Goal: Transaction & Acquisition: Purchase product/service

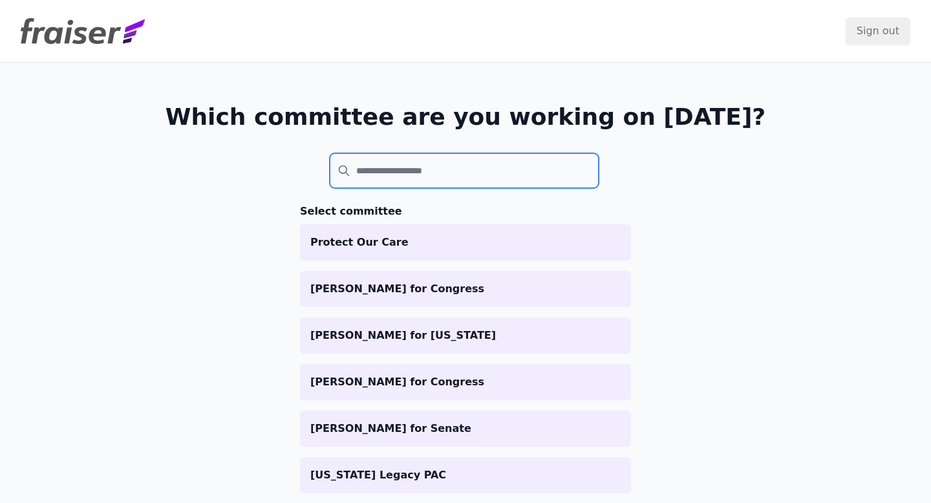
click at [368, 167] on input "search" at bounding box center [464, 170] width 269 height 35
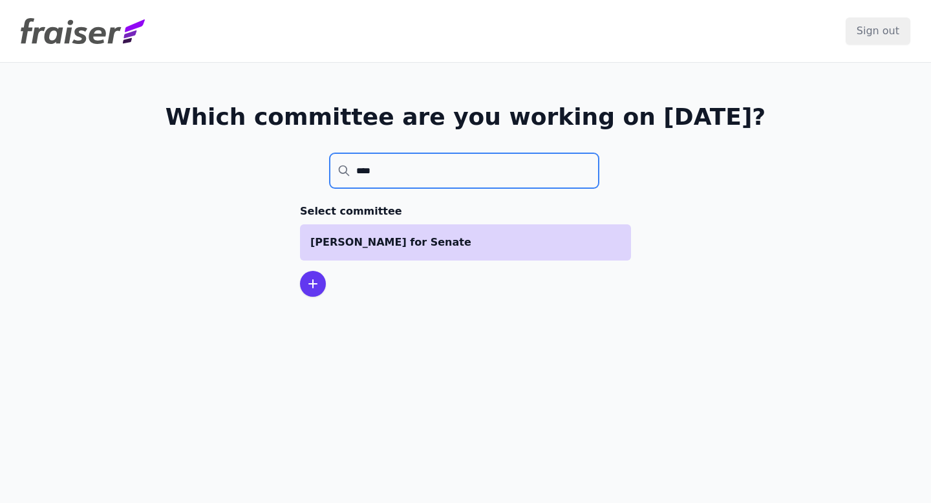
type input "****"
click at [352, 242] on p "[PERSON_NAME] for Senate" at bounding box center [465, 243] width 310 height 16
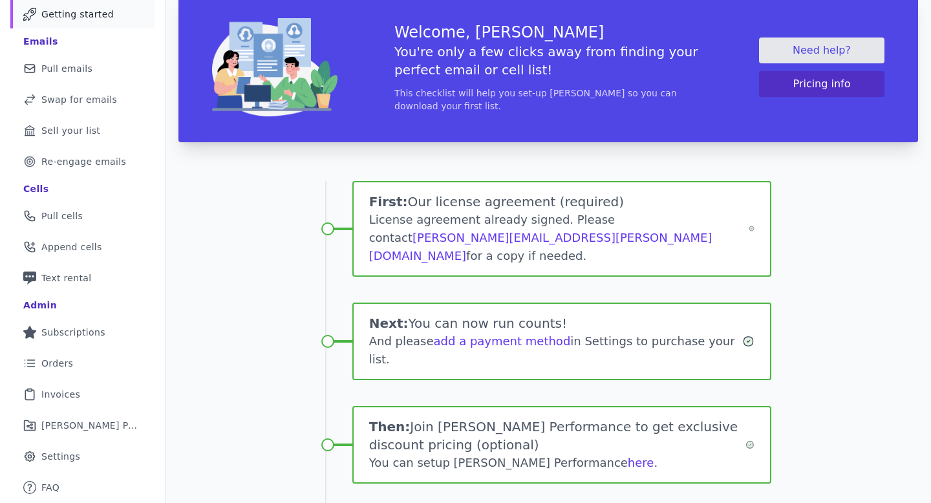
scroll to position [208, 0]
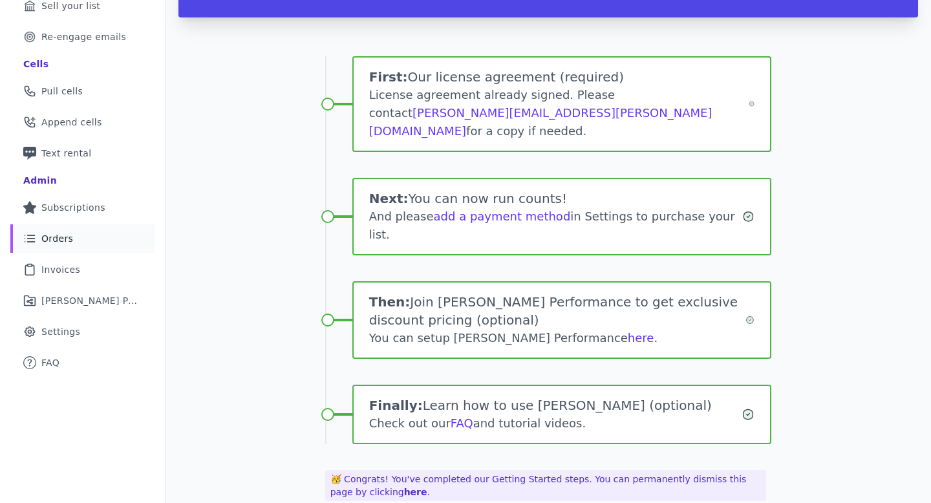
click at [82, 246] on link "List Icon Outline of bulleted list Orders" at bounding box center [82, 238] width 144 height 28
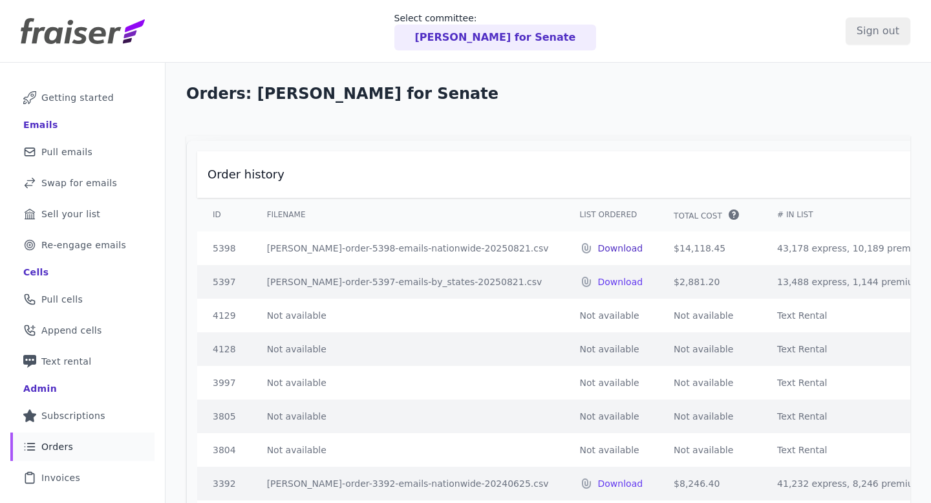
click at [598, 248] on p "Download" at bounding box center [620, 248] width 45 height 13
click at [536, 43] on p "Tammy Baldwin for Senate" at bounding box center [495, 38] width 161 height 16
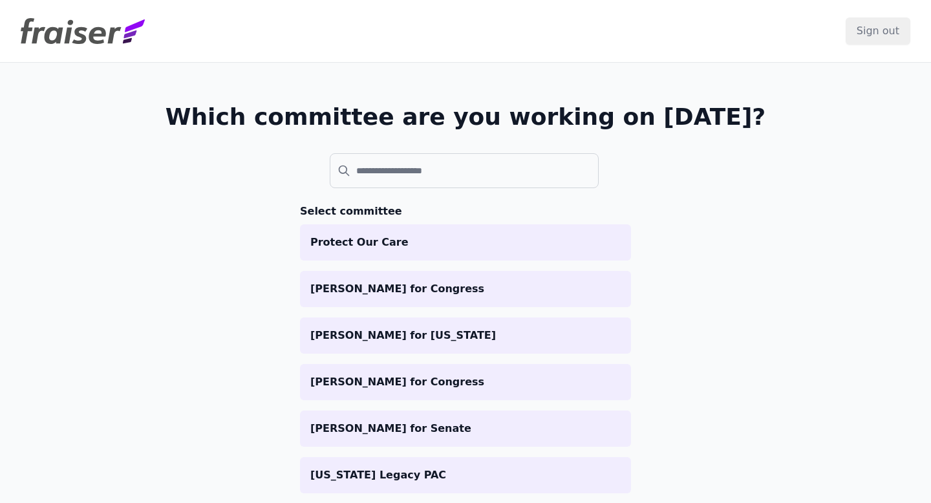
click at [536, 41] on header "Sign out" at bounding box center [465, 31] width 931 height 63
click at [445, 173] on input "search" at bounding box center [464, 170] width 269 height 35
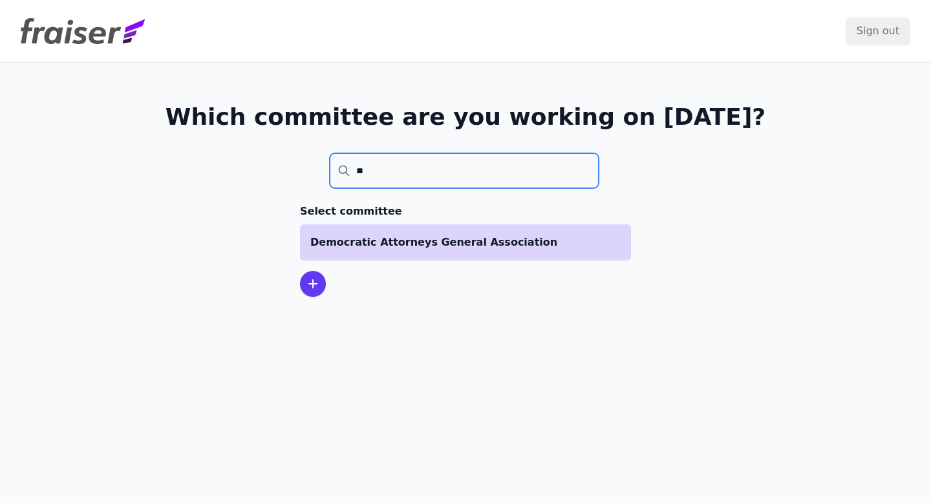
type input "**"
click at [409, 243] on p "Democratic Attorneys General Association" at bounding box center [465, 243] width 310 height 16
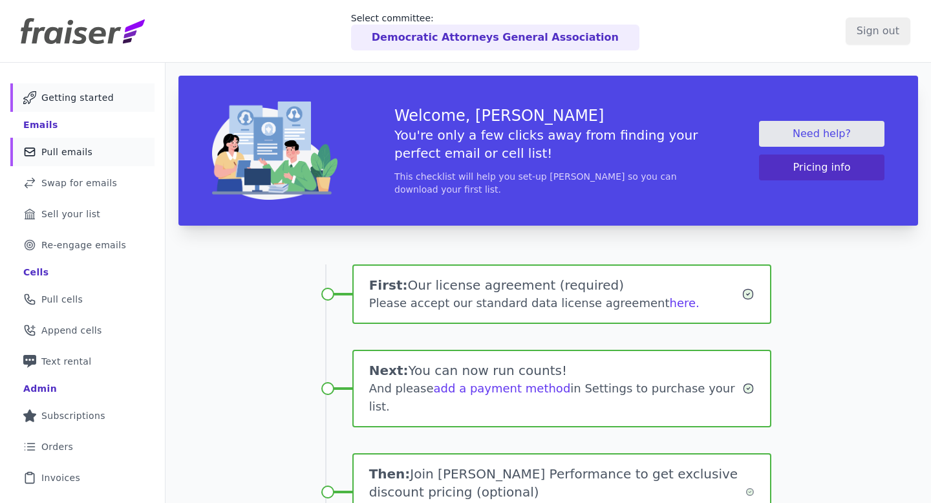
click at [105, 157] on link "Mail Icon Outline of a mail envelope Pull emails" at bounding box center [82, 152] width 144 height 28
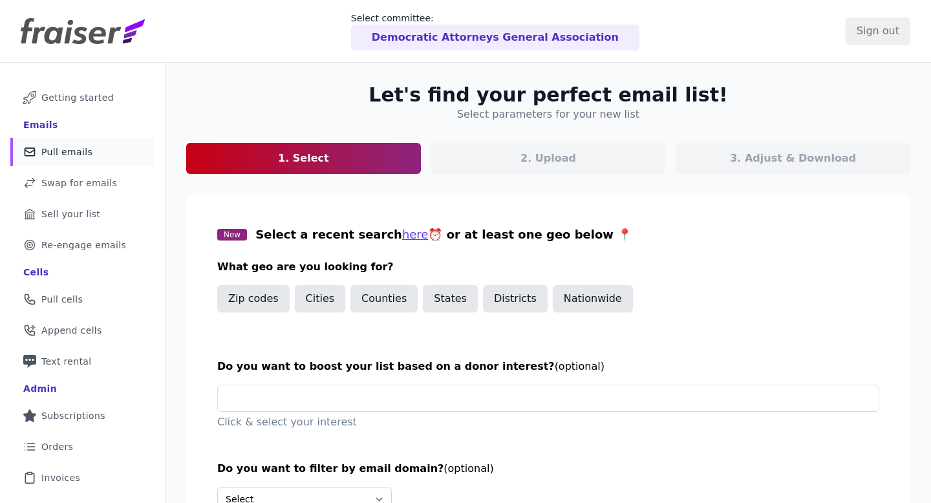
click at [458, 34] on p "Democratic Attorneys General Association" at bounding box center [495, 38] width 247 height 16
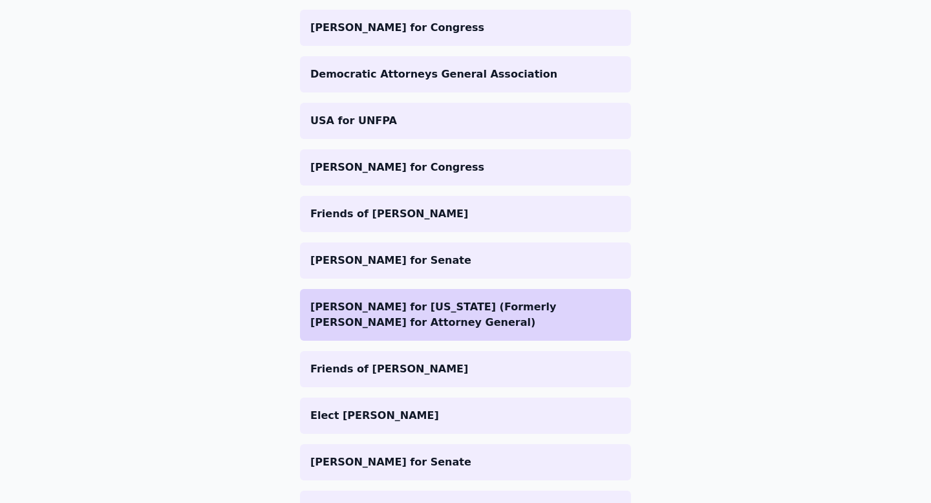
scroll to position [527, 0]
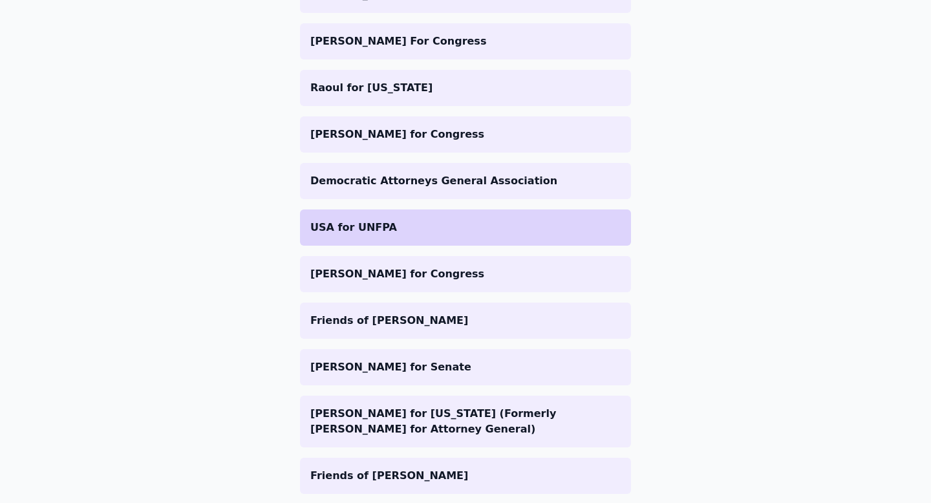
click at [419, 218] on li "USA for UNFPA" at bounding box center [465, 228] width 331 height 36
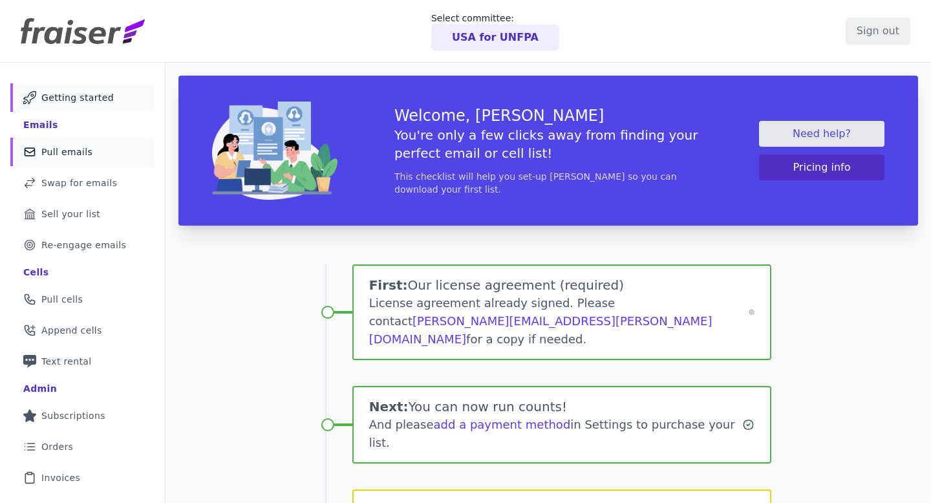
click at [105, 151] on link "Mail Icon Outline of a mail envelope Pull emails" at bounding box center [82, 152] width 144 height 28
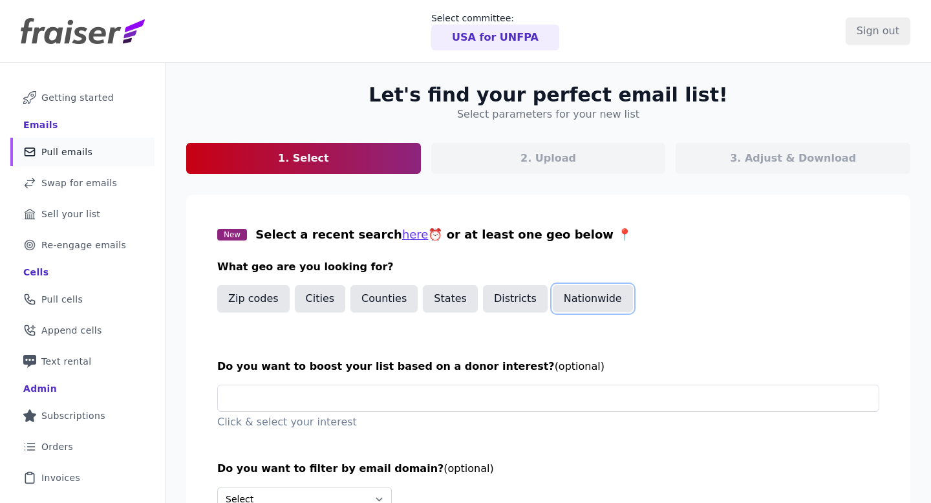
click at [553, 310] on button "Nationwide" at bounding box center [593, 298] width 80 height 27
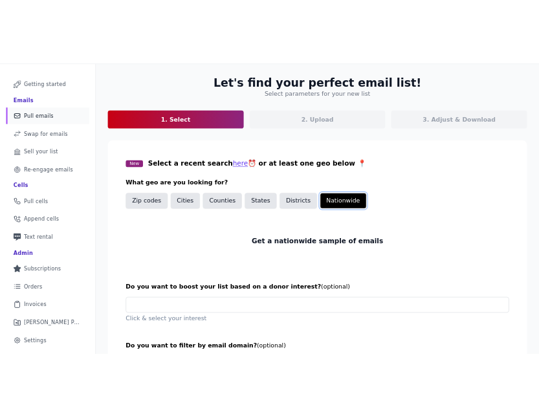
scroll to position [72, 0]
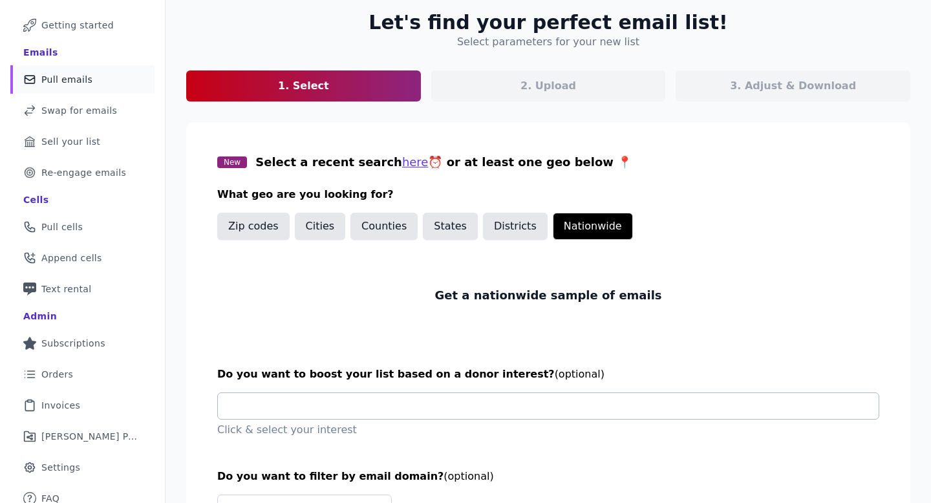
click at [376, 409] on input "text" at bounding box center [553, 406] width 651 height 26
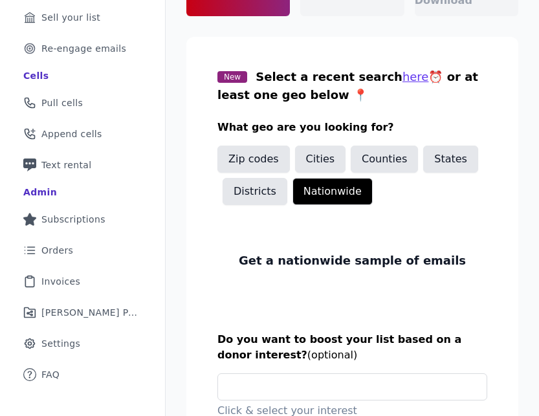
scroll to position [231, 0]
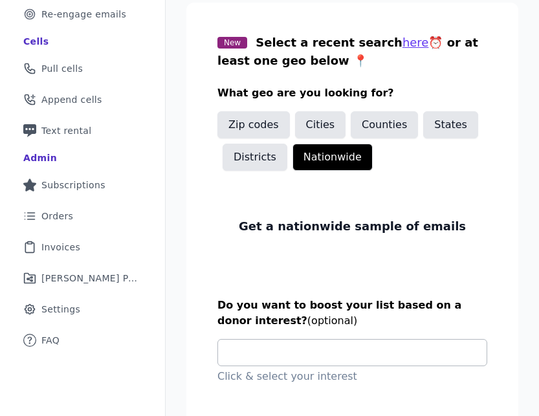
click at [295, 339] on div at bounding box center [352, 352] width 270 height 27
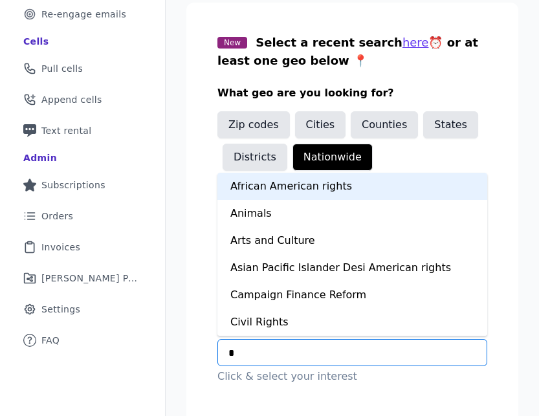
type input "**"
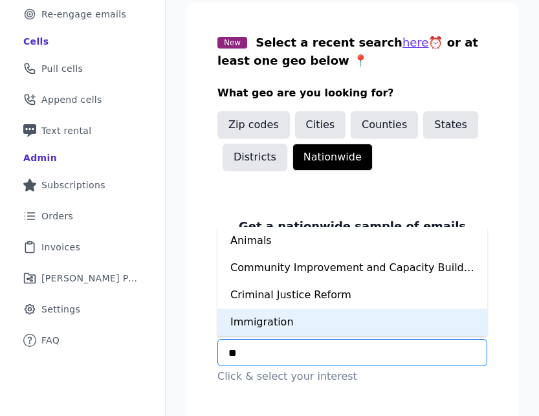
click at [287, 309] on div "Immigration" at bounding box center [352, 322] width 270 height 27
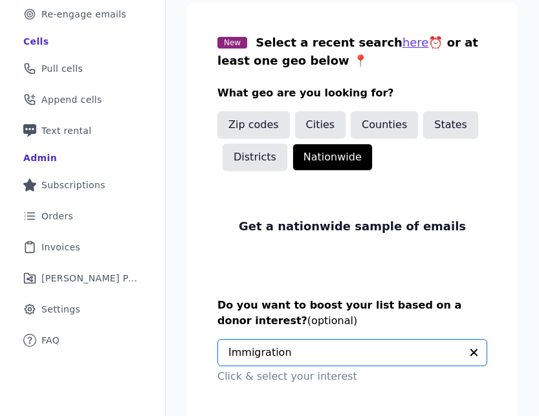
scroll to position [345, 0]
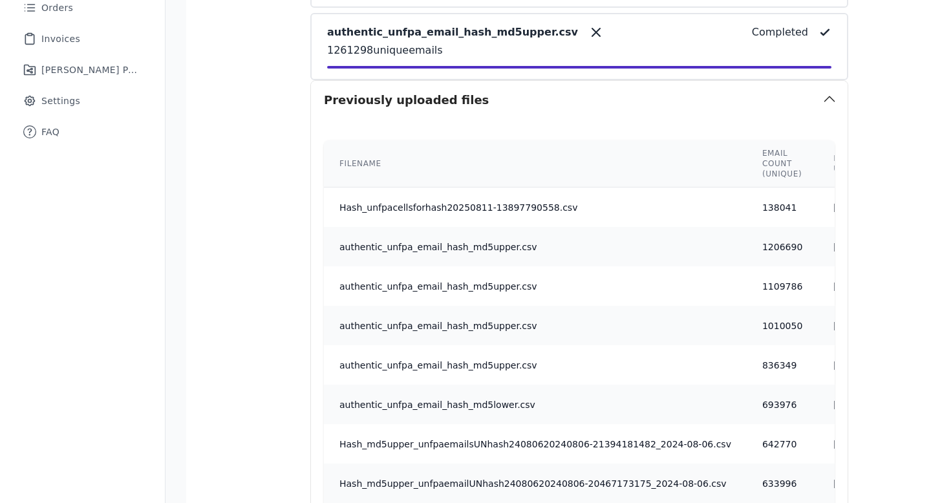
scroll to position [1007, 0]
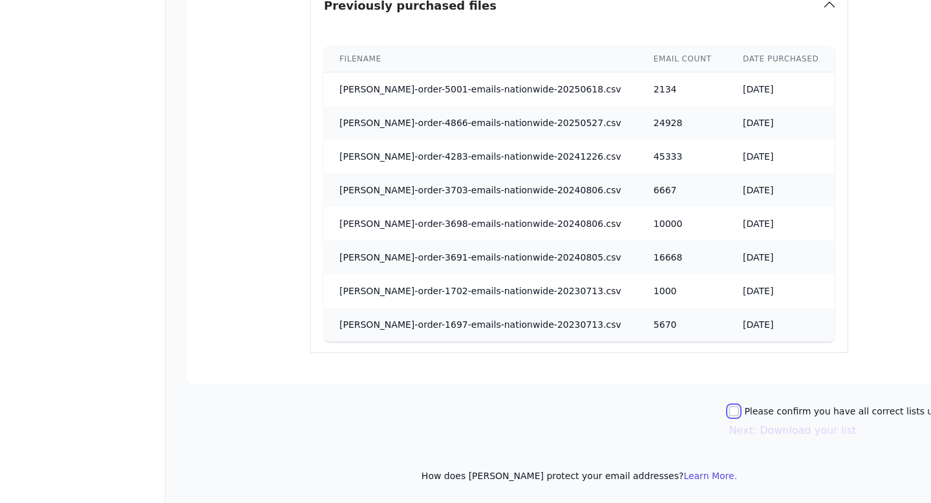
click at [538, 407] on input "Please confirm you have all correct lists uploaded." at bounding box center [734, 411] width 10 height 10
checkbox input "true"
click at [538, 415] on button "Next: Download your list" at bounding box center [792, 431] width 127 height 16
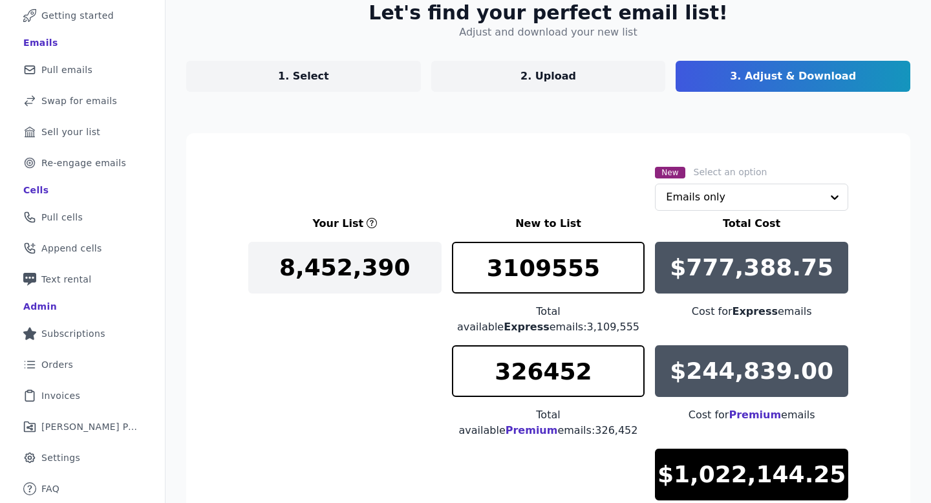
scroll to position [285, 0]
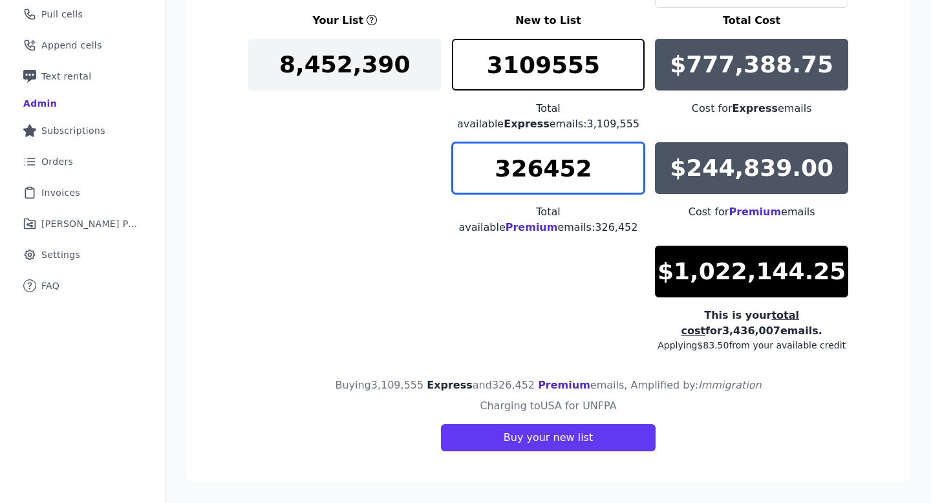
drag, startPoint x: 540, startPoint y: 166, endPoint x: 487, endPoint y: 166, distance: 53.0
click at [487, 166] on input "326452" at bounding box center [548, 168] width 193 height 52
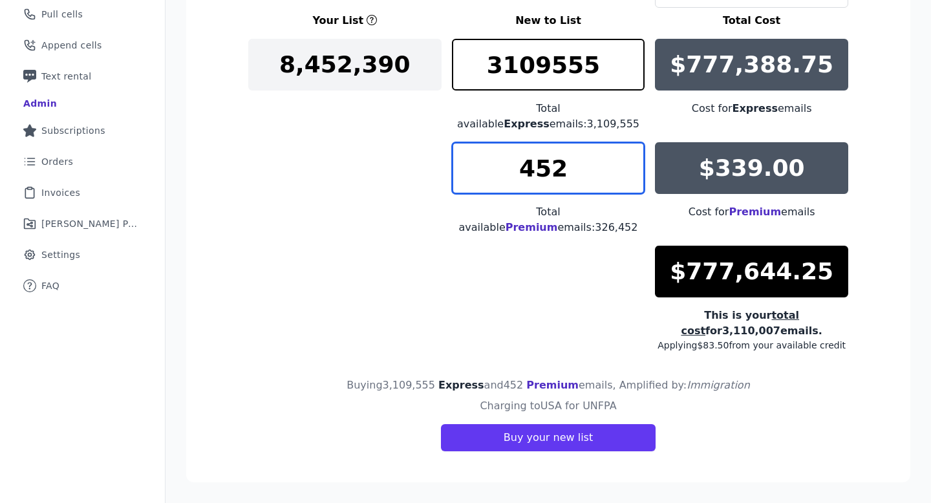
type input "452"
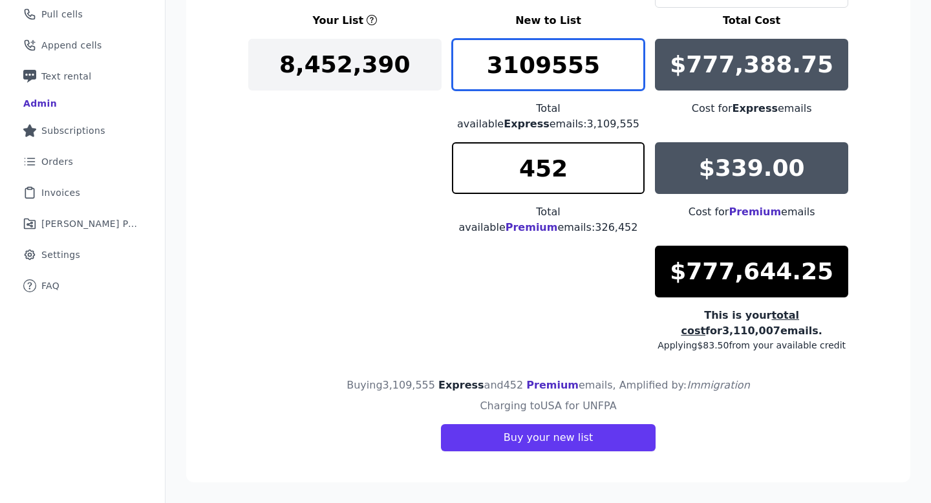
drag, startPoint x: 548, startPoint y: 72, endPoint x: 471, endPoint y: 67, distance: 76.5
click at [471, 67] on input "3109555" at bounding box center [548, 65] width 193 height 52
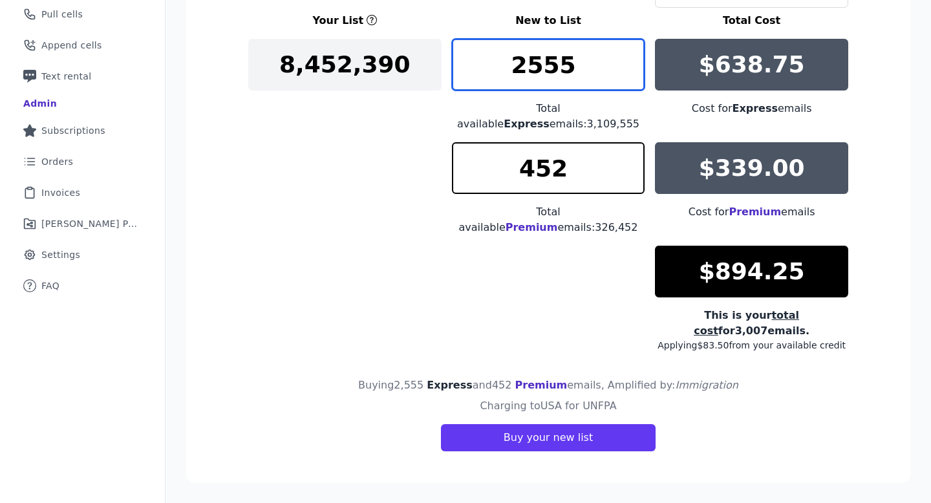
drag, startPoint x: 524, startPoint y: 69, endPoint x: 498, endPoint y: 69, distance: 25.9
click at [497, 69] on input "2555" at bounding box center [548, 65] width 193 height 52
type input "3555"
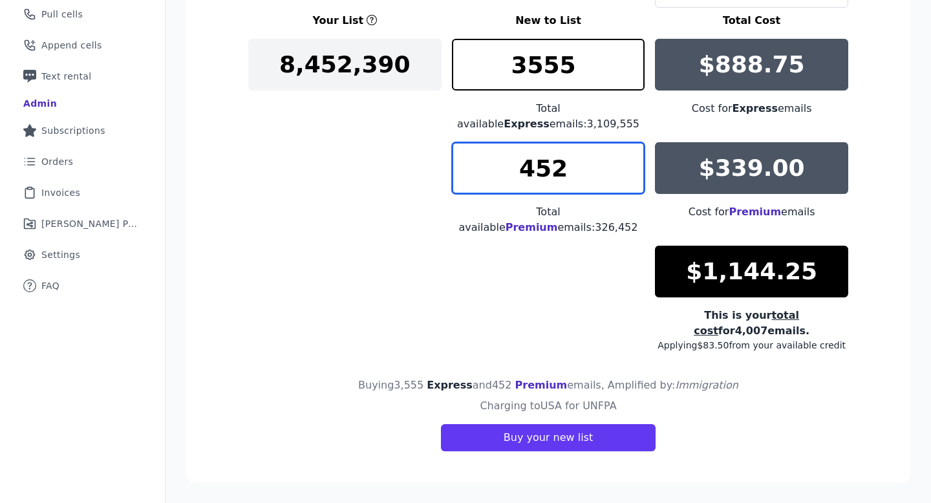
drag, startPoint x: 535, startPoint y: 171, endPoint x: 519, endPoint y: 171, distance: 16.2
click at [519, 171] on input "452" at bounding box center [548, 168] width 193 height 52
drag, startPoint x: 568, startPoint y: 170, endPoint x: 507, endPoint y: 169, distance: 61.4
click at [507, 169] on input "552" at bounding box center [548, 168] width 193 height 52
type input "689"
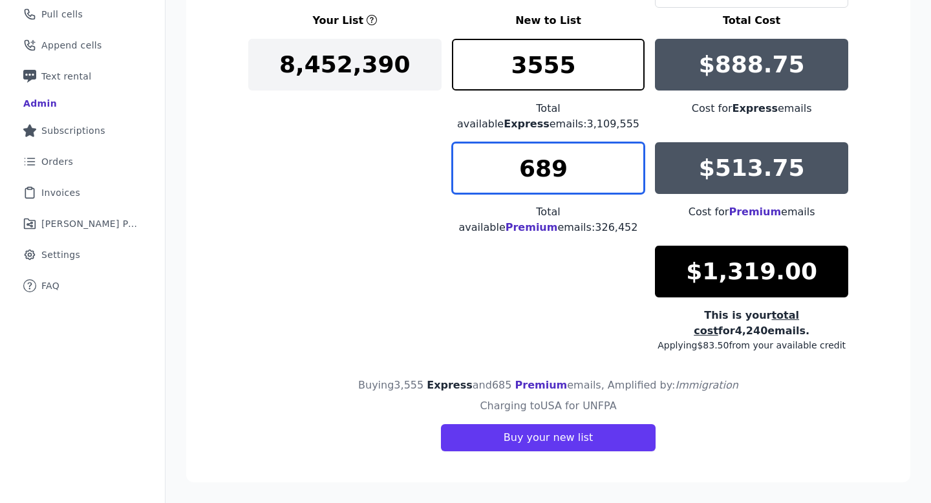
click at [538, 159] on input "689" at bounding box center [548, 168] width 193 height 52
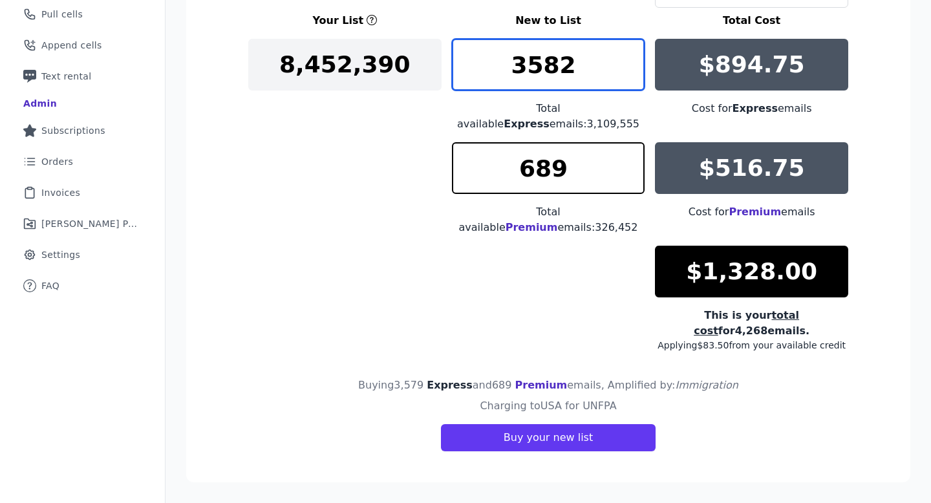
click at [538, 57] on input "3582" at bounding box center [548, 65] width 193 height 52
click at [538, 57] on input "3583" at bounding box center [548, 65] width 193 height 52
click at [538, 57] on input "3584" at bounding box center [548, 65] width 193 height 52
click at [538, 57] on input "3585" at bounding box center [548, 65] width 193 height 52
click at [538, 57] on input "3586" at bounding box center [548, 65] width 193 height 52
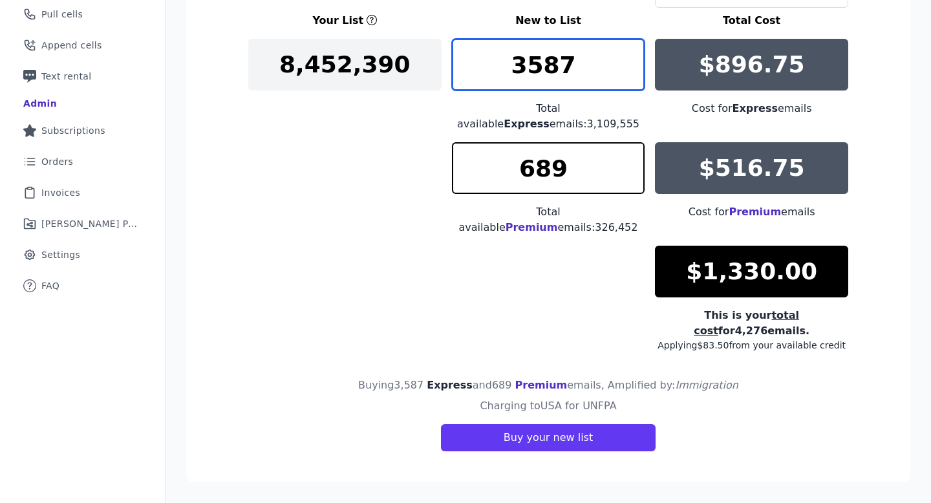
click at [538, 57] on input "3587" at bounding box center [548, 65] width 193 height 52
click at [538, 57] on input "3588" at bounding box center [548, 65] width 193 height 52
click at [538, 57] on input "3589" at bounding box center [548, 65] width 193 height 52
click at [538, 57] on input "3590" at bounding box center [548, 65] width 193 height 52
click at [538, 57] on input "3591" at bounding box center [548, 65] width 193 height 52
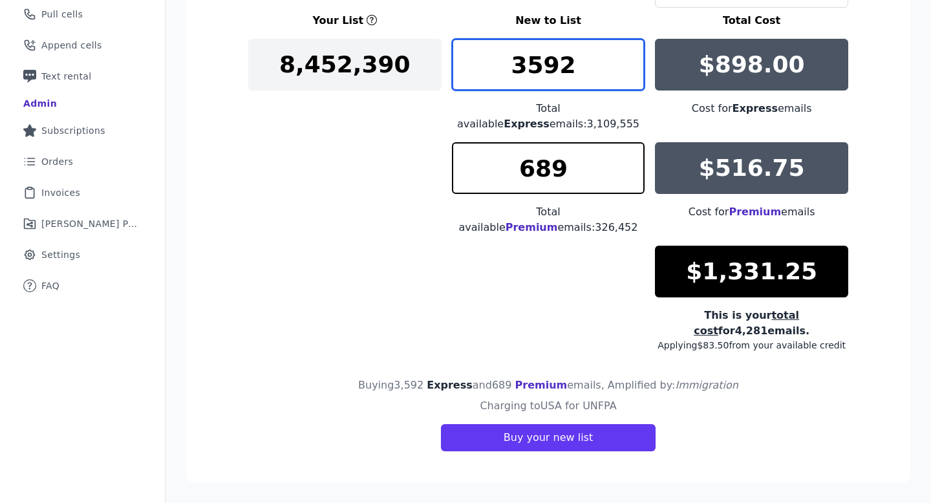
click at [538, 57] on input "3592" at bounding box center [548, 65] width 193 height 52
click at [538, 57] on input "3593" at bounding box center [548, 65] width 193 height 52
click at [538, 57] on input "3594" at bounding box center [548, 65] width 193 height 52
click at [538, 57] on input "3595" at bounding box center [548, 65] width 193 height 52
click at [538, 57] on input "3596" at bounding box center [548, 65] width 193 height 52
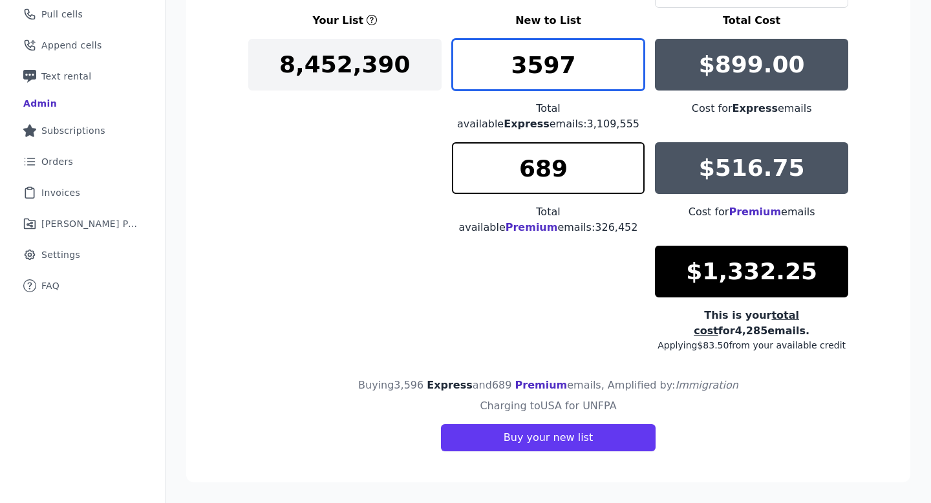
click at [538, 57] on input "3597" at bounding box center [548, 65] width 193 height 52
click at [538, 57] on input "3598" at bounding box center [548, 65] width 193 height 52
click at [538, 57] on input "3599" at bounding box center [548, 65] width 193 height 52
type input "3600"
click at [538, 57] on input "3600" at bounding box center [548, 65] width 193 height 52
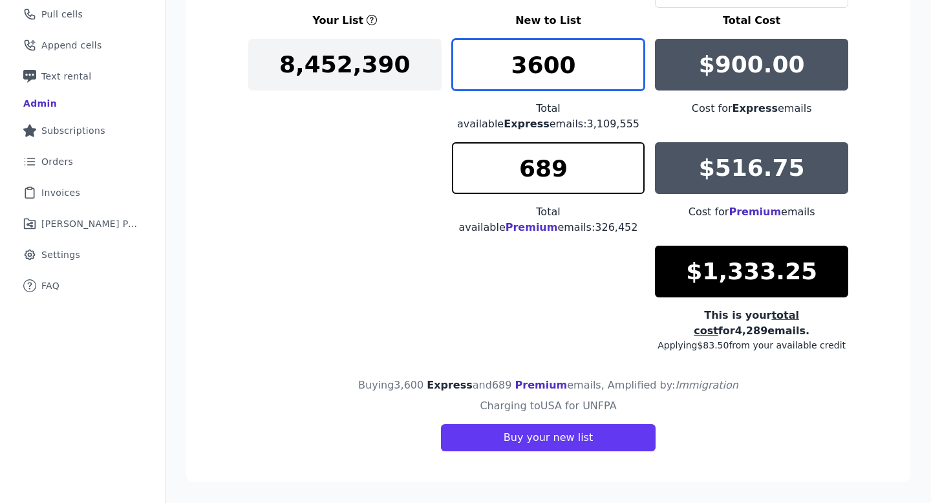
scroll to position [192, 0]
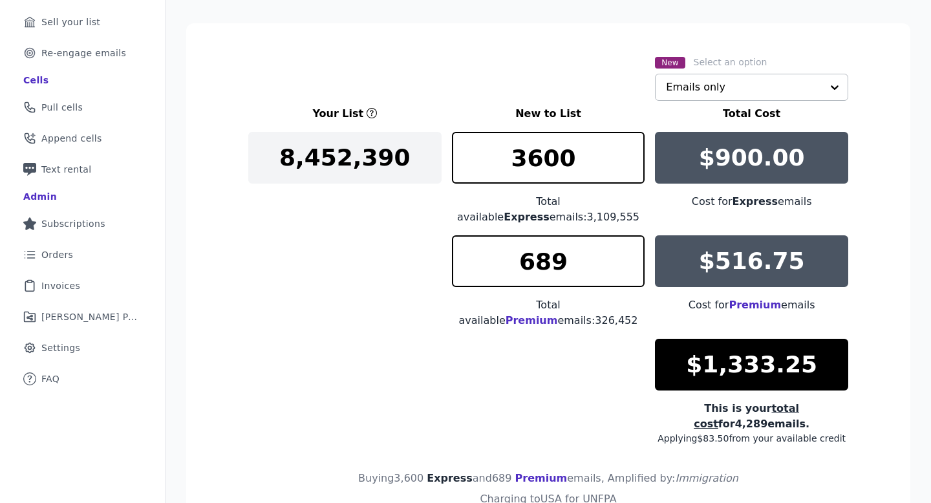
click at [538, 96] on input "text" at bounding box center [744, 87] width 156 height 26
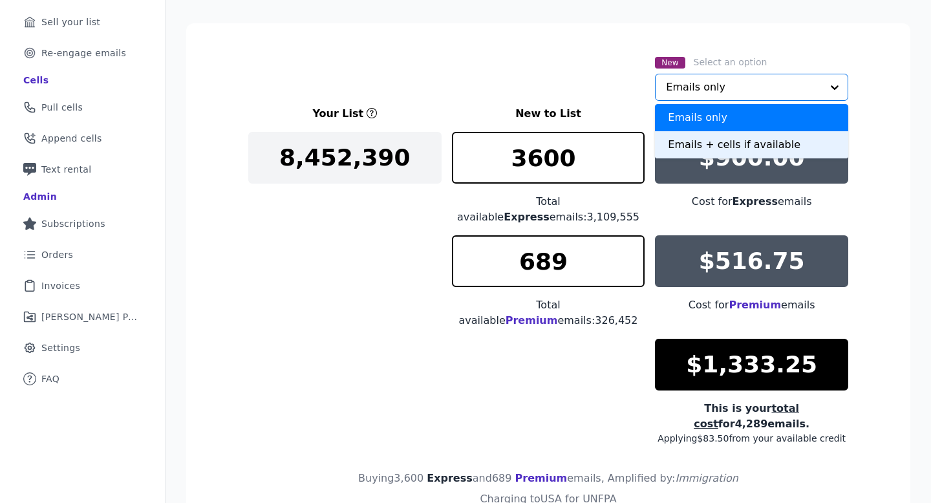
click at [538, 138] on div "Emails + cells if available" at bounding box center [751, 144] width 193 height 27
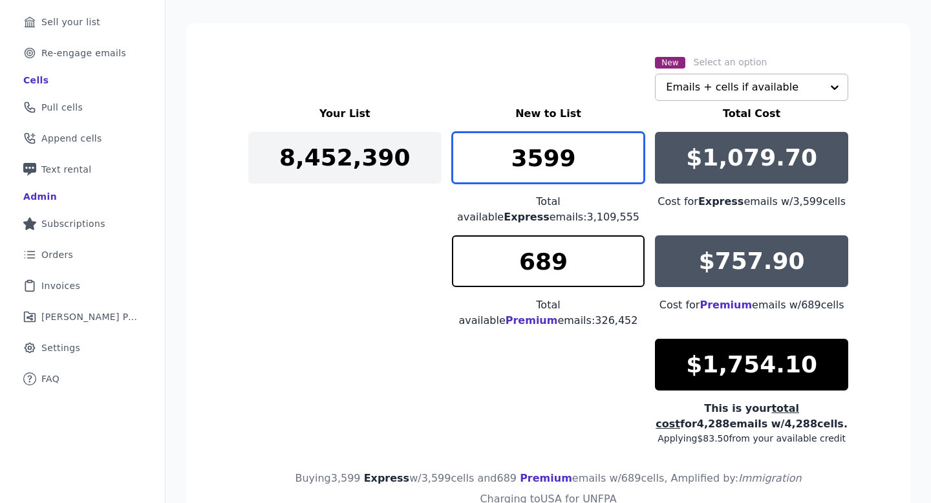
click at [538, 166] on input "3599" at bounding box center [548, 158] width 193 height 52
click at [538, 166] on input "3571" at bounding box center [548, 158] width 193 height 52
drag, startPoint x: 596, startPoint y: 161, endPoint x: 535, endPoint y: 160, distance: 61.4
click at [535, 160] on input "3571" at bounding box center [548, 158] width 193 height 52
drag, startPoint x: 593, startPoint y: 149, endPoint x: 503, endPoint y: 149, distance: 89.9
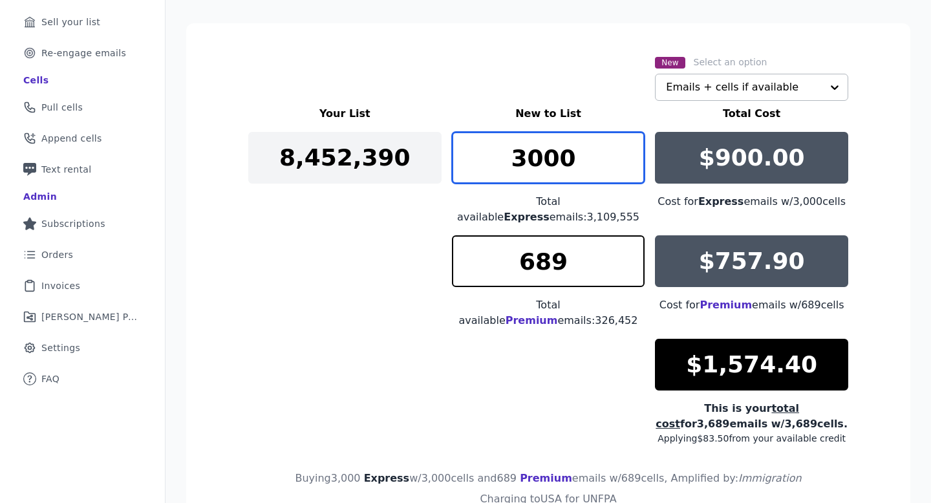
click at [503, 149] on input "3000" at bounding box center [548, 158] width 193 height 52
type input "2700"
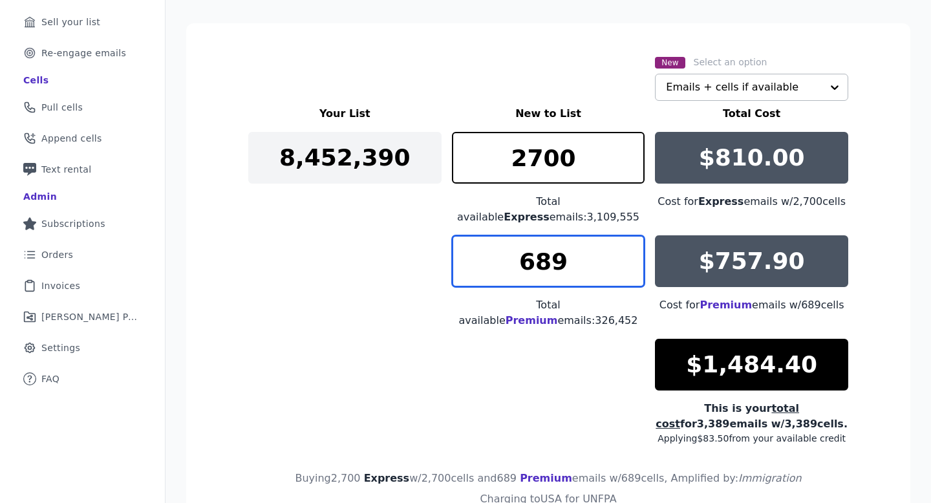
drag, startPoint x: 585, startPoint y: 252, endPoint x: 525, endPoint y: 252, distance: 60.2
click at [525, 252] on input "689" at bounding box center [548, 261] width 193 height 52
click at [538, 266] on input "552" at bounding box center [548, 261] width 193 height 52
type input "551"
click at [538, 266] on input "551" at bounding box center [548, 261] width 193 height 52
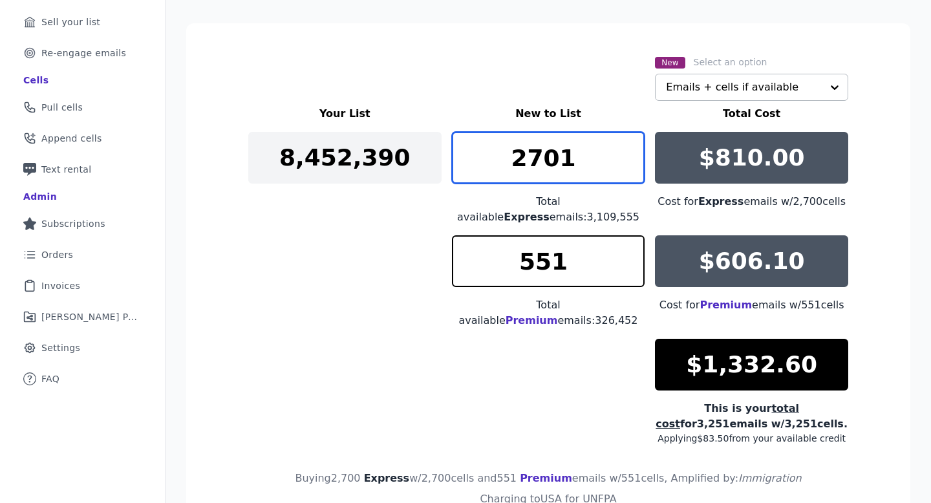
click at [538, 150] on input "2701" at bounding box center [548, 158] width 193 height 52
click at [538, 150] on input "2702" at bounding box center [548, 158] width 193 height 52
click at [538, 149] on input "2703" at bounding box center [548, 158] width 193 height 52
click at [538, 165] on input "2702" at bounding box center [548, 158] width 193 height 52
drag, startPoint x: 594, startPoint y: 160, endPoint x: 510, endPoint y: 160, distance: 84.1
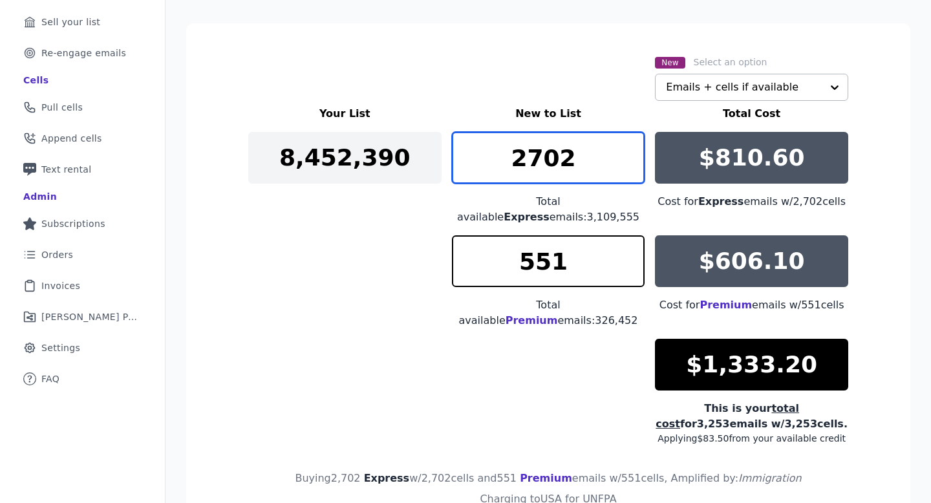
click at [510, 160] on input "2702" at bounding box center [548, 158] width 193 height 52
type input "3200"
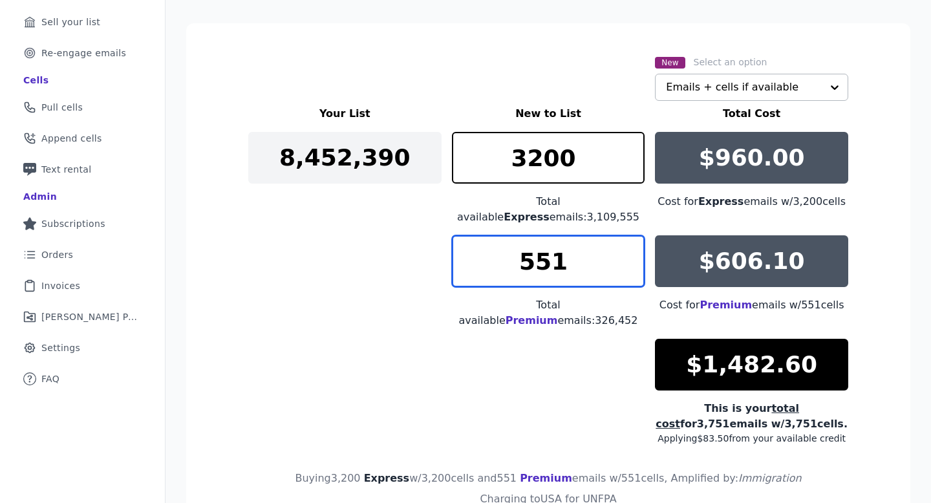
drag, startPoint x: 575, startPoint y: 246, endPoint x: 572, endPoint y: 256, distance: 10.7
click at [538, 256] on input "551" at bounding box center [548, 261] width 193 height 52
drag, startPoint x: 592, startPoint y: 255, endPoint x: 531, endPoint y: 257, distance: 61.5
click at [531, 257] on input "300" at bounding box center [548, 261] width 193 height 52
type input "3"
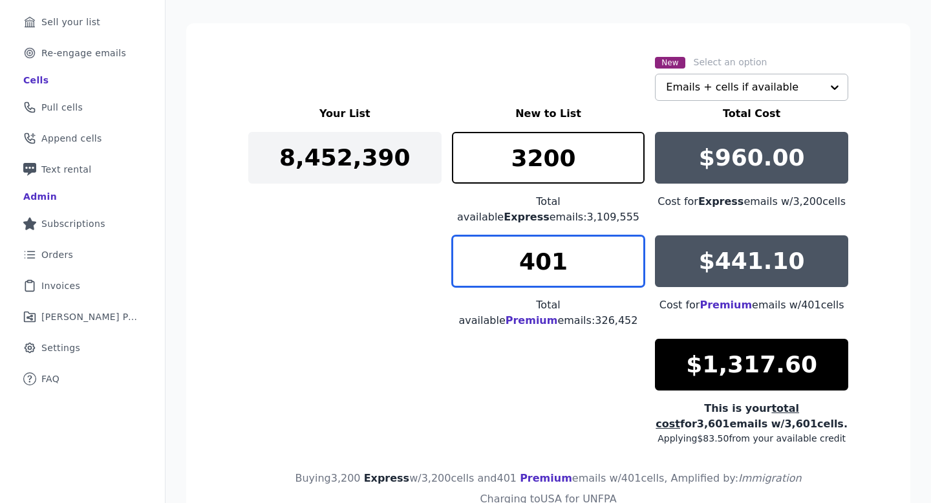
type input "401"
click at [538, 255] on input "401" at bounding box center [548, 261] width 193 height 52
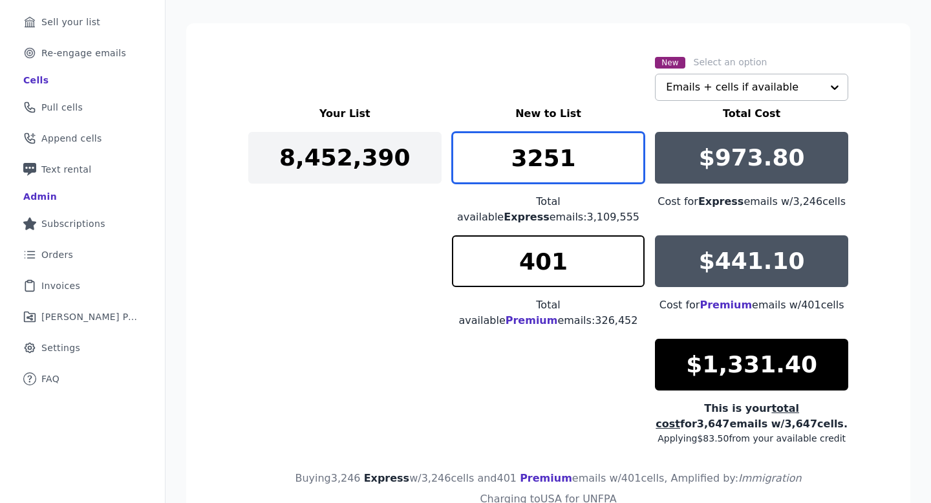
click at [538, 149] on input "3251" at bounding box center [548, 158] width 193 height 52
click at [538, 149] on input "3252" at bounding box center [548, 158] width 193 height 52
click at [538, 149] on input "3253" at bounding box center [548, 158] width 193 height 52
click at [538, 149] on input "3254" at bounding box center [548, 158] width 193 height 52
click at [538, 162] on input "3253" at bounding box center [548, 158] width 193 height 52
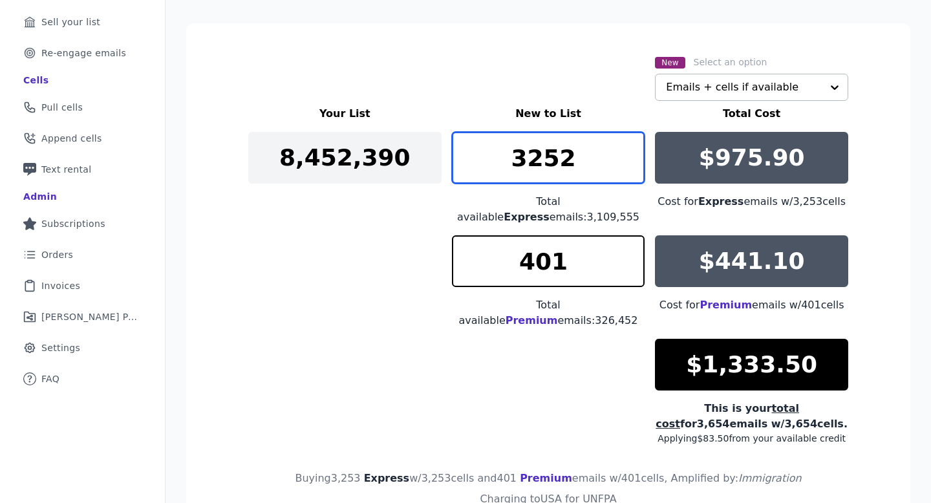
type input "3252"
click at [538, 162] on input "3252" at bounding box center [548, 158] width 193 height 52
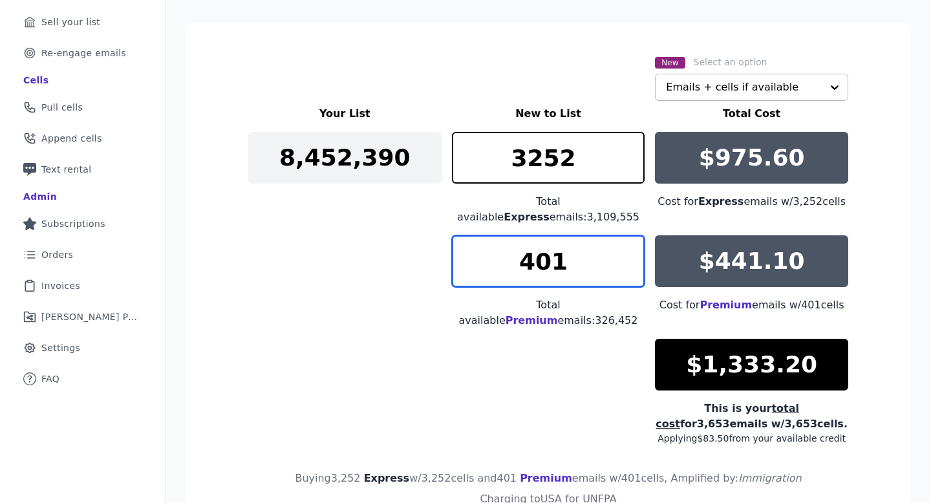
drag, startPoint x: 537, startPoint y: 263, endPoint x: 527, endPoint y: 263, distance: 9.7
click at [527, 263] on input "401" at bounding box center [548, 261] width 193 height 52
drag, startPoint x: 565, startPoint y: 255, endPoint x: 525, endPoint y: 255, distance: 40.1
click at [525, 255] on input "301" at bounding box center [548, 261] width 193 height 52
type input "270"
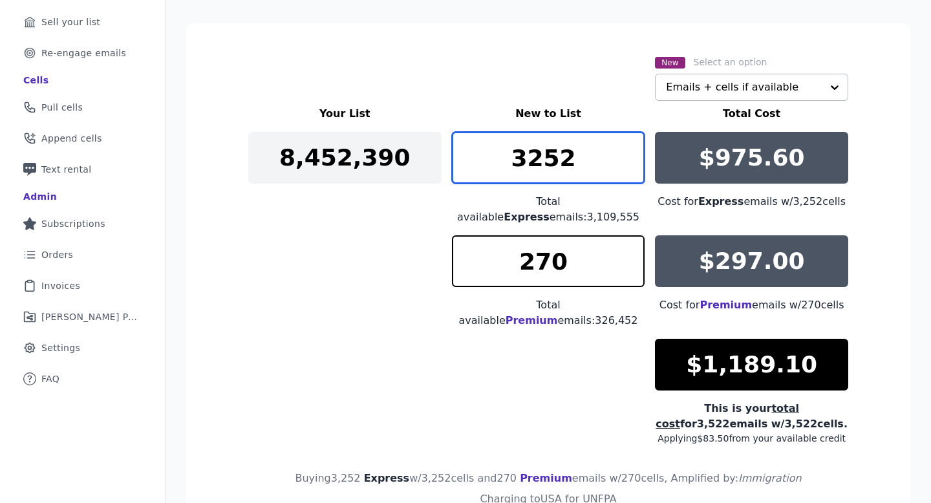
drag, startPoint x: 582, startPoint y: 162, endPoint x: 534, endPoint y: 162, distance: 47.9
click at [534, 162] on input "3252" at bounding box center [548, 158] width 193 height 52
drag, startPoint x: 576, startPoint y: 161, endPoint x: 534, endPoint y: 161, distance: 42.7
click at [534, 161] on input "3400" at bounding box center [548, 158] width 193 height 52
type input "3596"
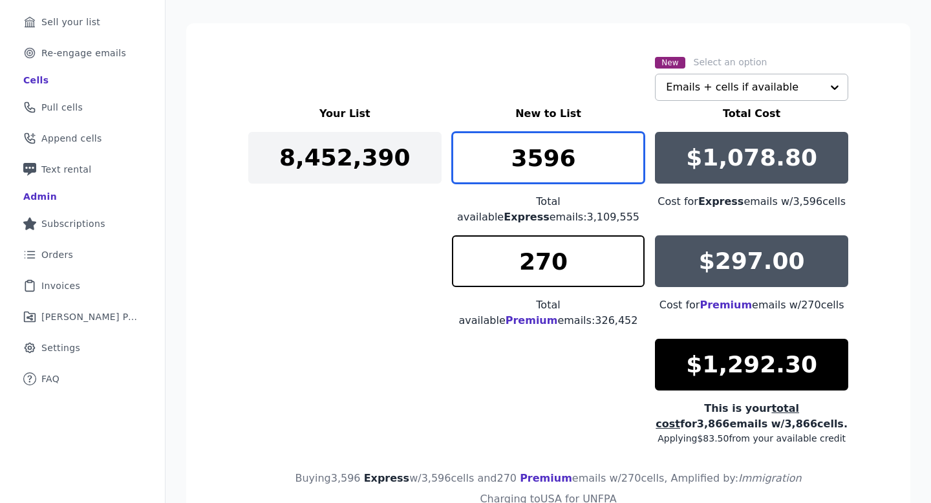
click at [538, 149] on input "3596" at bounding box center [548, 158] width 193 height 52
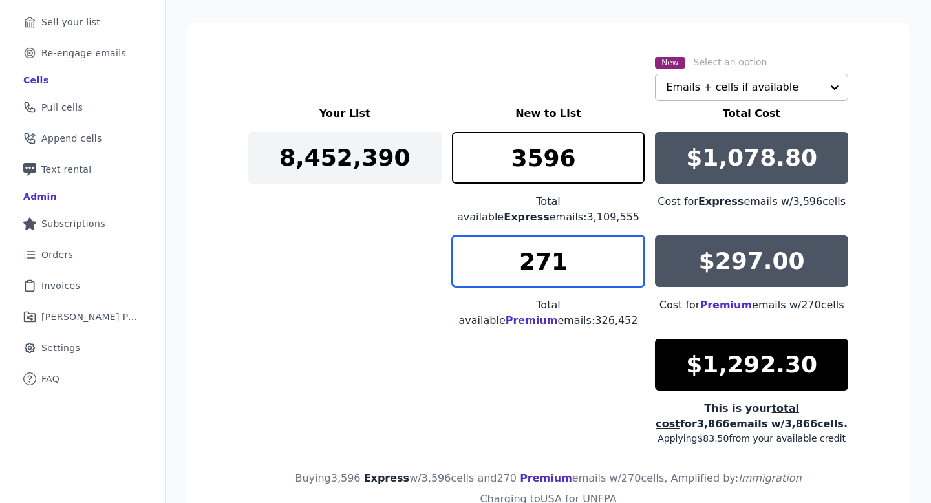
click at [538, 255] on input "271" at bounding box center [548, 261] width 193 height 52
type input "272"
click at [538, 255] on input "272" at bounding box center [548, 261] width 193 height 52
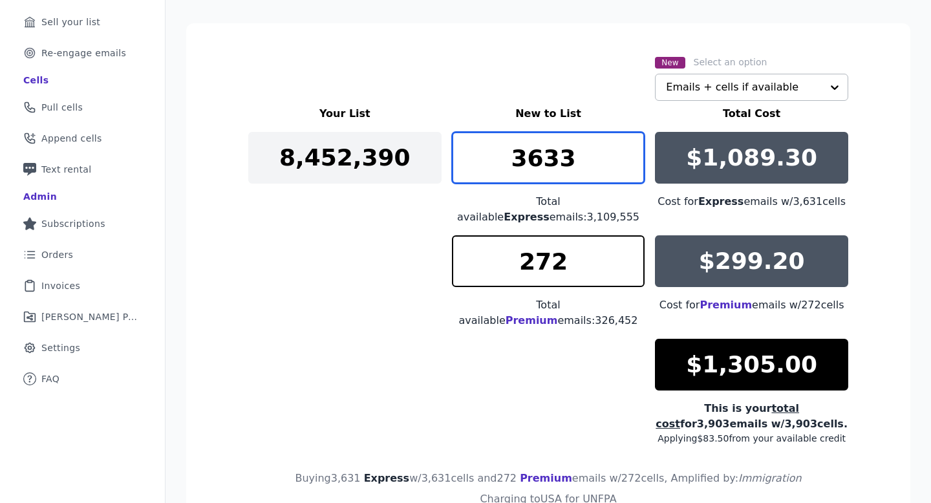
type input "3633"
click at [538, 147] on input "3633" at bounding box center [548, 158] width 193 height 52
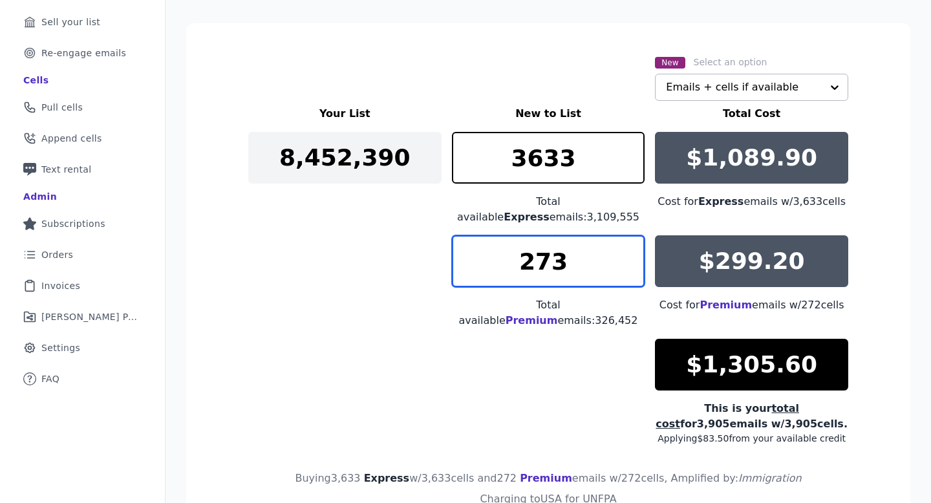
click at [538, 252] on input "273" at bounding box center [548, 261] width 193 height 52
click at [538, 252] on input "274" at bounding box center [548, 261] width 193 height 52
click at [538, 252] on input "275" at bounding box center [548, 261] width 193 height 52
type input "276"
click at [538, 252] on input "276" at bounding box center [548, 261] width 193 height 52
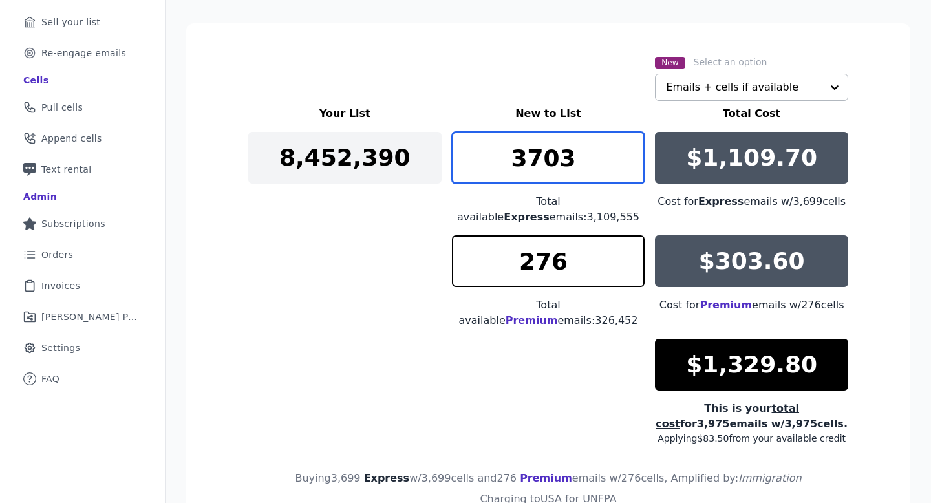
click at [538, 152] on input "3703" at bounding box center [548, 158] width 193 height 52
click at [538, 152] on input "3704" at bounding box center [548, 158] width 193 height 52
click at [538, 152] on input "3705" at bounding box center [548, 158] width 193 height 52
click at [538, 152] on input "3706" at bounding box center [548, 158] width 193 height 52
click at [538, 152] on input "3707" at bounding box center [548, 158] width 193 height 52
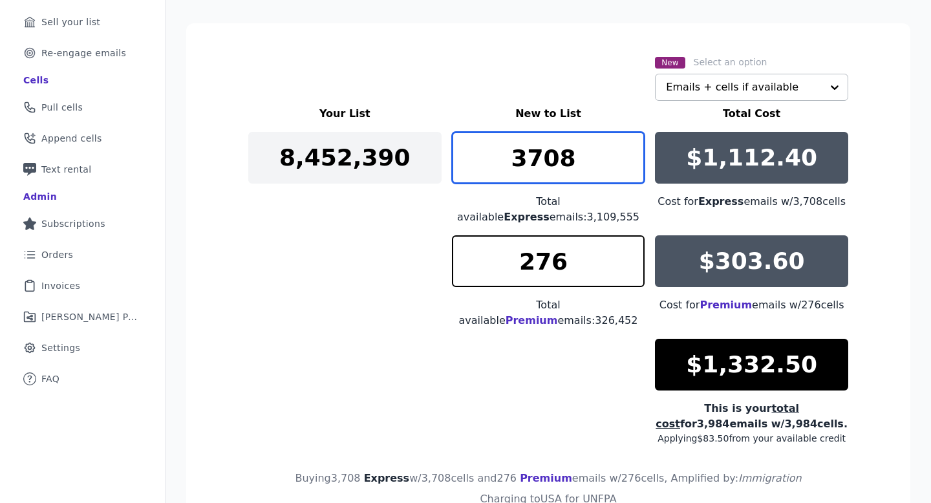
click at [538, 152] on input "3708" at bounding box center [548, 158] width 193 height 52
click at [538, 152] on input "3709" at bounding box center [548, 158] width 193 height 52
click at [538, 152] on input "3710" at bounding box center [548, 158] width 193 height 52
click at [538, 152] on input "3711" at bounding box center [548, 158] width 193 height 52
type input "3710"
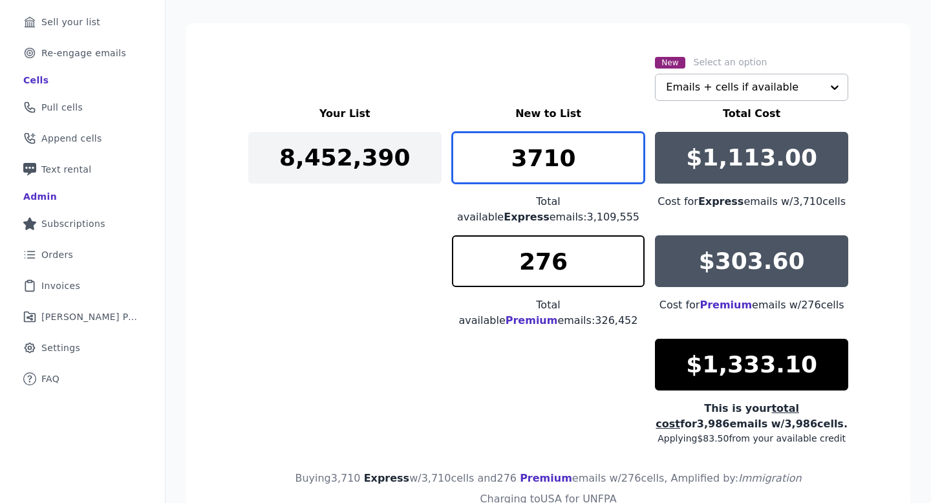
click at [538, 168] on input "3710" at bounding box center [548, 158] width 193 height 52
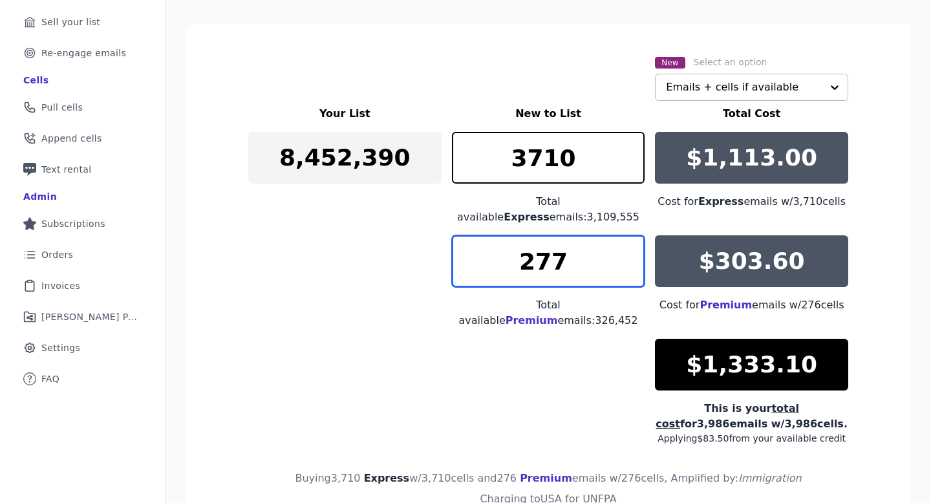
type input "277"
click at [538, 257] on input "277" at bounding box center [548, 261] width 193 height 52
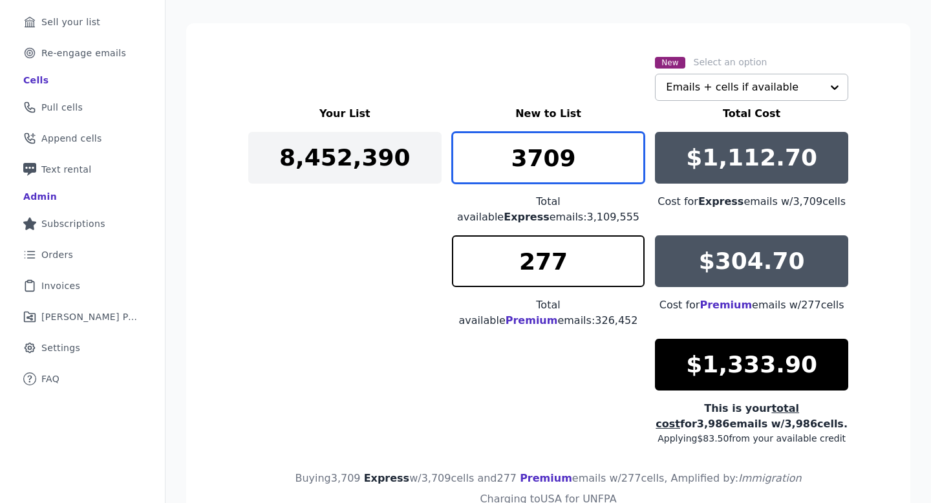
click at [538, 166] on input "3709" at bounding box center [548, 158] width 193 height 52
click at [538, 165] on input "3708" at bounding box center [548, 158] width 193 height 52
click at [538, 165] on input "3707" at bounding box center [548, 158] width 193 height 52
type input "3688"
click at [538, 164] on input "3688" at bounding box center [548, 158] width 193 height 52
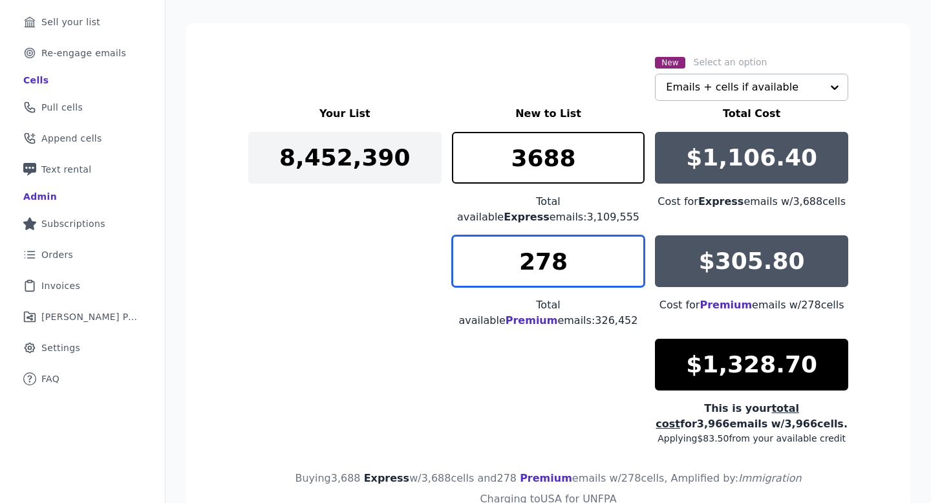
click at [538, 255] on input "278" at bounding box center [548, 261] width 193 height 52
click at [538, 255] on input "279" at bounding box center [548, 261] width 193 height 52
click at [538, 255] on input "280" at bounding box center [548, 261] width 193 height 52
click at [538, 255] on input "281" at bounding box center [548, 261] width 193 height 52
type input "282"
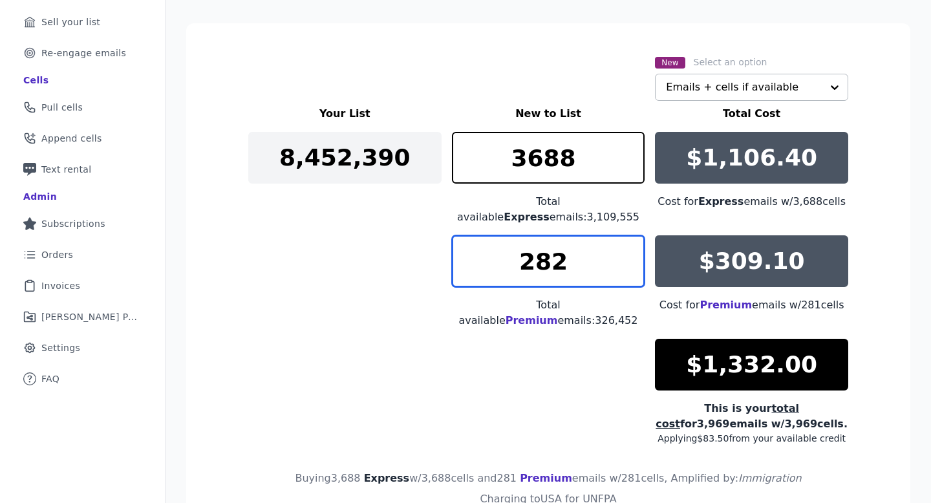
click at [538, 255] on input "282" at bounding box center [548, 261] width 193 height 52
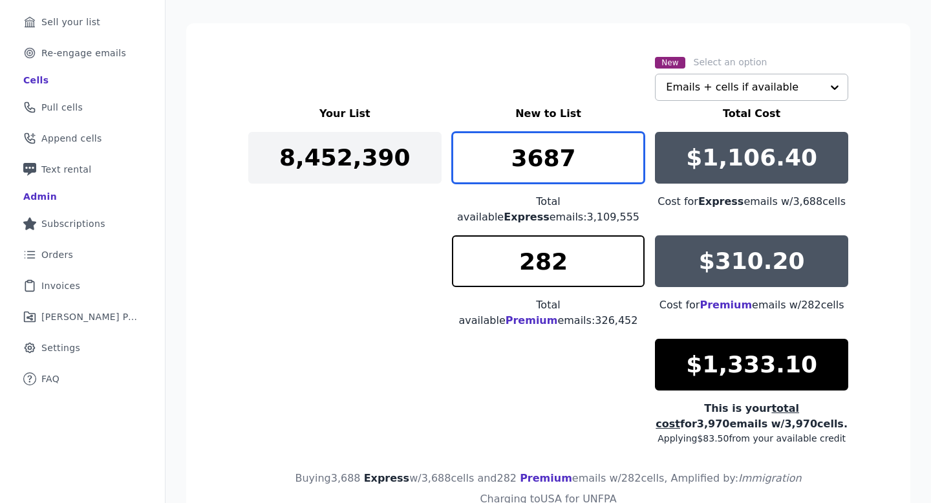
click at [538, 162] on input "3687" at bounding box center [548, 158] width 193 height 52
type input "3686"
click at [538, 163] on input "3686" at bounding box center [548, 158] width 193 height 52
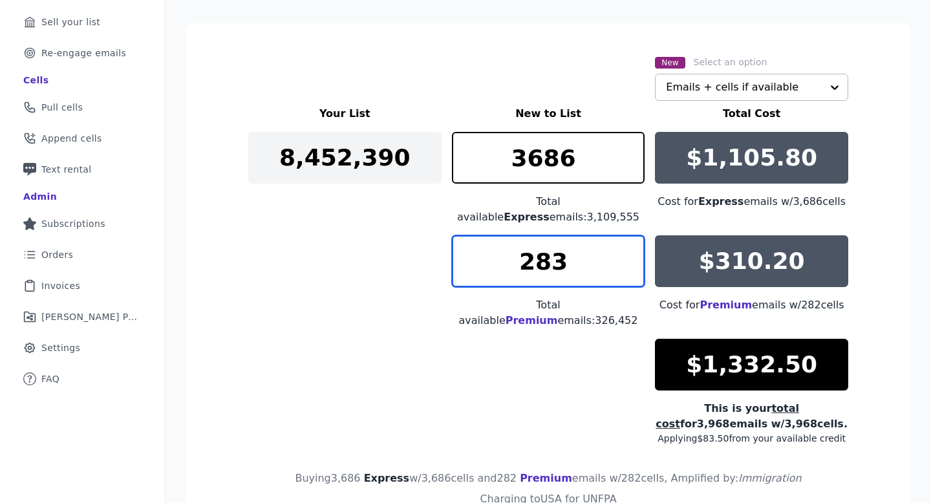
type input "283"
click at [538, 253] on input "283" at bounding box center [548, 261] width 193 height 52
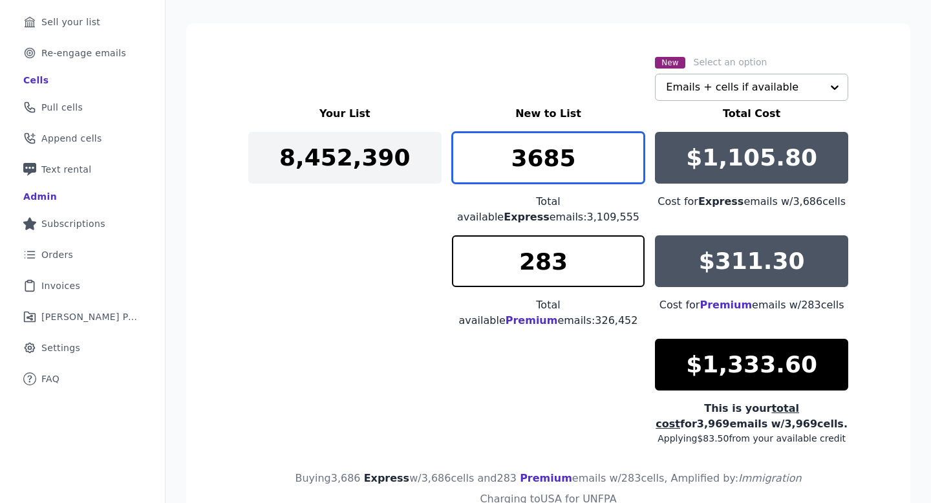
click at [538, 169] on input "3685" at bounding box center [548, 158] width 193 height 52
click at [538, 169] on input "3668" at bounding box center [548, 158] width 193 height 52
type input "3656"
click at [538, 166] on input "3656" at bounding box center [548, 158] width 193 height 52
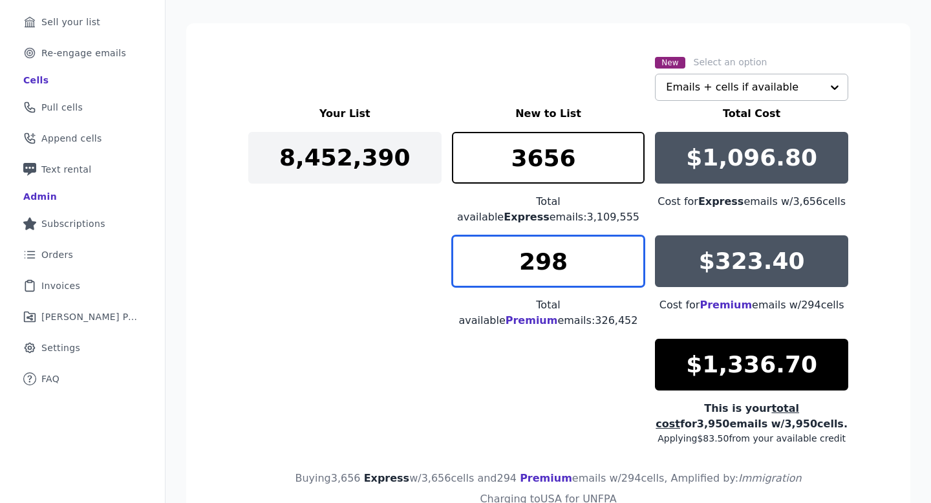
click at [538, 252] on input "298" at bounding box center [548, 261] width 193 height 52
click at [538, 268] on input "297" at bounding box center [548, 261] width 193 height 52
click at [538, 268] on input "296" at bounding box center [548, 261] width 193 height 52
click at [538, 268] on input "295" at bounding box center [548, 261] width 193 height 52
click at [538, 268] on input "294" at bounding box center [548, 261] width 193 height 52
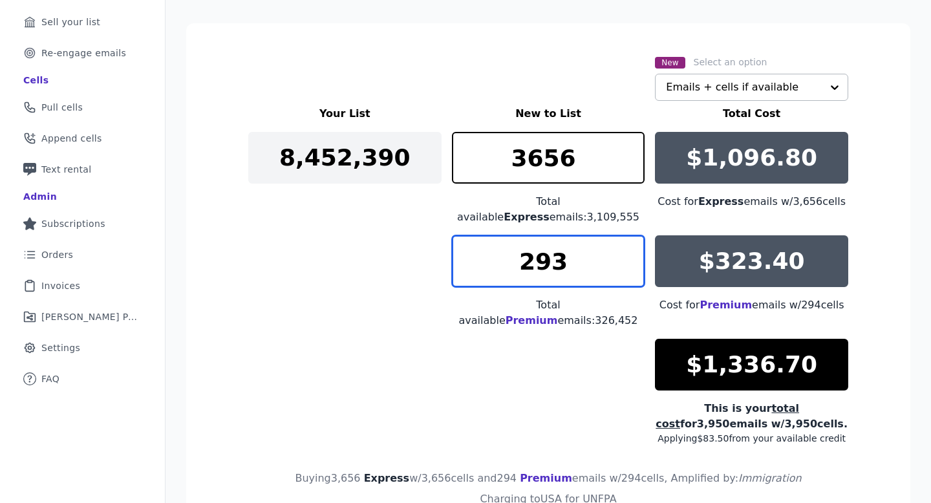
click at [538, 268] on input "293" at bounding box center [548, 261] width 193 height 52
click at [538, 268] on input "292" at bounding box center [548, 261] width 193 height 52
type input "291"
click at [538, 268] on input "291" at bounding box center [548, 261] width 193 height 52
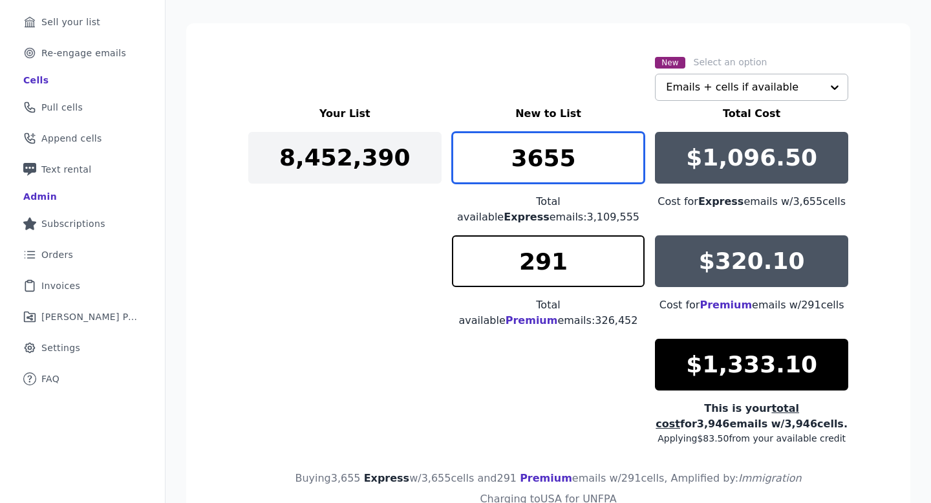
click at [538, 169] on input "3655" at bounding box center [548, 158] width 193 height 52
type input "3654"
click at [538, 165] on input "3654" at bounding box center [548, 158] width 193 height 52
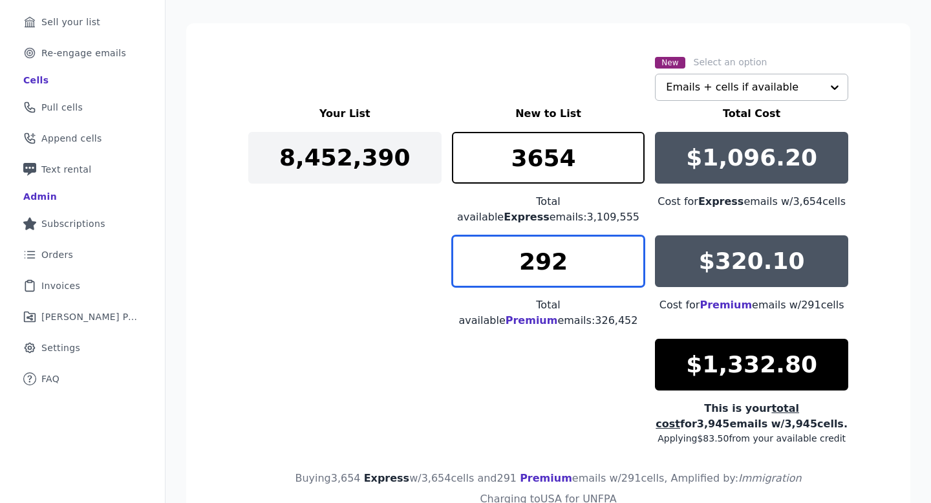
type input "292"
click at [538, 254] on input "292" at bounding box center [548, 261] width 193 height 52
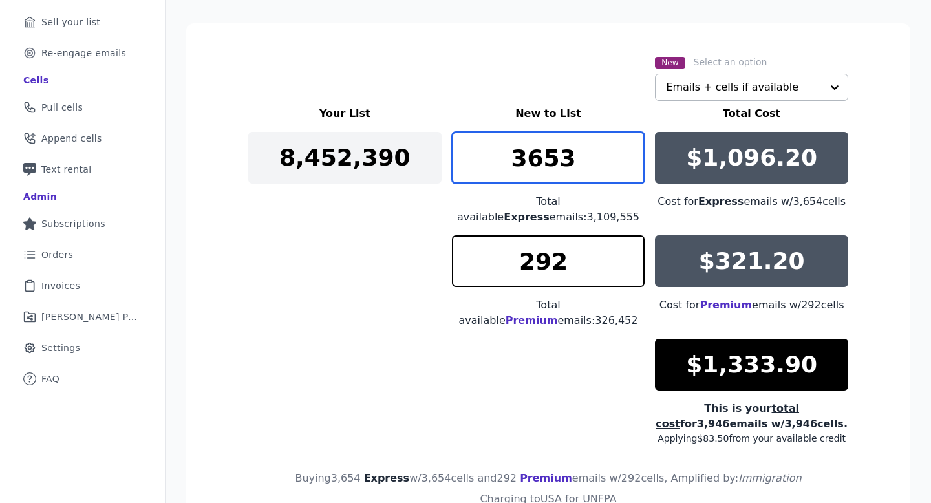
click at [538, 166] on input "3653" at bounding box center [548, 158] width 193 height 52
click at [538, 166] on input "3652" at bounding box center [548, 158] width 193 height 52
click at [538, 166] on input "3651" at bounding box center [548, 158] width 193 height 52
type input "3641"
click at [538, 166] on input "3641" at bounding box center [548, 158] width 193 height 52
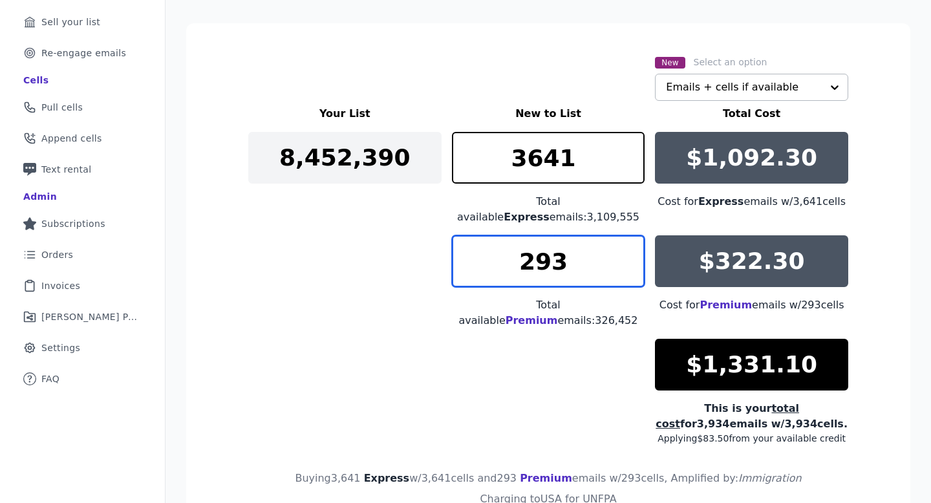
click at [538, 254] on input "293" at bounding box center [548, 261] width 193 height 52
click at [538, 254] on input "294" at bounding box center [548, 261] width 193 height 52
type input "295"
click at [538, 254] on input "295" at bounding box center [548, 261] width 193 height 52
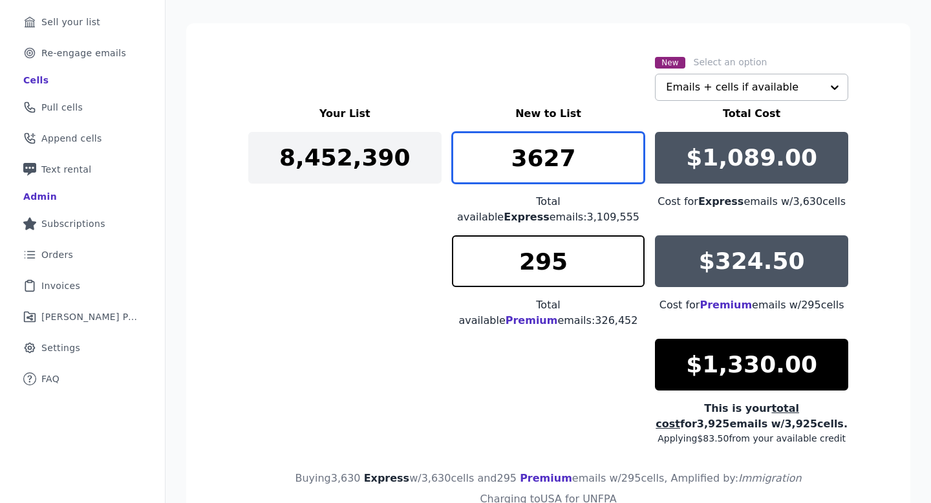
type input "3627"
click at [538, 160] on input "3627" at bounding box center [548, 158] width 193 height 52
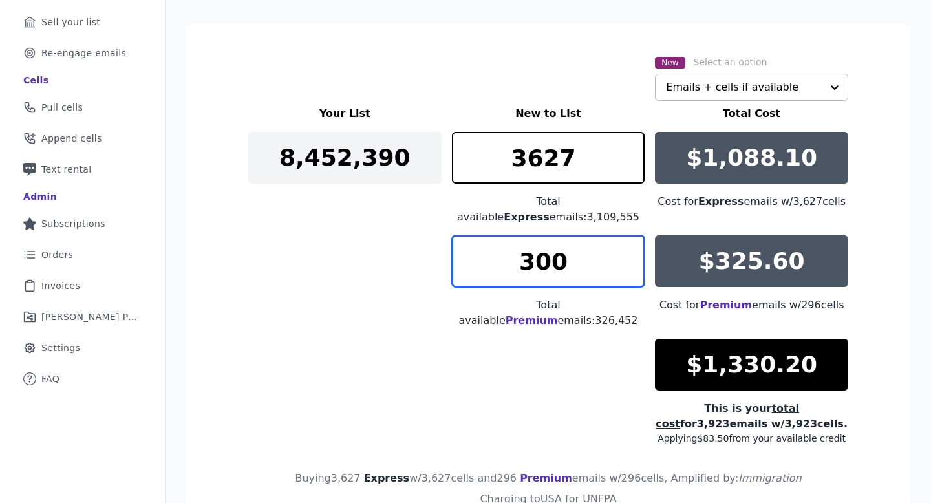
type input "300"
click at [538, 252] on input "300" at bounding box center [548, 261] width 193 height 52
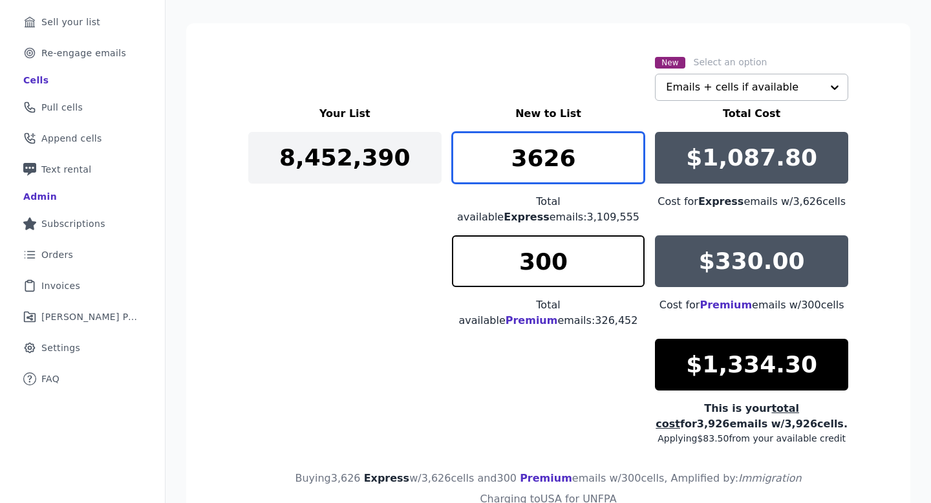
click at [538, 169] on input "3626" at bounding box center [548, 158] width 193 height 52
click at [538, 169] on input "3625" at bounding box center [548, 158] width 193 height 52
click at [538, 169] on input "3624" at bounding box center [548, 158] width 193 height 52
click at [538, 168] on input "3623" at bounding box center [548, 158] width 193 height 52
click at [538, 168] on input "3622" at bounding box center [548, 158] width 193 height 52
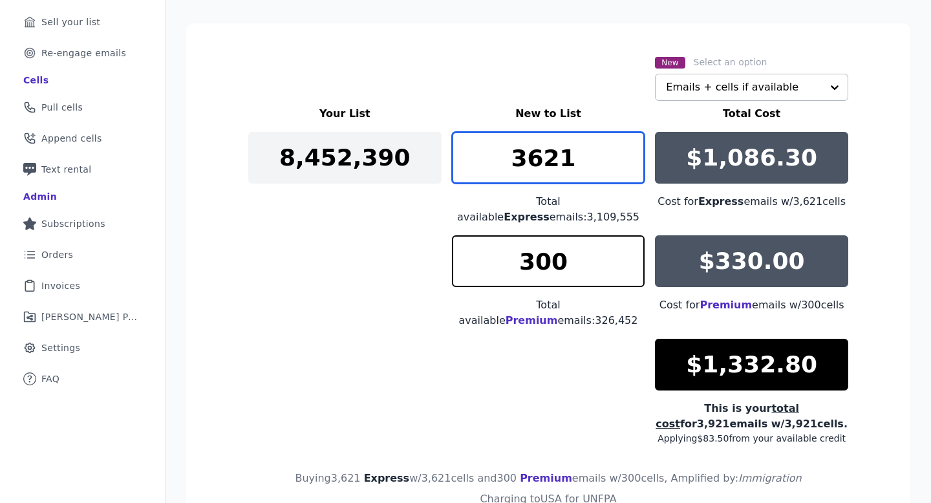
click at [538, 164] on input "3621" at bounding box center [548, 158] width 193 height 52
type input "3620"
click at [538, 167] on input "3620" at bounding box center [548, 158] width 193 height 52
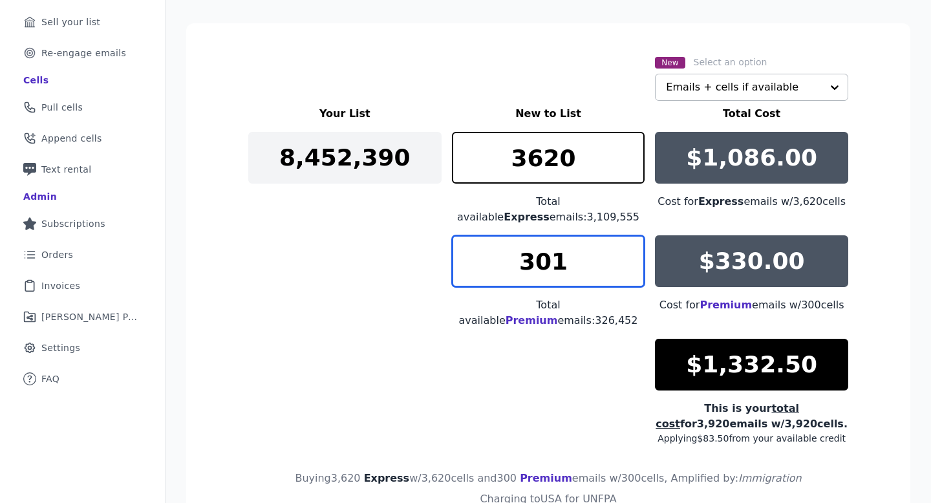
type input "301"
click at [538, 251] on input "301" at bounding box center [548, 261] width 193 height 52
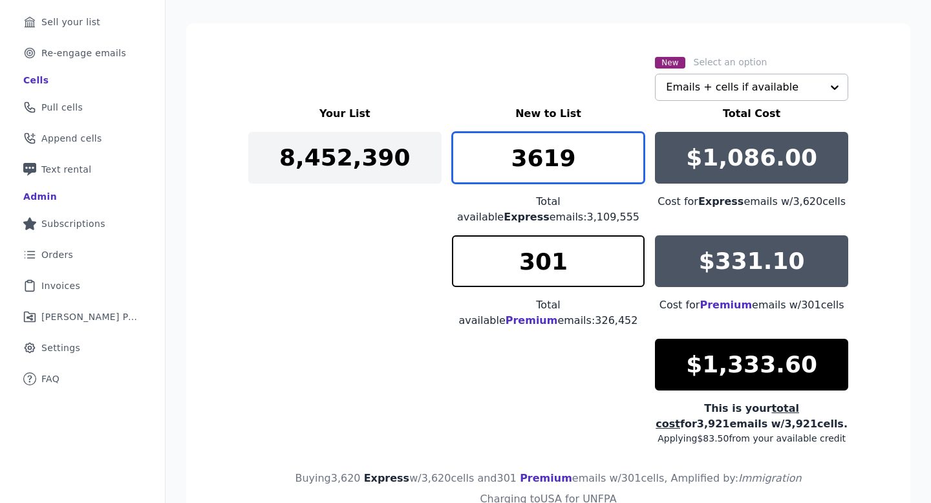
type input "3619"
click at [538, 164] on input "3619" at bounding box center [548, 158] width 193 height 52
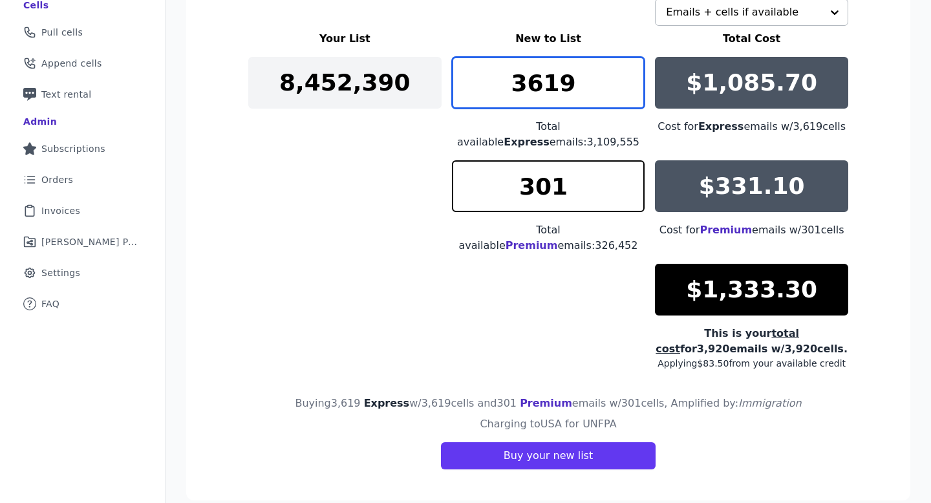
scroll to position [265, 0]
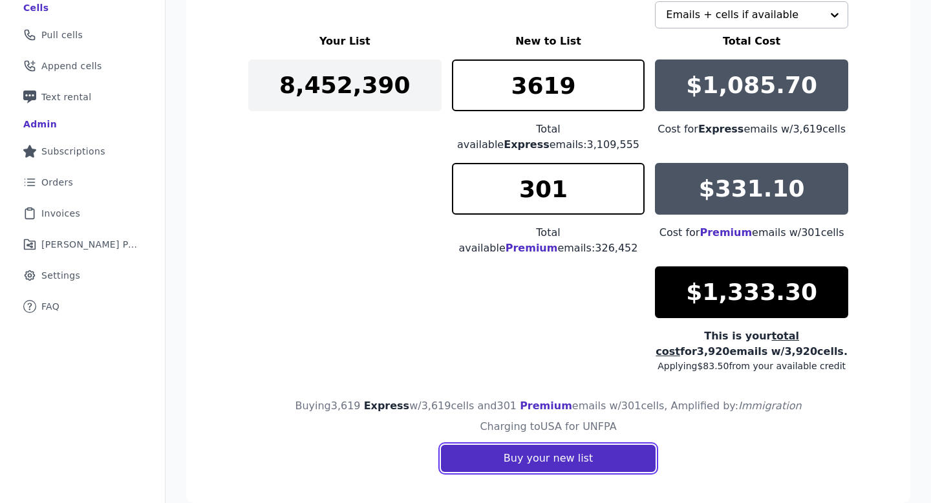
click at [517, 415] on button "Buy your new list" at bounding box center [548, 458] width 215 height 27
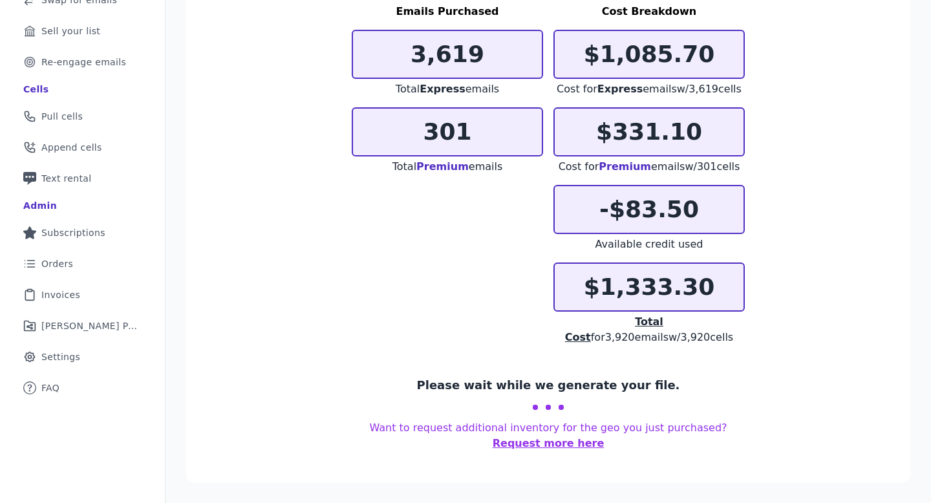
scroll to position [166, 0]
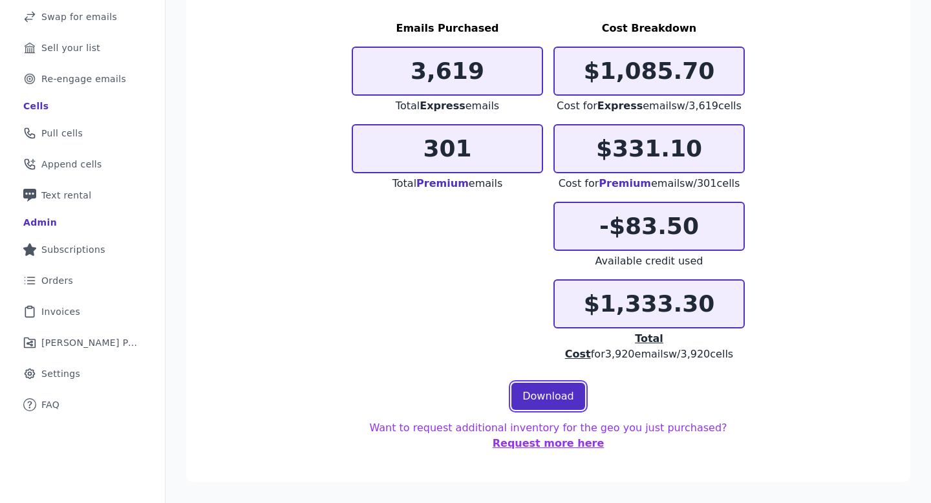
click at [547, 401] on link "Download" at bounding box center [549, 396] width 74 height 27
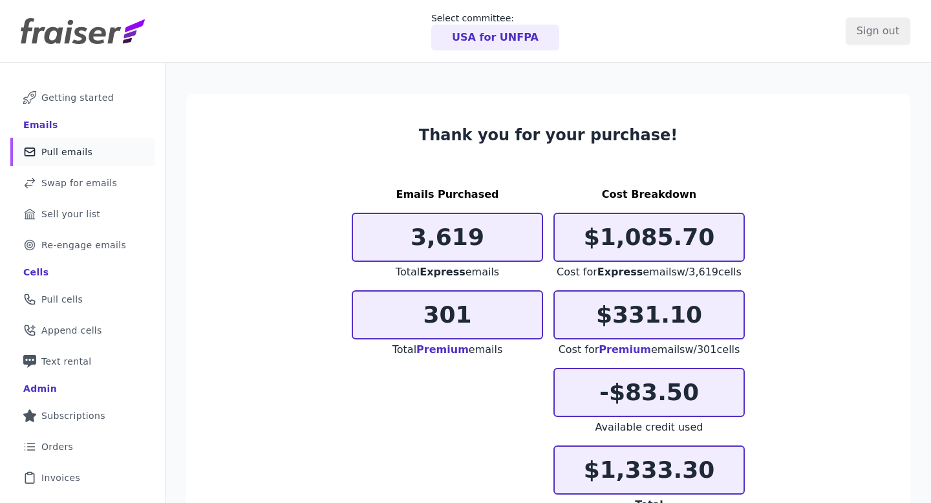
click at [111, 157] on link "Mail Icon Outline of a mail envelope Pull emails" at bounding box center [82, 152] width 144 height 28
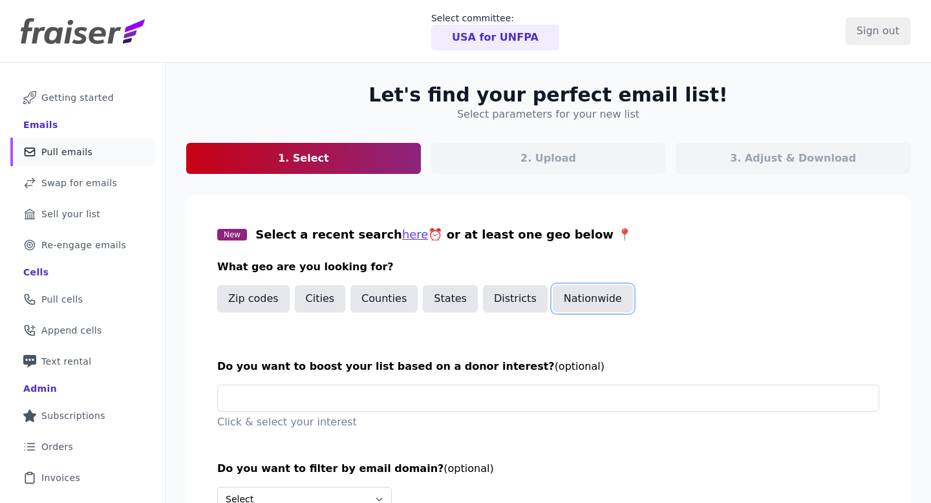
click at [577, 295] on button "Nationwide" at bounding box center [593, 298] width 80 height 27
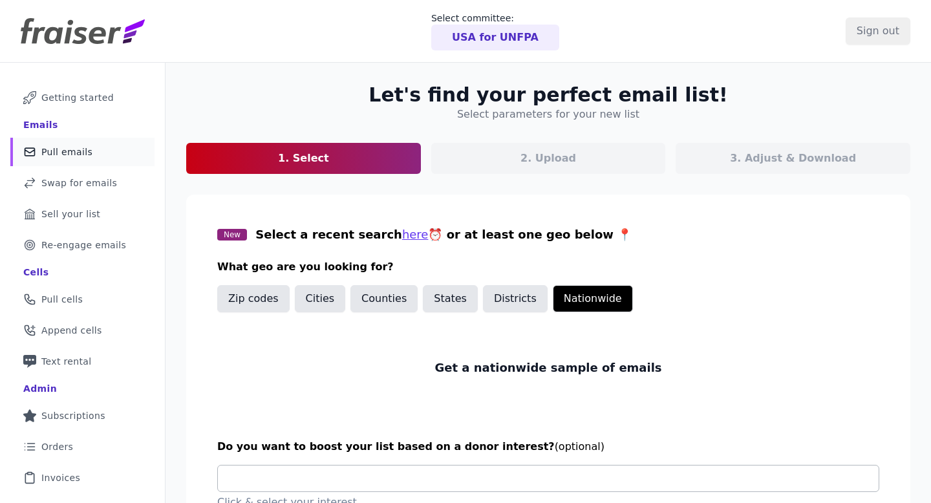
click at [497, 479] on input "text" at bounding box center [553, 479] width 651 height 26
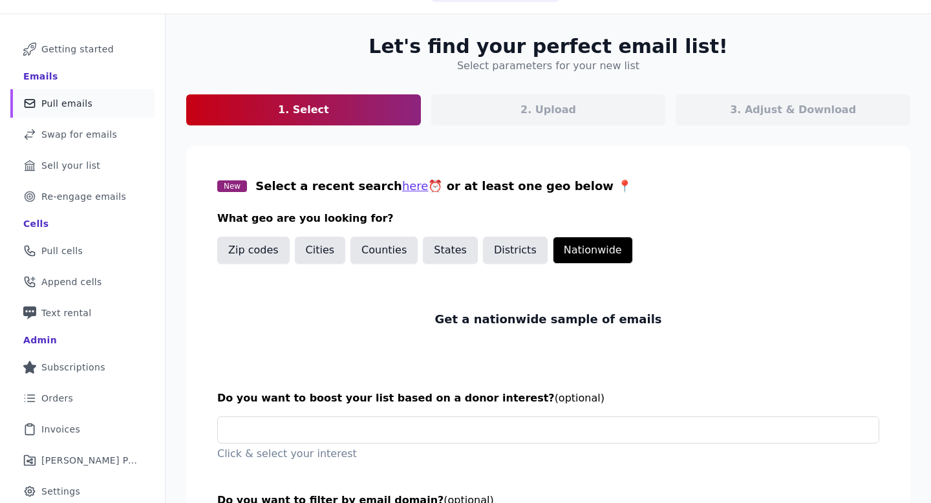
scroll to position [177, 0]
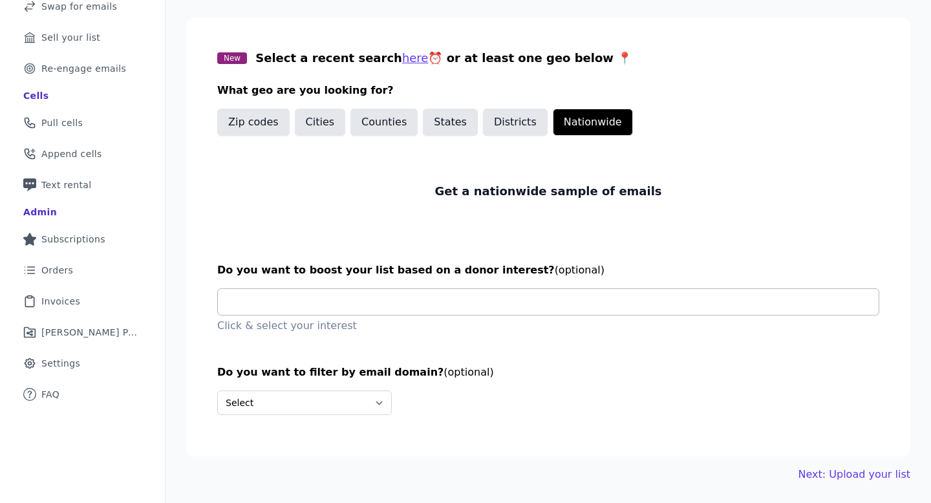
click at [464, 303] on input "text" at bounding box center [553, 302] width 651 height 26
click at [417, 304] on input "text" at bounding box center [553, 302] width 651 height 26
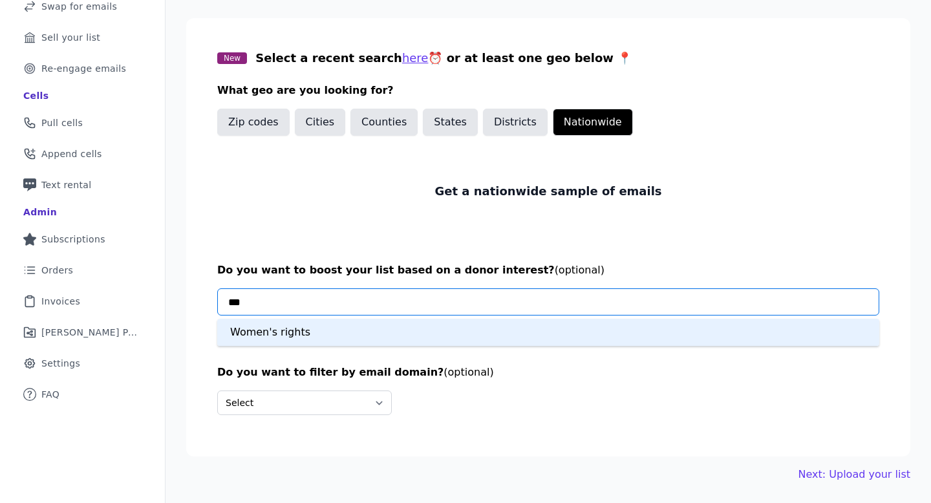
type input "****"
click at [402, 339] on div "Women's rights" at bounding box center [548, 332] width 662 height 27
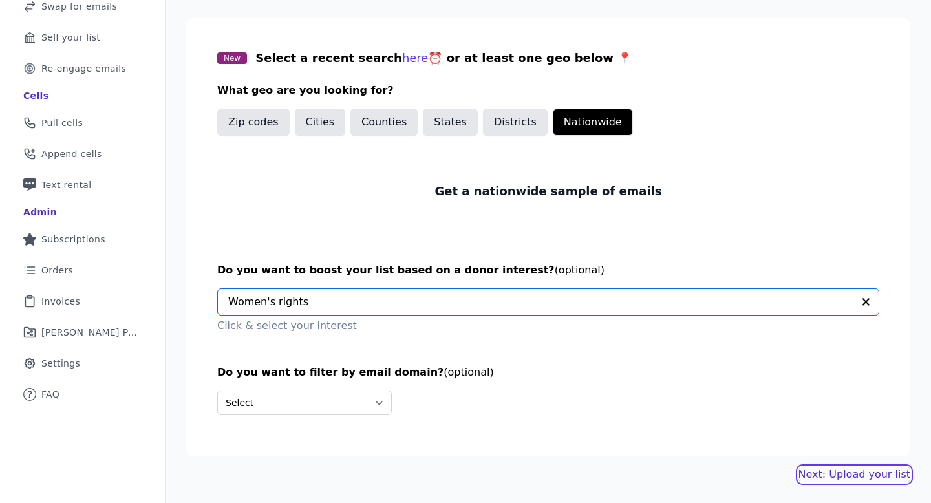
click at [821, 476] on link "Next: Upload your list" at bounding box center [855, 475] width 112 height 16
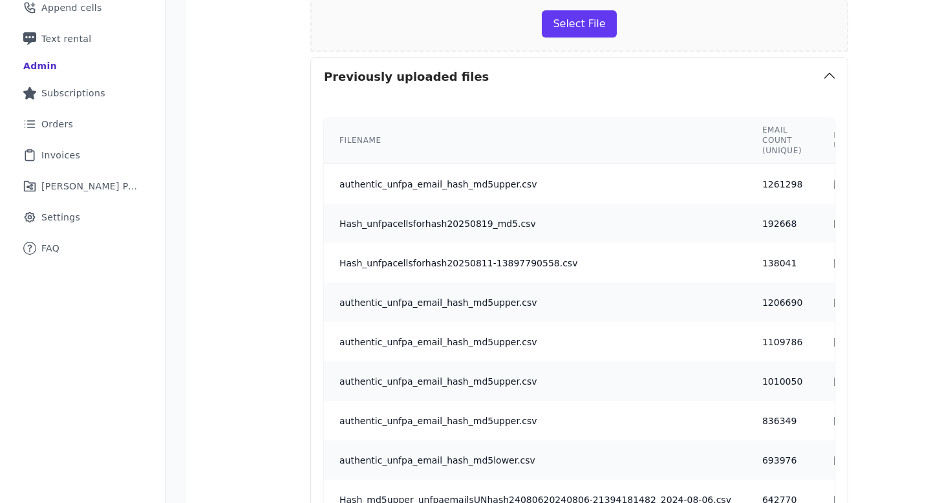
scroll to position [990, 0]
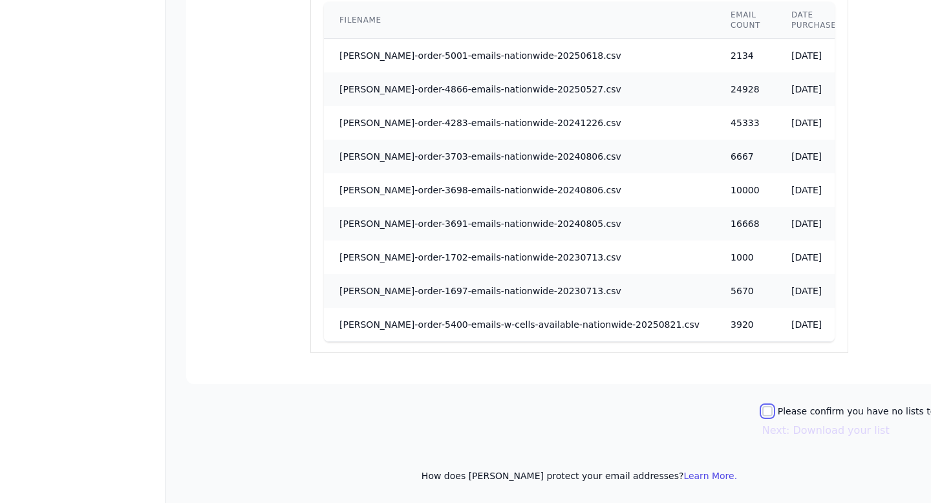
click at [769, 415] on input "Please confirm you have no lists to upload." at bounding box center [768, 411] width 10 height 10
checkbox input "true"
click at [774, 436] on button "Next: Download your list" at bounding box center [826, 431] width 127 height 16
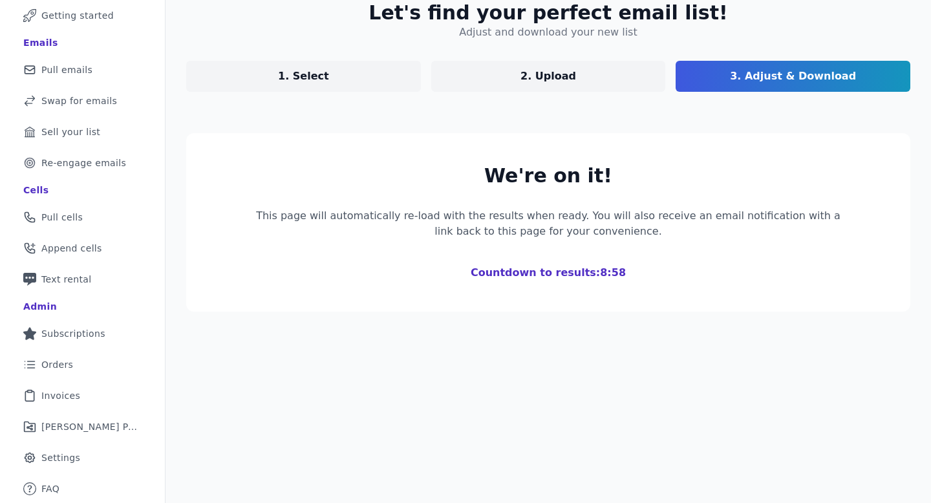
scroll to position [272, 0]
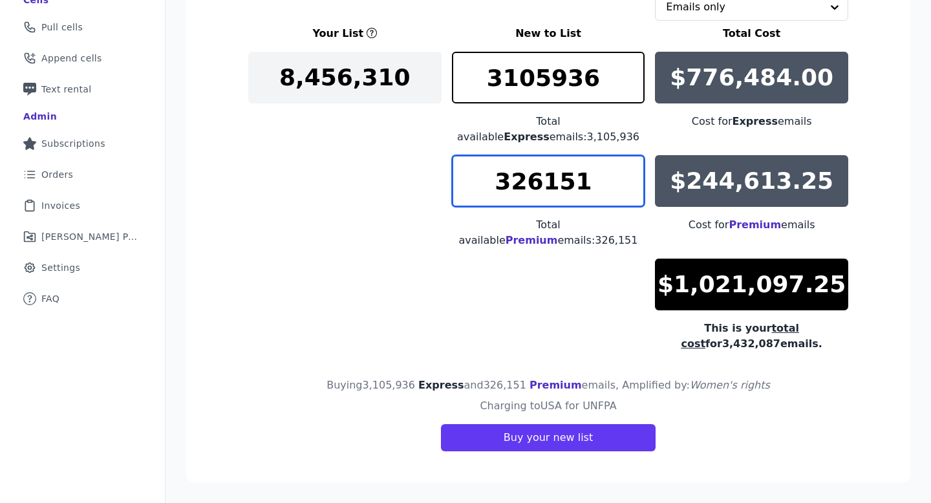
drag, startPoint x: 554, startPoint y: 180, endPoint x: 495, endPoint y: 182, distance: 58.9
click at [495, 182] on input "326151" at bounding box center [548, 181] width 193 height 52
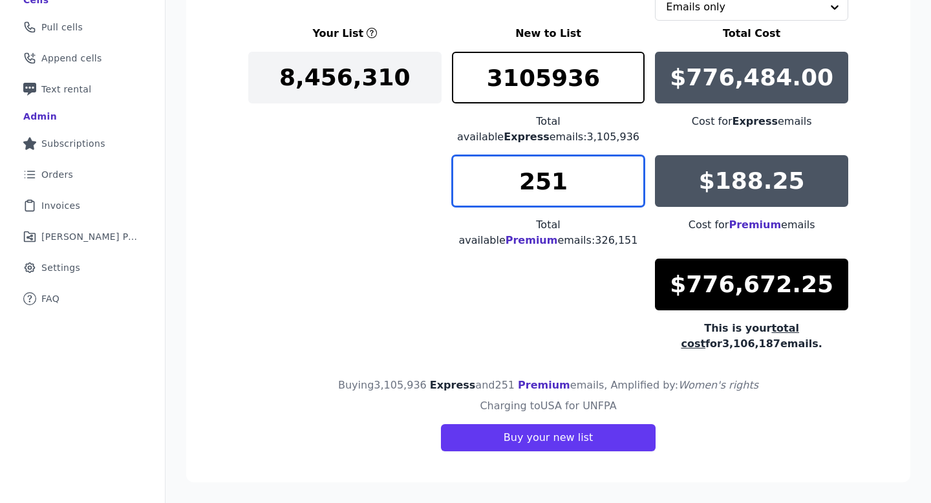
type input "251"
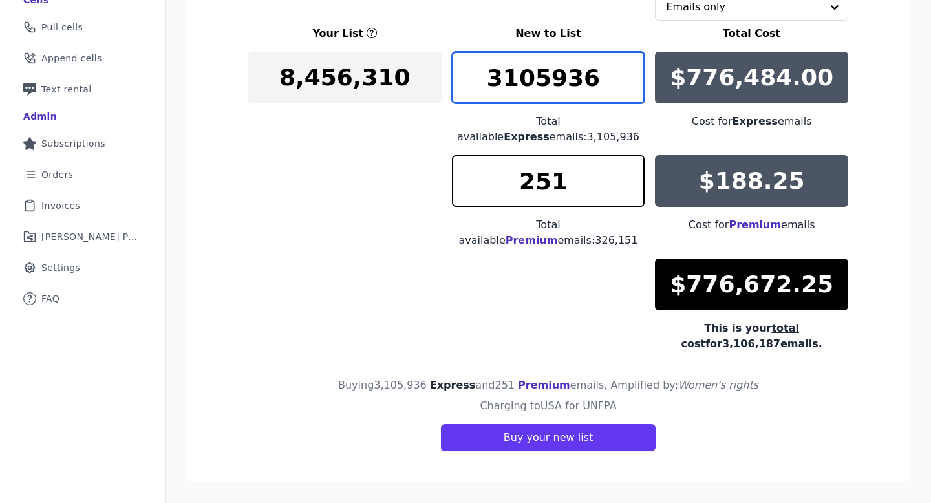
drag, startPoint x: 545, startPoint y: 81, endPoint x: 474, endPoint y: 80, distance: 71.1
click at [474, 80] on input "3105936" at bounding box center [548, 78] width 193 height 52
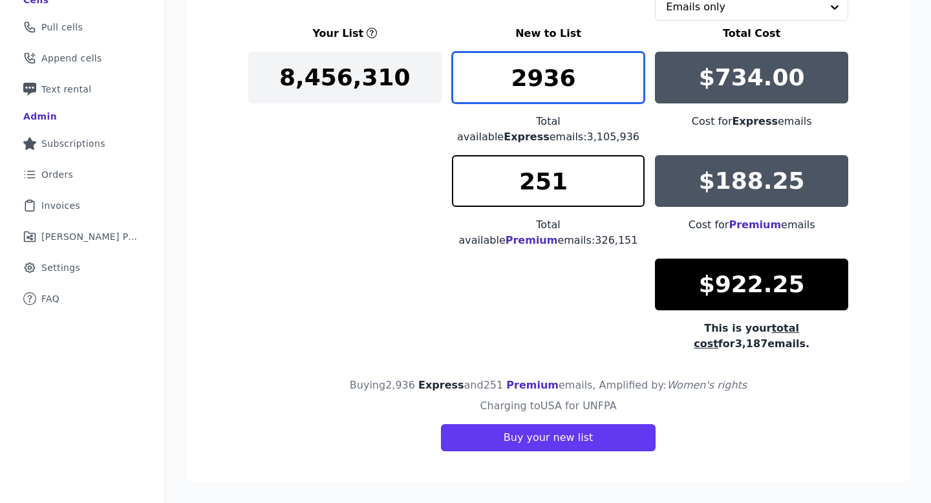
scroll to position [257, 0]
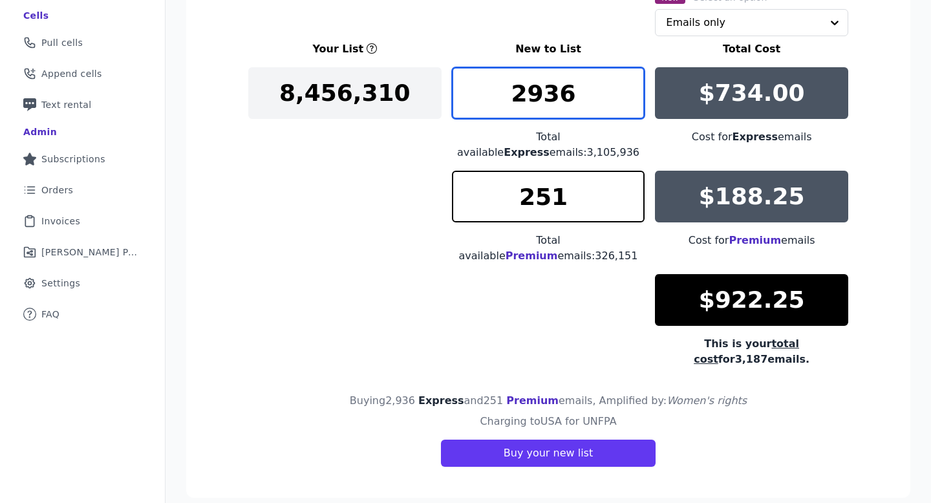
drag, startPoint x: 526, startPoint y: 97, endPoint x: 505, endPoint y: 97, distance: 21.3
click at [504, 97] on input "2936" at bounding box center [548, 93] width 193 height 52
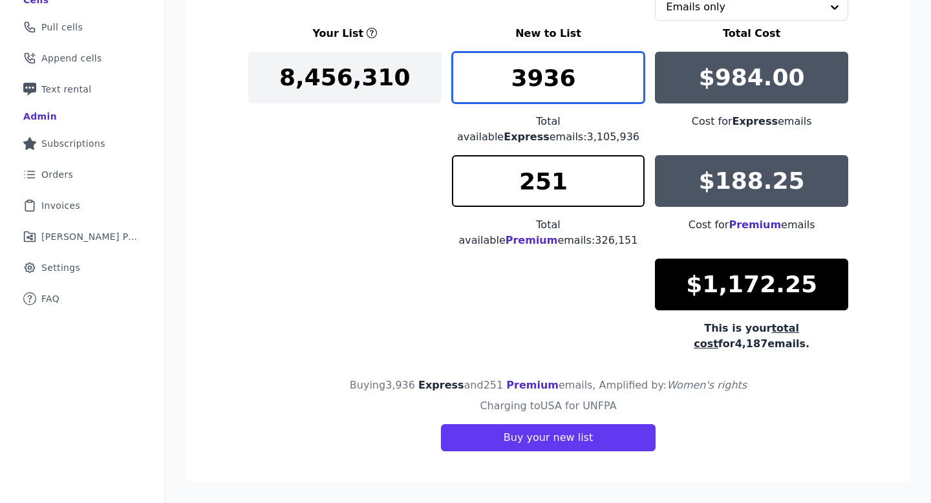
type input "3936"
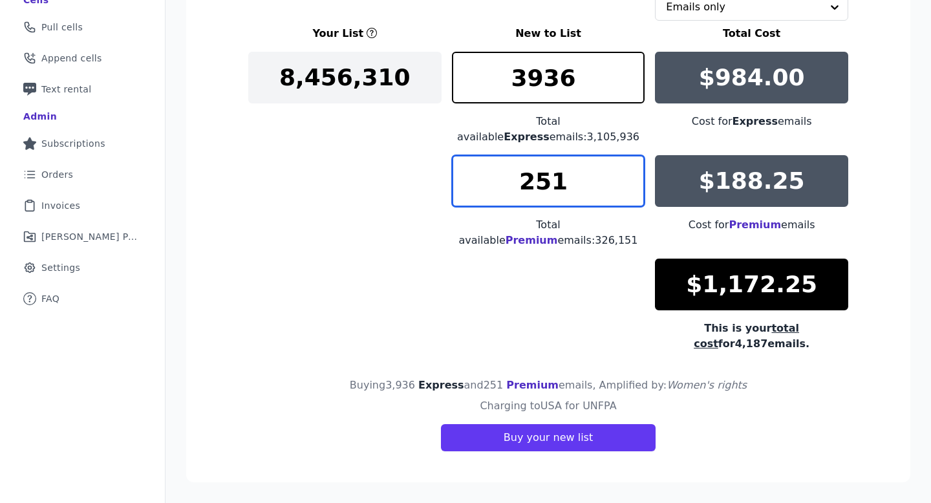
drag, startPoint x: 539, startPoint y: 175, endPoint x: 514, endPoint y: 176, distance: 25.9
click at [514, 176] on input "251" at bounding box center [548, 181] width 193 height 52
type input "351"
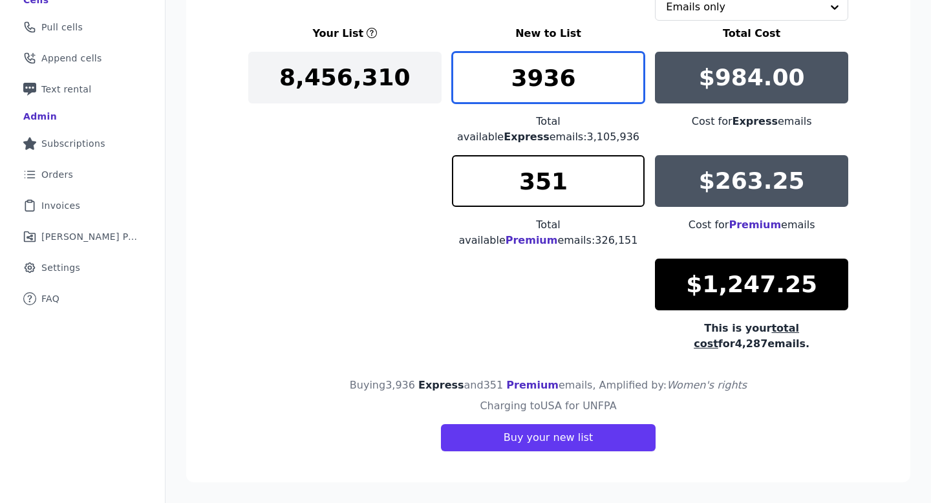
drag, startPoint x: 541, startPoint y: 82, endPoint x: 500, endPoint y: 82, distance: 40.7
click at [500, 82] on input "3936" at bounding box center [548, 78] width 193 height 52
type input "4092"
click at [632, 72] on input "4092" at bounding box center [548, 78] width 193 height 52
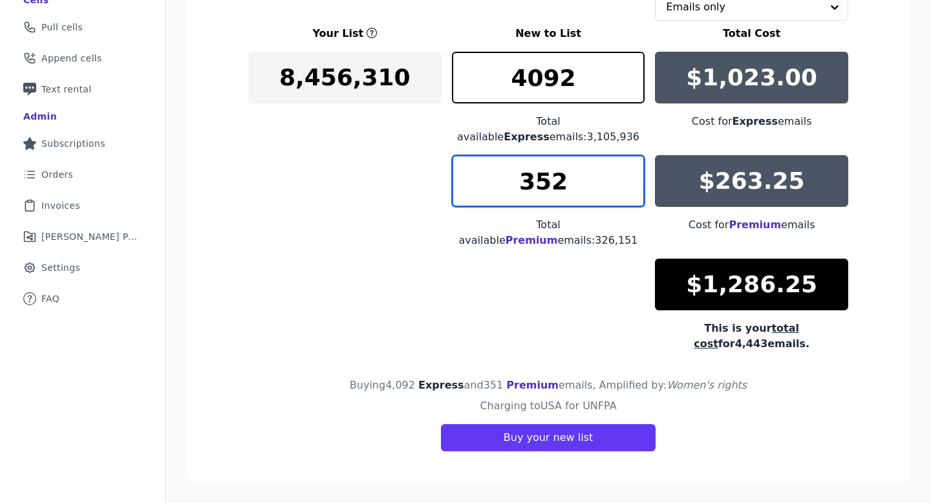
click at [636, 179] on input "352" at bounding box center [548, 181] width 193 height 52
click at [636, 179] on input "353" at bounding box center [548, 181] width 193 height 52
click at [636, 179] on input "362" at bounding box center [548, 181] width 193 height 52
type input "385"
click at [636, 179] on input "385" at bounding box center [548, 181] width 193 height 52
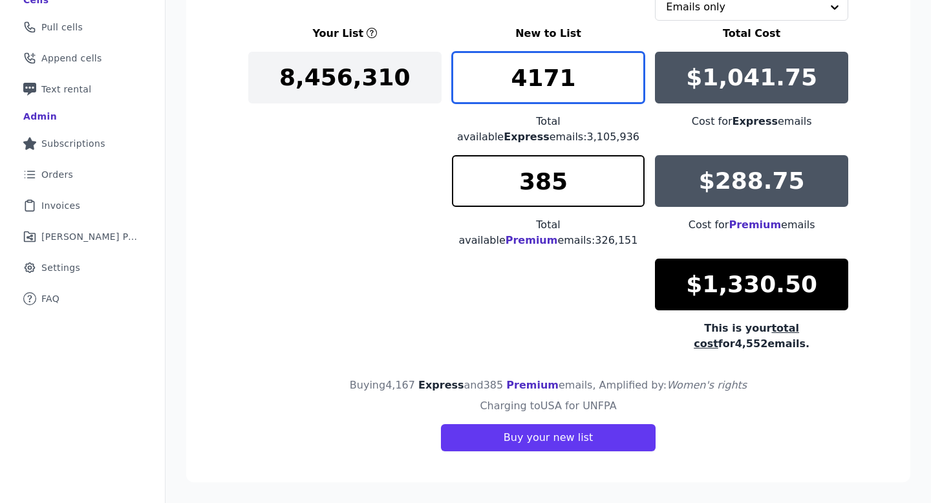
click at [629, 71] on input "4171" at bounding box center [548, 78] width 193 height 52
click at [629, 71] on input "4172" at bounding box center [548, 78] width 193 height 52
click at [629, 71] on input "4173" at bounding box center [548, 78] width 193 height 52
click at [629, 71] on input "4174" at bounding box center [548, 78] width 193 height 52
click at [629, 71] on input "4175" at bounding box center [548, 78] width 193 height 52
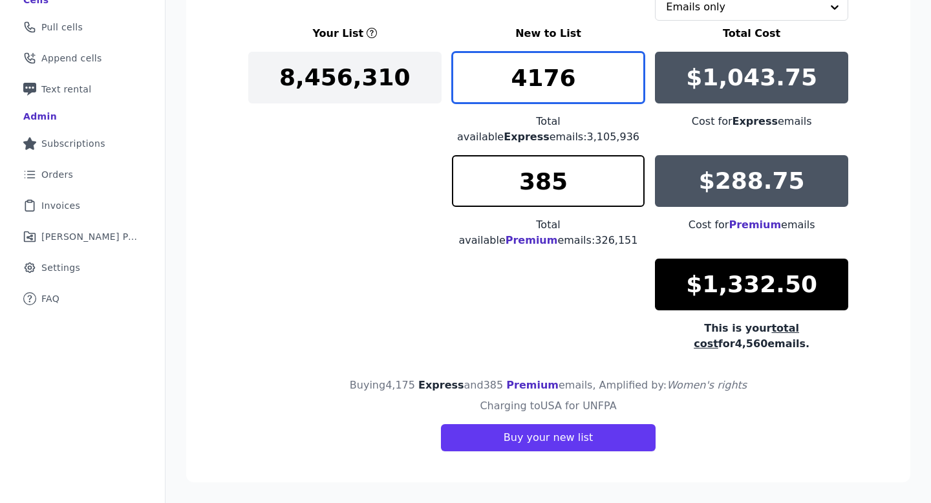
click at [629, 71] on input "4176" at bounding box center [548, 78] width 193 height 52
click at [629, 71] on input "4177" at bounding box center [548, 78] width 193 height 52
click at [629, 71] on input "4178" at bounding box center [548, 78] width 193 height 52
click at [632, 85] on input "4177" at bounding box center [548, 78] width 193 height 52
click at [632, 85] on input "4176" at bounding box center [548, 78] width 193 height 52
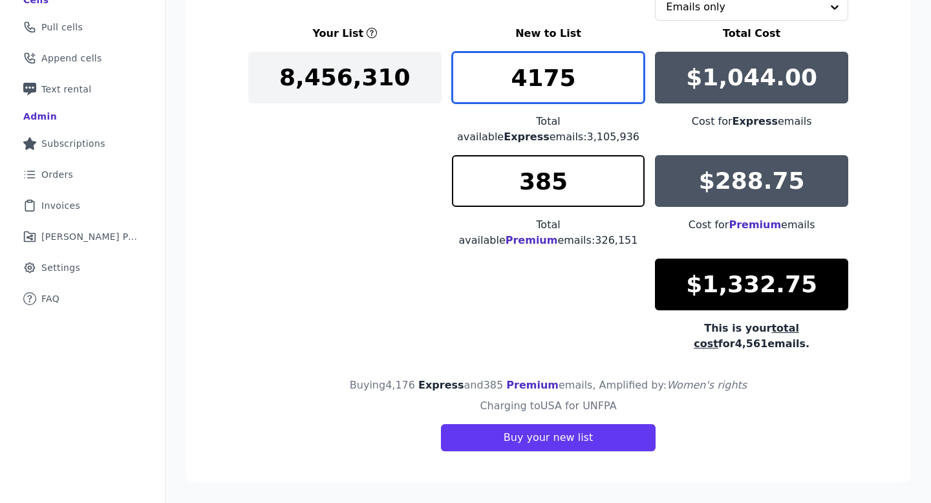
type input "4175"
click at [632, 85] on input "4175" at bounding box center [548, 78] width 193 height 52
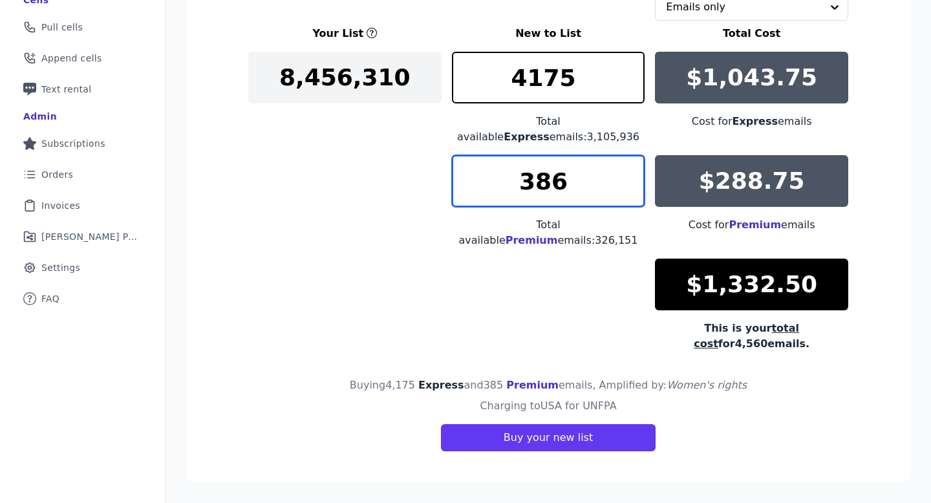
type input "386"
click at [636, 176] on input "386" at bounding box center [548, 181] width 193 height 52
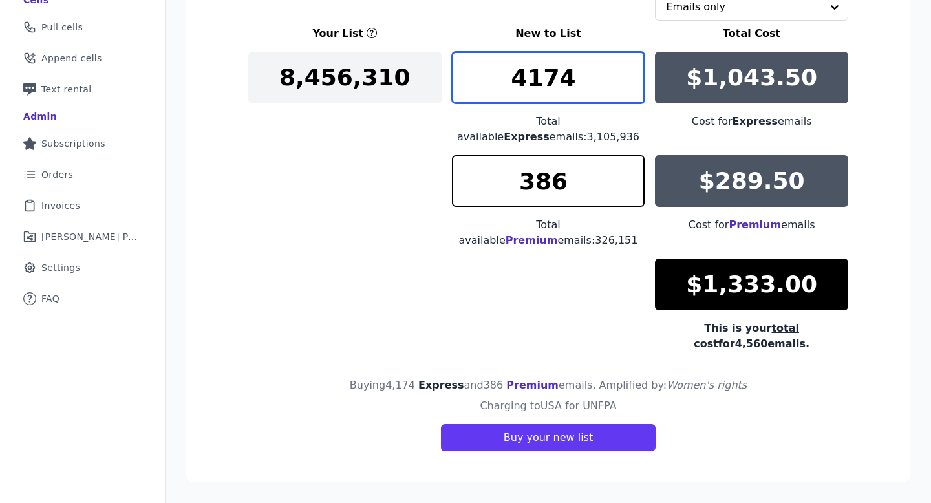
click at [635, 84] on input "4174" at bounding box center [548, 78] width 193 height 52
click at [634, 89] on input "4173" at bounding box center [548, 78] width 193 height 52
click at [634, 89] on input "4172" at bounding box center [548, 78] width 193 height 52
type input "4171"
click at [635, 88] on input "4171" at bounding box center [548, 78] width 193 height 52
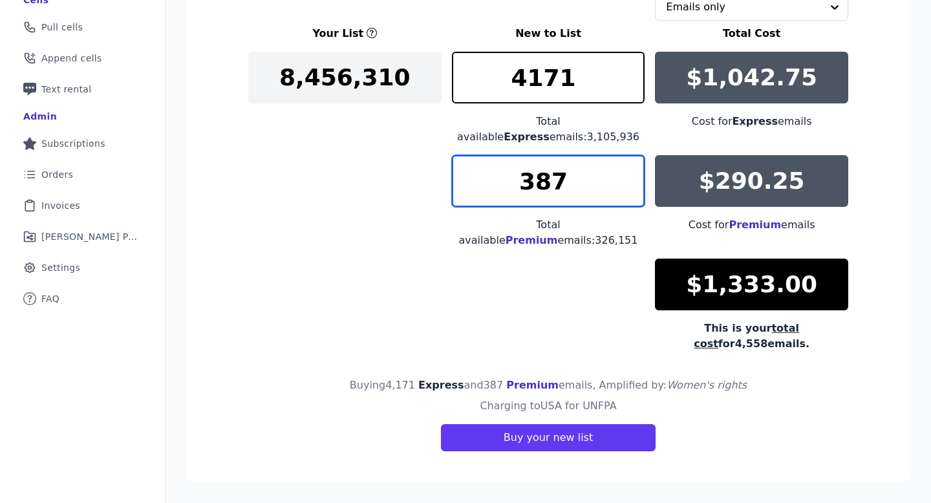
type input "387"
click at [633, 175] on input "387" at bounding box center [548, 181] width 193 height 52
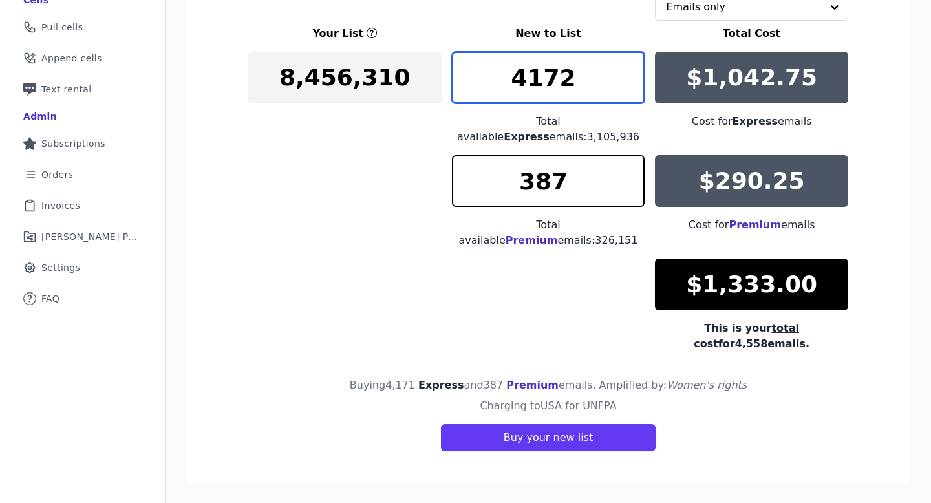
type input "4172"
click at [636, 71] on input "4172" at bounding box center [548, 78] width 193 height 52
click at [681, 17] on input "text" at bounding box center [744, 7] width 156 height 26
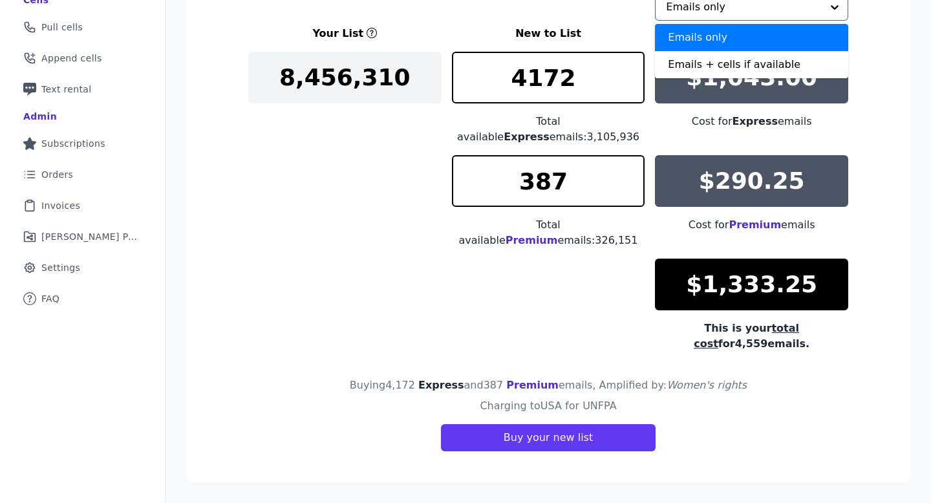
scroll to position [266, 0]
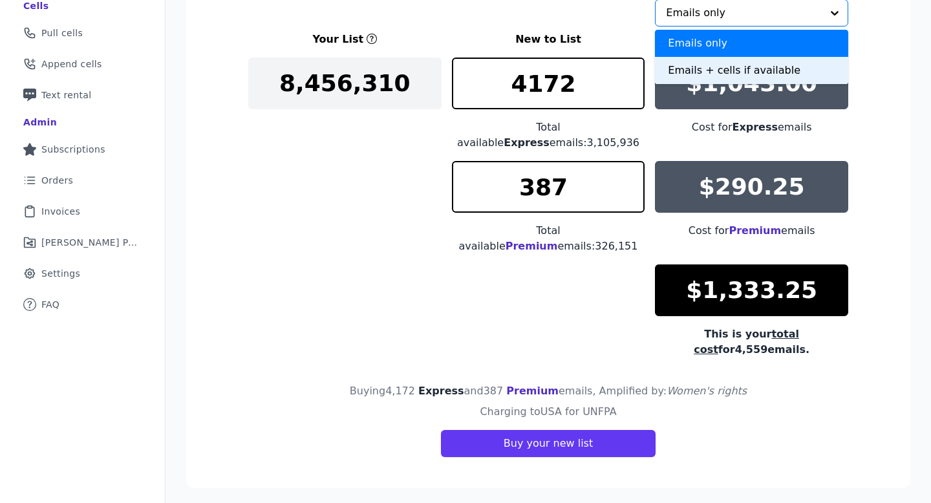
click at [689, 67] on div "Emails + cells if available" at bounding box center [751, 70] width 193 height 27
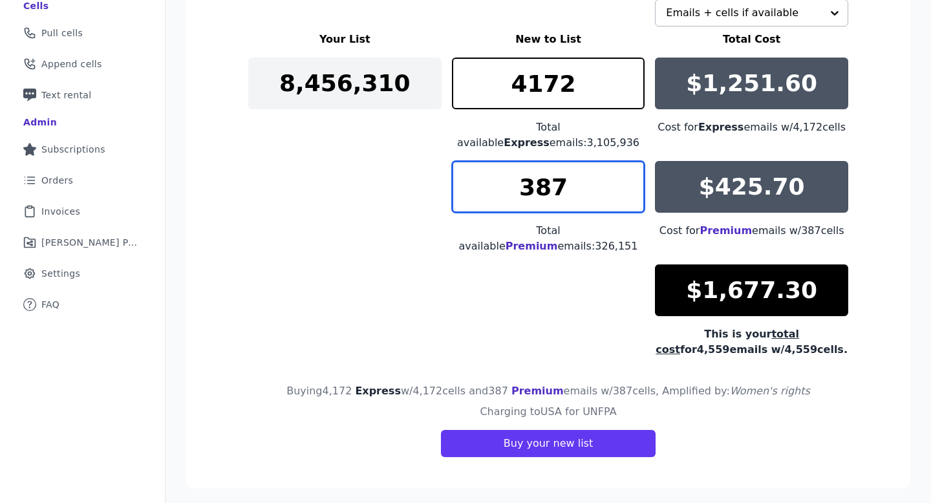
click at [544, 184] on input "387" at bounding box center [548, 187] width 193 height 52
drag, startPoint x: 563, startPoint y: 182, endPoint x: 543, endPoint y: 183, distance: 20.1
click at [543, 183] on input "317" at bounding box center [548, 187] width 193 height 52
type input "304"
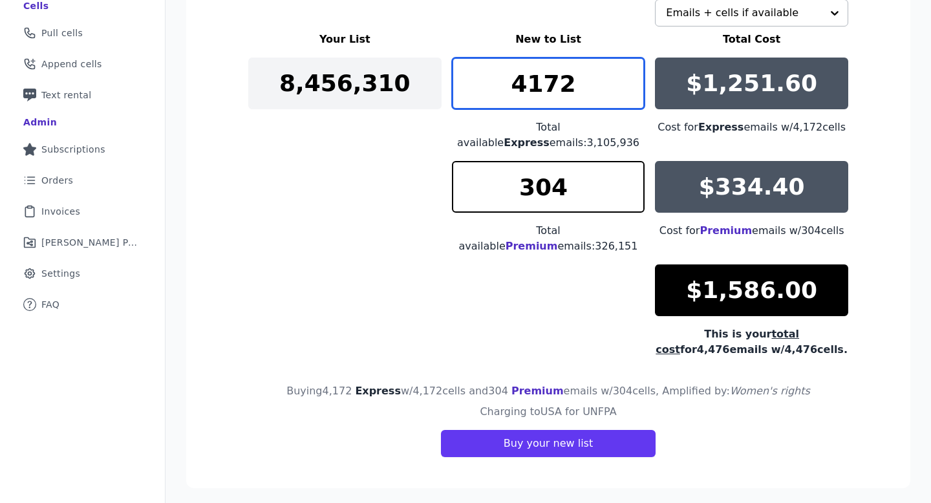
drag, startPoint x: 540, startPoint y: 86, endPoint x: 517, endPoint y: 86, distance: 23.3
click at [517, 86] on input "4172" at bounding box center [548, 84] width 193 height 52
drag, startPoint x: 541, startPoint y: 87, endPoint x: 533, endPoint y: 87, distance: 7.8
click at [533, 87] on input "3472" at bounding box center [548, 84] width 193 height 52
click at [630, 91] on input "3340" at bounding box center [548, 84] width 193 height 52
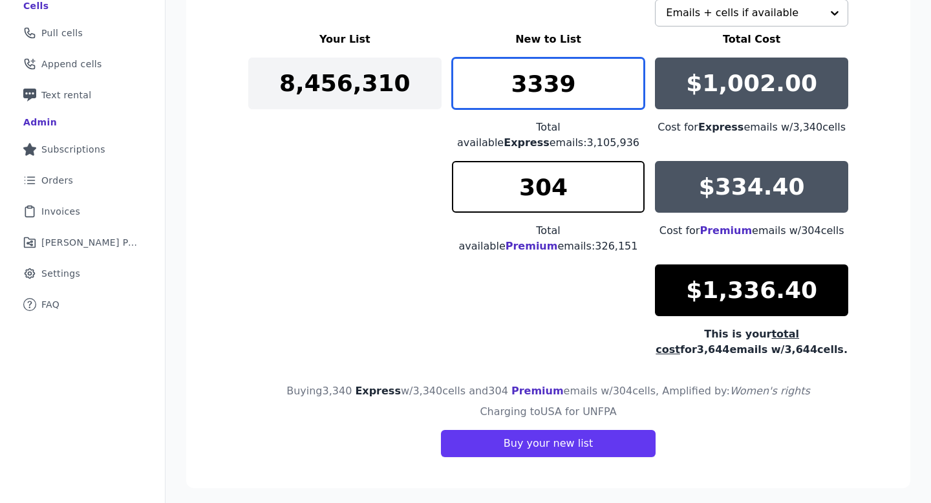
click at [630, 91] on input "3339" at bounding box center [548, 84] width 193 height 52
click at [630, 91] on input "3338" at bounding box center [548, 84] width 193 height 52
click at [630, 91] on input "3337" at bounding box center [548, 84] width 193 height 52
click at [630, 91] on input "3336" at bounding box center [548, 84] width 193 height 52
click at [630, 91] on input "3325" at bounding box center [548, 84] width 193 height 52
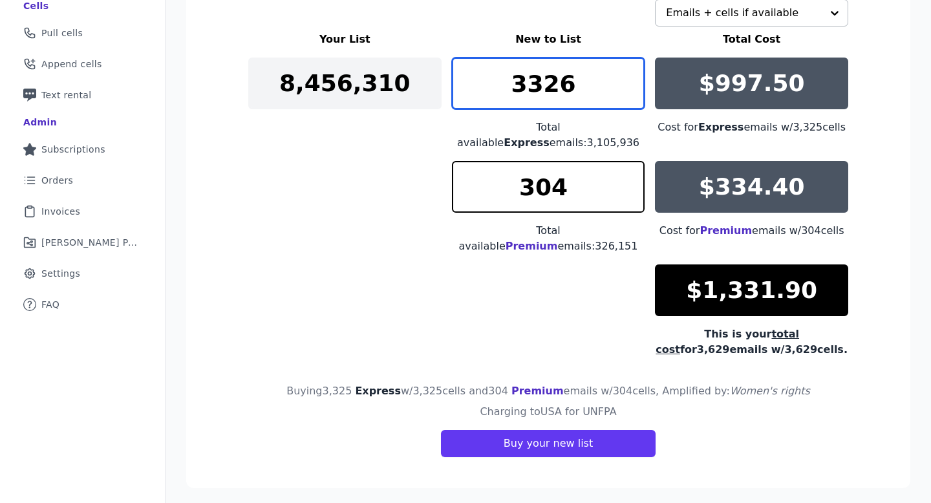
click at [631, 74] on input "3326" at bounding box center [548, 84] width 193 height 52
click at [631, 74] on input "3327" at bounding box center [548, 84] width 193 height 52
click at [631, 74] on input "3328" at bounding box center [548, 84] width 193 height 52
click at [631, 74] on input "3329" at bounding box center [548, 84] width 193 height 52
click at [631, 74] on input "3330" at bounding box center [548, 84] width 193 height 52
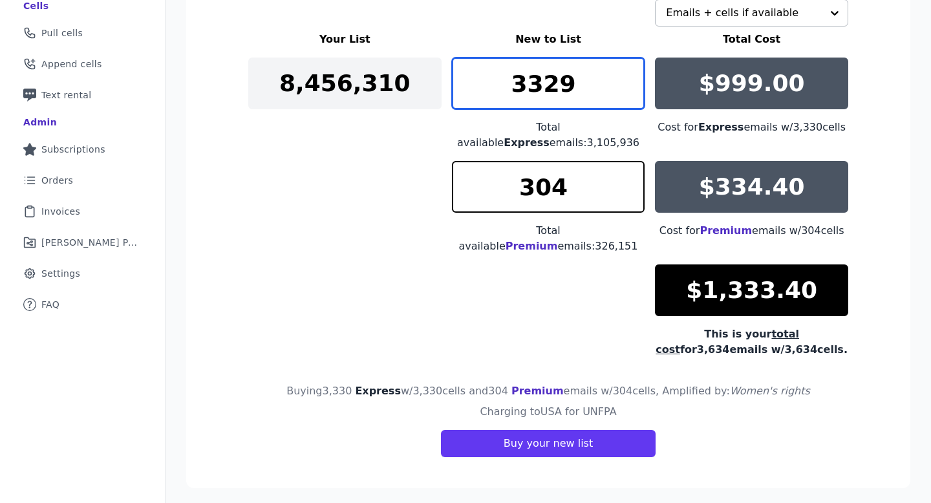
type input "3329"
click at [634, 89] on input "3329" at bounding box center [548, 84] width 193 height 52
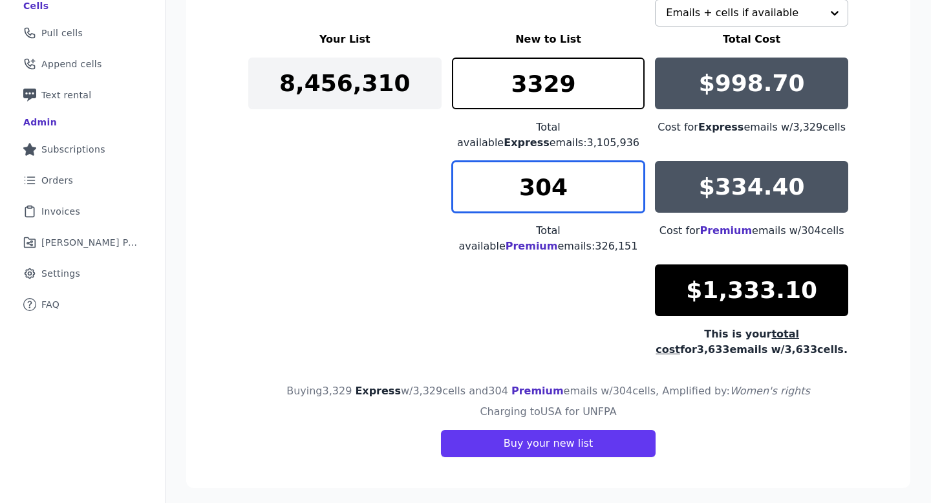
click at [571, 181] on input "304" at bounding box center [548, 187] width 193 height 52
drag, startPoint x: 571, startPoint y: 181, endPoint x: 514, endPoint y: 184, distance: 57.0
click at [514, 184] on input "304" at bounding box center [548, 187] width 193 height 52
type input "280"
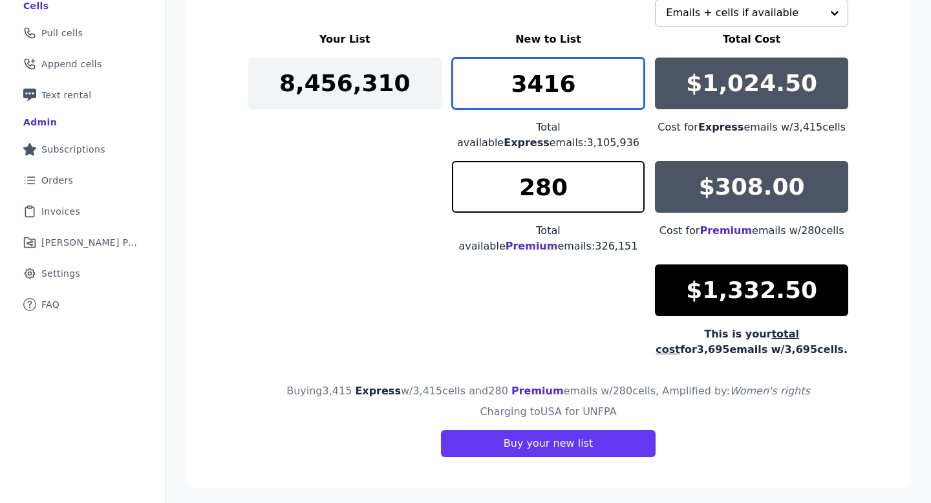
click at [636, 78] on input "3416" at bounding box center [548, 84] width 193 height 52
click at [636, 78] on input "3417" at bounding box center [548, 84] width 193 height 52
click at [636, 78] on input "3418" at bounding box center [548, 84] width 193 height 52
type input "3417"
click at [634, 85] on input "3417" at bounding box center [548, 84] width 193 height 52
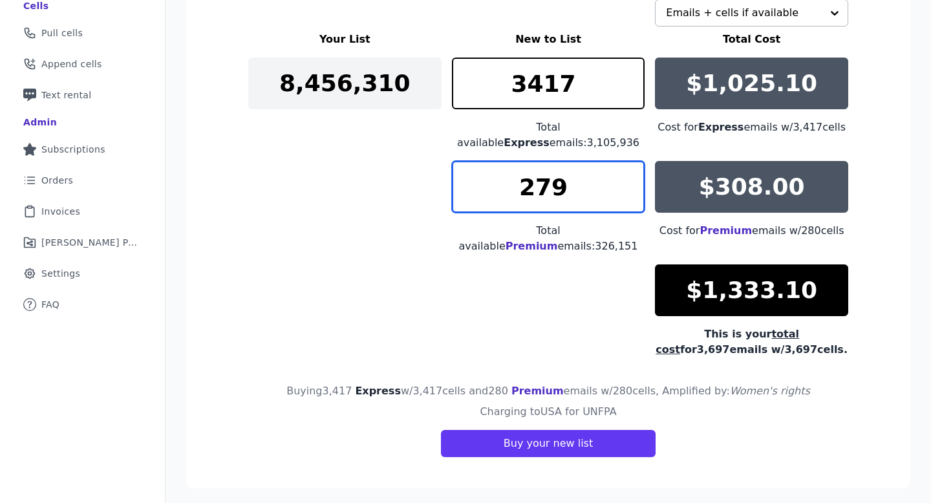
type input "279"
click at [633, 189] on input "279" at bounding box center [548, 187] width 193 height 52
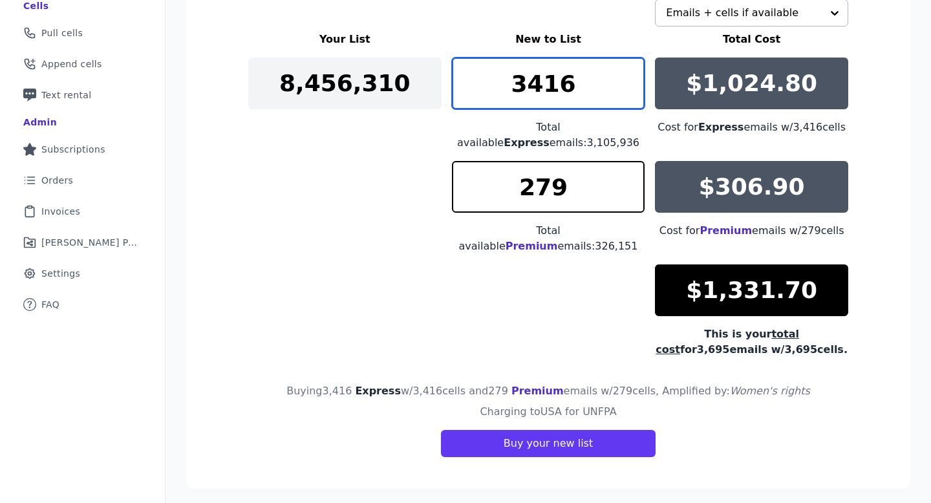
click at [633, 87] on input "3416" at bounding box center [548, 84] width 193 height 52
type input "3415"
click at [633, 87] on input "3415" at bounding box center [548, 84] width 193 height 52
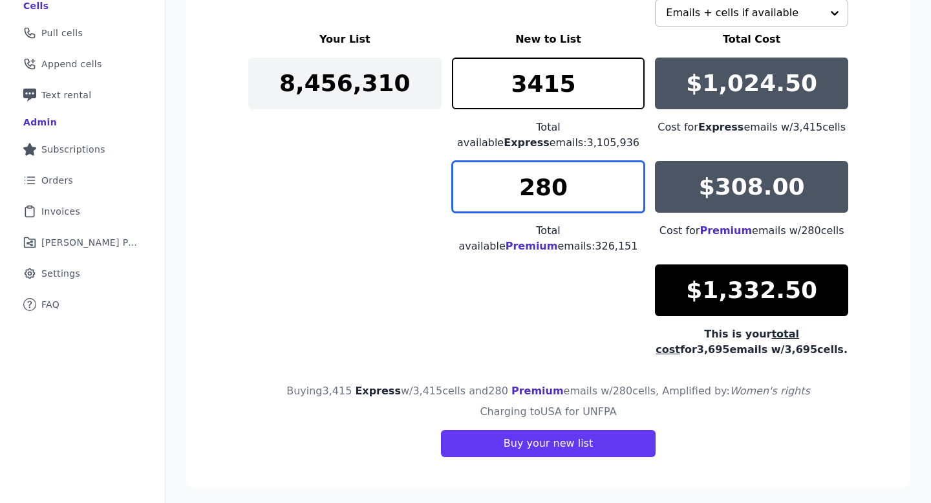
click at [631, 179] on input "280" at bounding box center [548, 187] width 193 height 52
type input "281"
click at [631, 179] on input "281" at bounding box center [548, 187] width 193 height 52
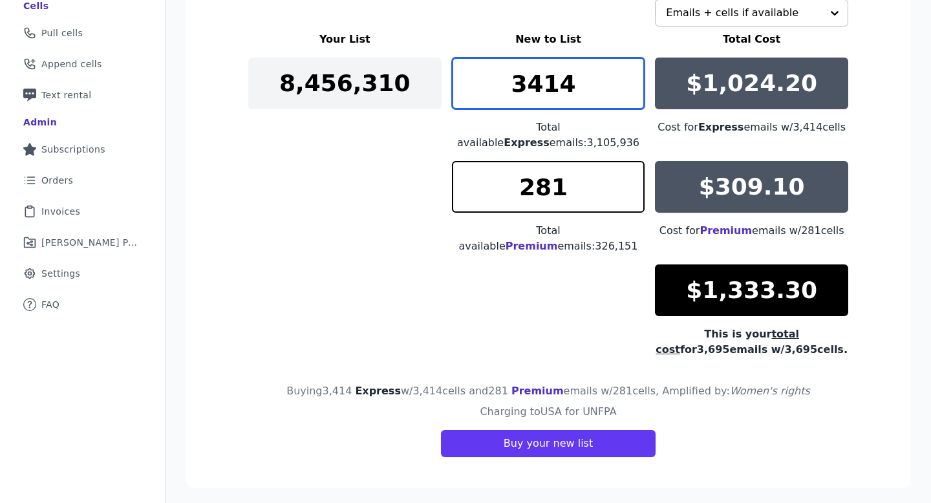
type input "3414"
click at [634, 94] on input "3414" at bounding box center [548, 84] width 193 height 52
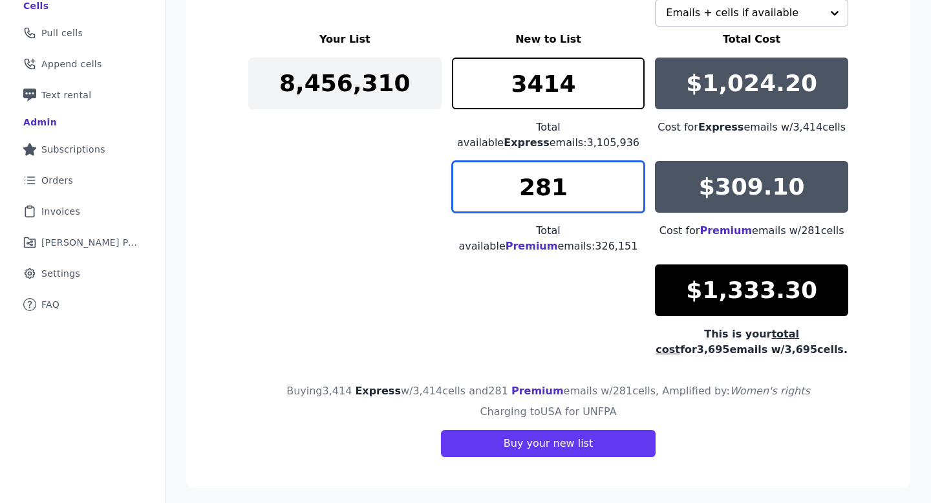
drag, startPoint x: 570, startPoint y: 189, endPoint x: 543, endPoint y: 188, distance: 27.2
click at [543, 188] on input "281" at bounding box center [548, 187] width 193 height 52
type input "260"
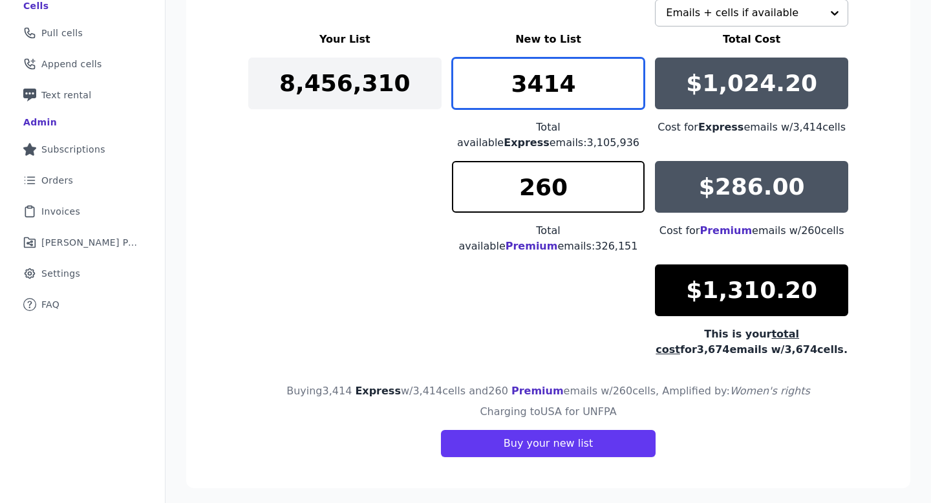
drag, startPoint x: 589, startPoint y: 84, endPoint x: 528, endPoint y: 82, distance: 60.2
click at [528, 82] on input "3414" at bounding box center [548, 84] width 193 height 52
type input "3682"
click at [636, 92] on input "3682" at bounding box center [548, 84] width 193 height 52
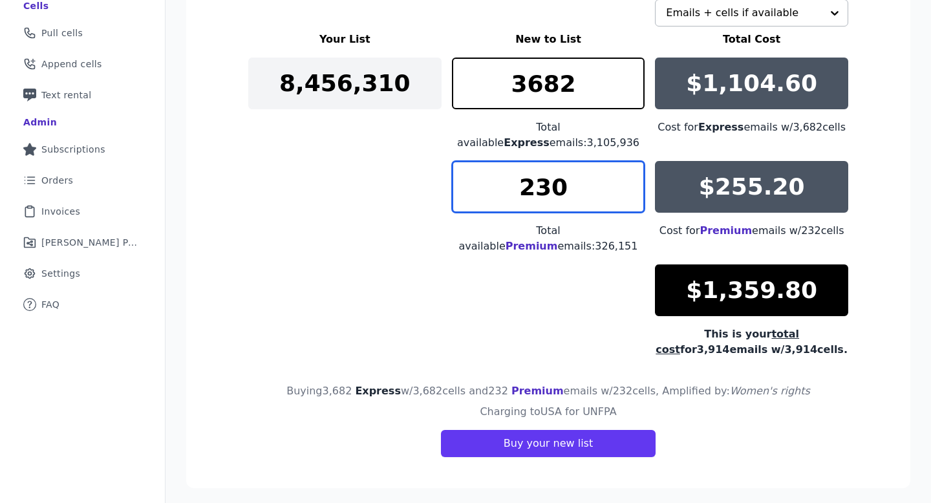
click at [633, 196] on input "230" at bounding box center [548, 187] width 193 height 52
click at [633, 196] on input "215" at bounding box center [548, 187] width 193 height 52
click at [633, 196] on input "207" at bounding box center [548, 187] width 193 height 52
type input "208"
click at [635, 181] on input "208" at bounding box center [548, 187] width 193 height 52
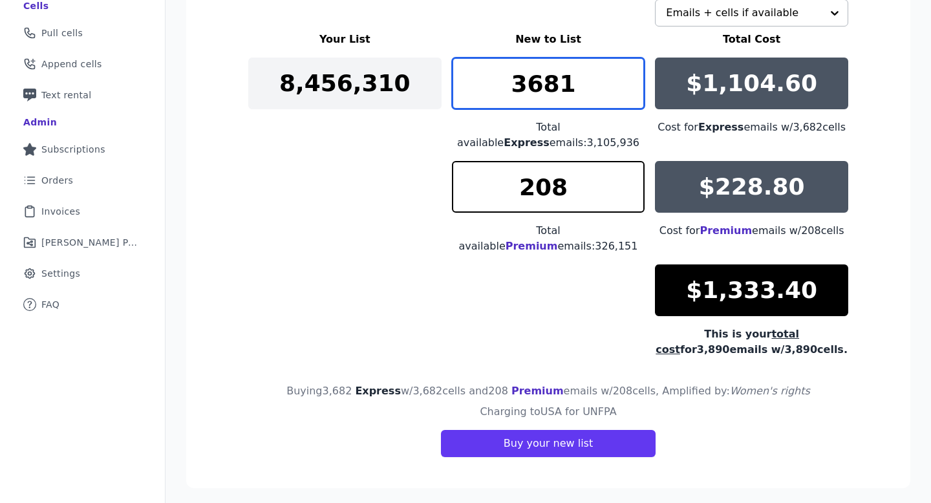
type input "3681"
click at [629, 88] on input "3681" at bounding box center [548, 84] width 193 height 52
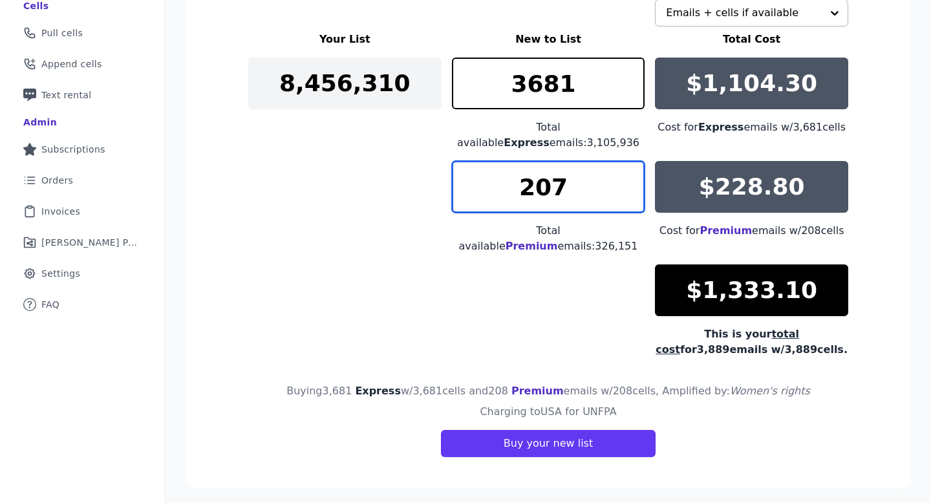
type input "207"
click at [638, 197] on input "207" at bounding box center [548, 187] width 193 height 52
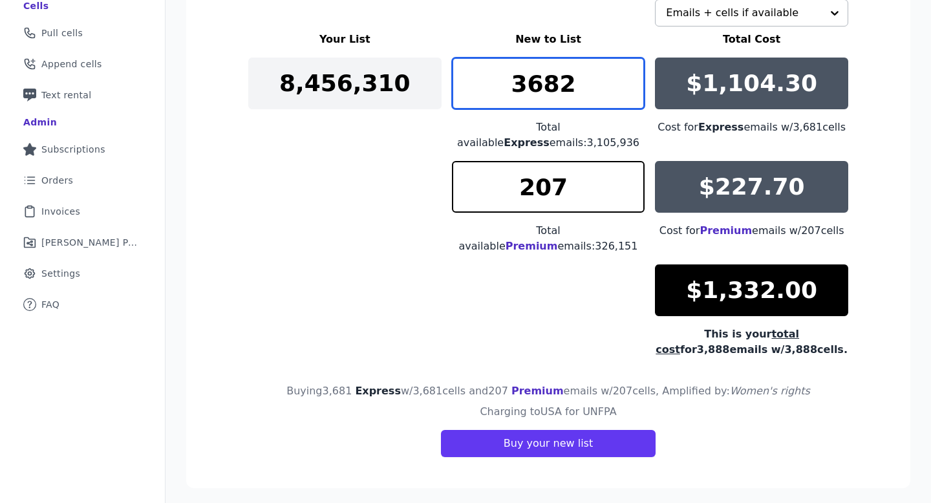
click at [634, 73] on input "3682" at bounding box center [548, 84] width 193 height 52
click at [634, 73] on input "3683" at bounding box center [548, 84] width 193 height 52
click at [634, 73] on input "3684" at bounding box center [548, 84] width 193 height 52
type input "3685"
click at [634, 73] on input "3685" at bounding box center [548, 84] width 193 height 52
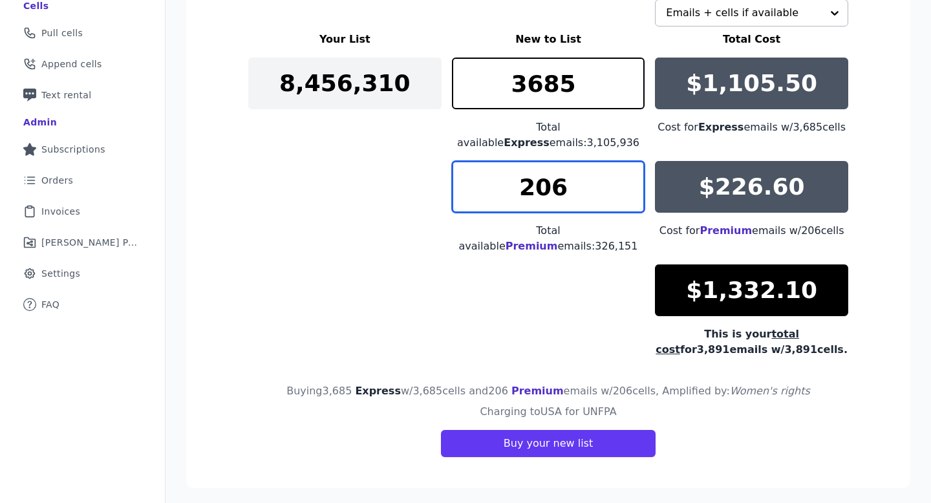
click at [636, 196] on input "206" at bounding box center [548, 187] width 193 height 52
click at [636, 196] on input "205" at bounding box center [548, 187] width 193 height 52
type input "204"
click at [632, 195] on input "204" at bounding box center [548, 187] width 193 height 52
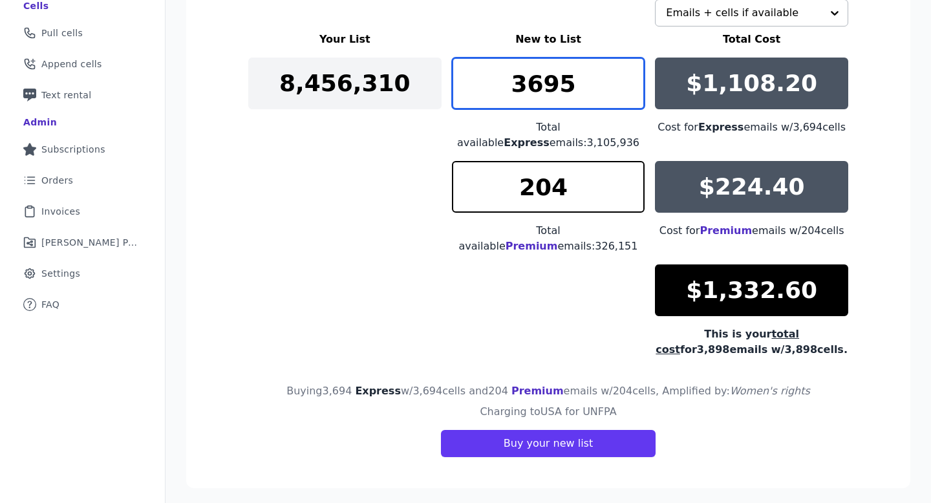
click at [634, 74] on input "3695" at bounding box center [548, 84] width 193 height 52
type input "3696"
click at [634, 74] on input "3696" at bounding box center [548, 84] width 193 height 52
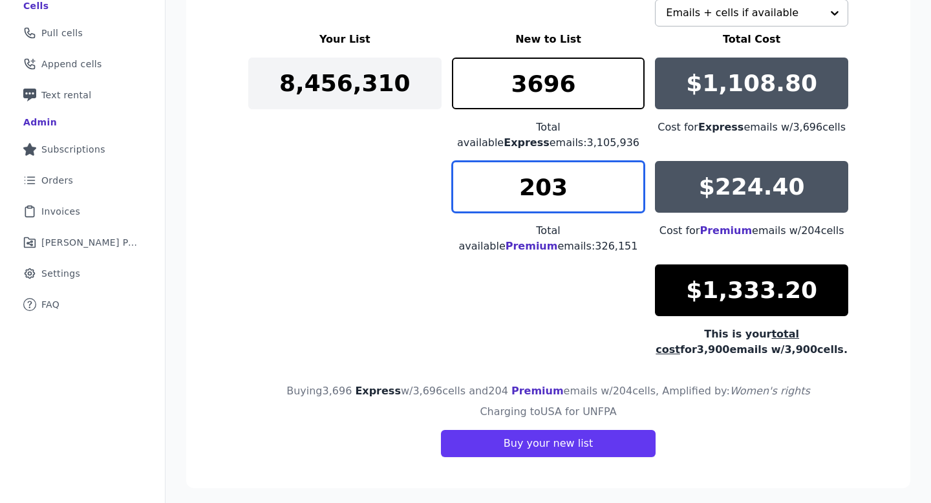
type input "203"
click at [633, 191] on input "203" at bounding box center [548, 187] width 193 height 52
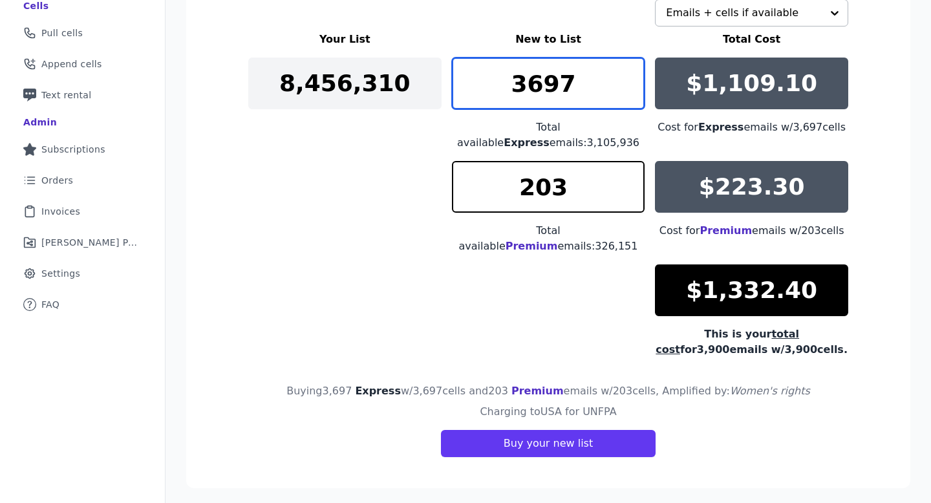
click at [633, 69] on input "3697" at bounding box center [548, 84] width 193 height 52
click at [633, 69] on input "3698" at bounding box center [548, 84] width 193 height 52
click at [633, 69] on input "3699" at bounding box center [548, 84] width 193 height 52
type input "3700"
click at [633, 69] on input "3700" at bounding box center [548, 84] width 193 height 52
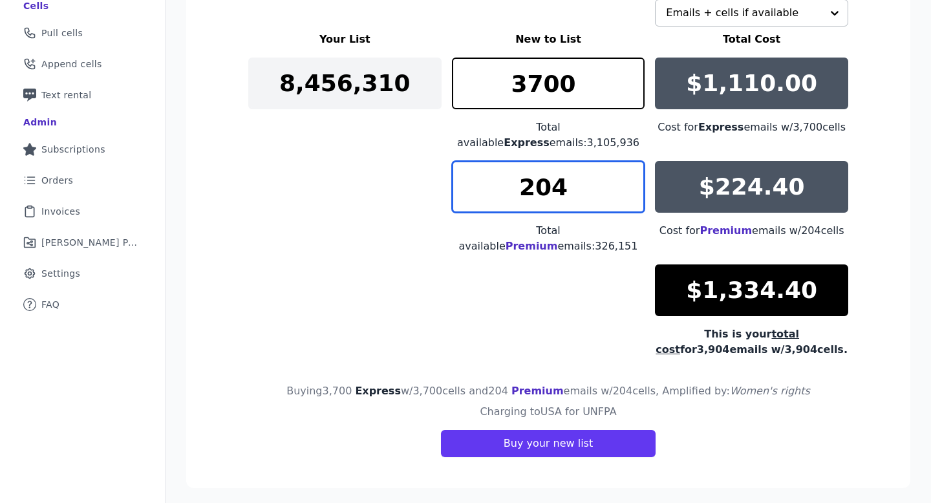
type input "204"
click at [634, 181] on input "204" at bounding box center [548, 187] width 193 height 52
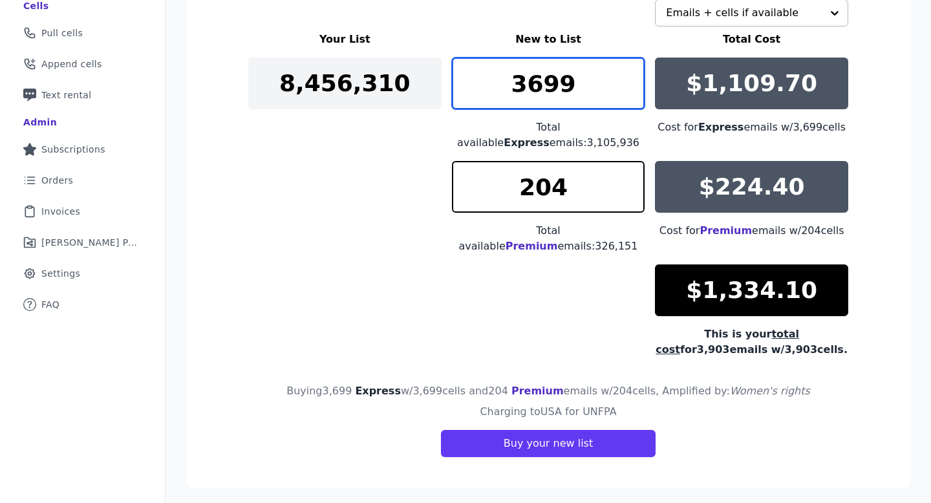
click at [631, 89] on input "3699" at bounding box center [548, 84] width 193 height 52
click at [631, 89] on input "3698" at bounding box center [548, 84] width 193 height 52
click at [631, 89] on input "3697" at bounding box center [548, 84] width 193 height 52
type input "3696"
click at [631, 89] on input "3696" at bounding box center [548, 84] width 193 height 52
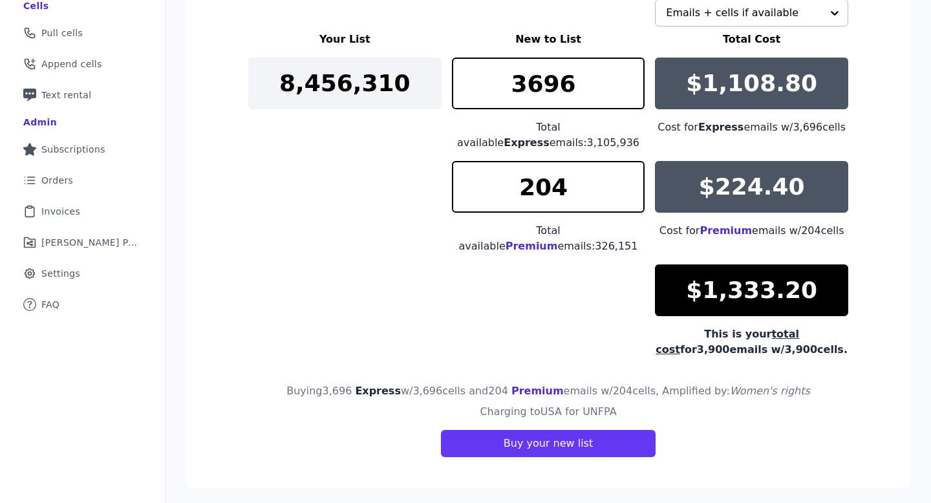
click at [605, 429] on div "Charging to USA for UNFPA Buy your new list" at bounding box center [548, 430] width 600 height 53
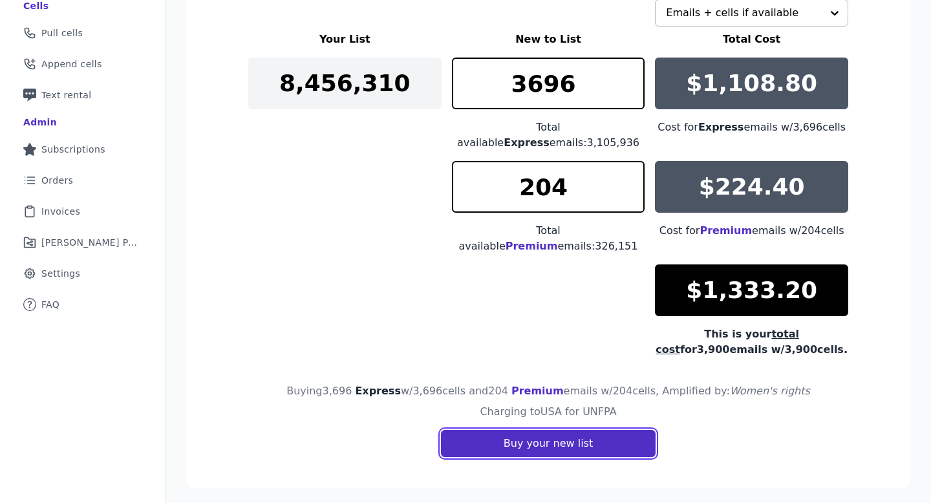
click at [604, 436] on button "Buy your new list" at bounding box center [548, 443] width 215 height 27
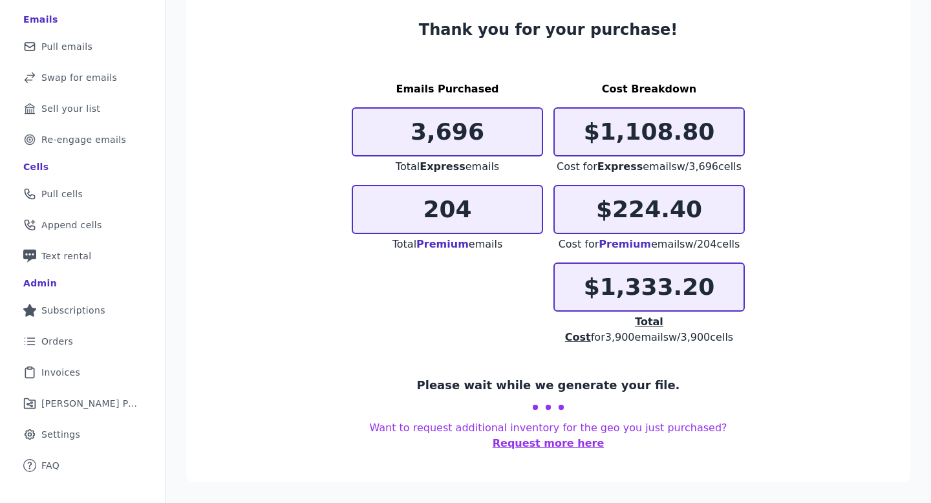
scroll to position [89, 0]
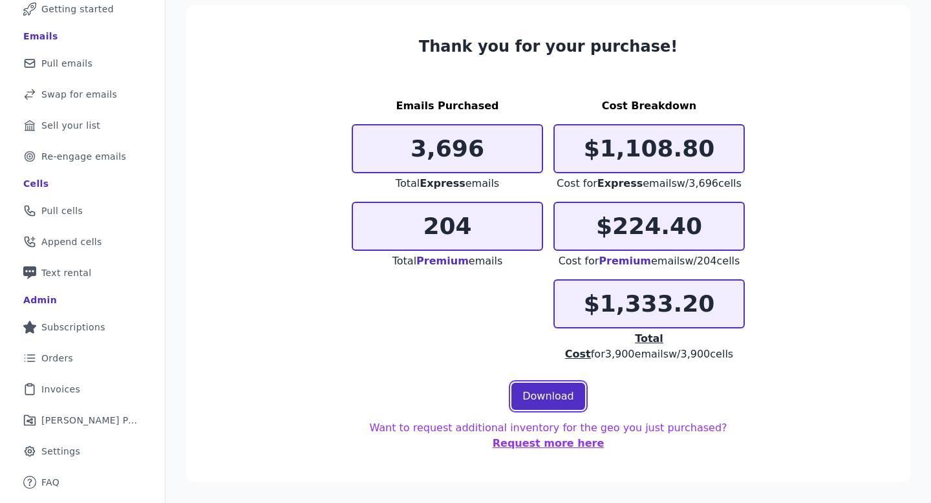
click at [547, 387] on link "Download" at bounding box center [549, 396] width 74 height 27
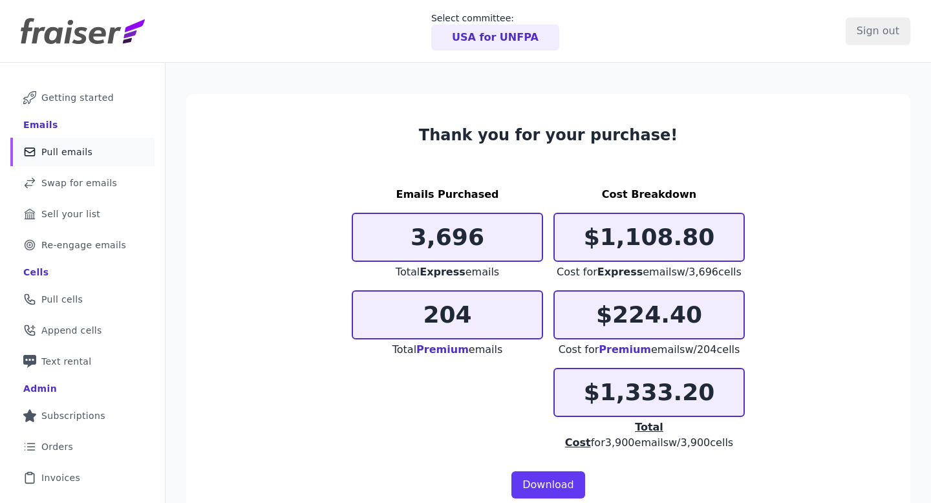
click at [124, 150] on link "Mail Icon Outline of a mail envelope Pull emails" at bounding box center [82, 152] width 144 height 28
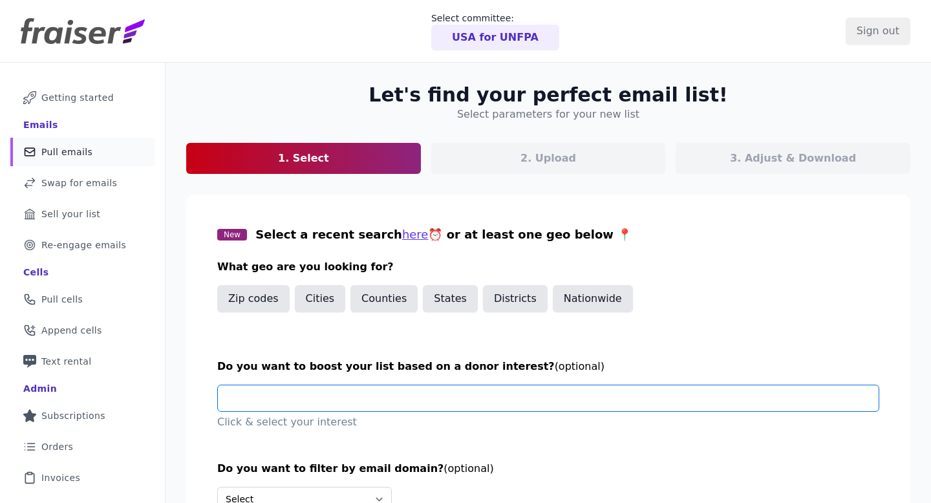
click at [516, 402] on input "text" at bounding box center [553, 398] width 651 height 26
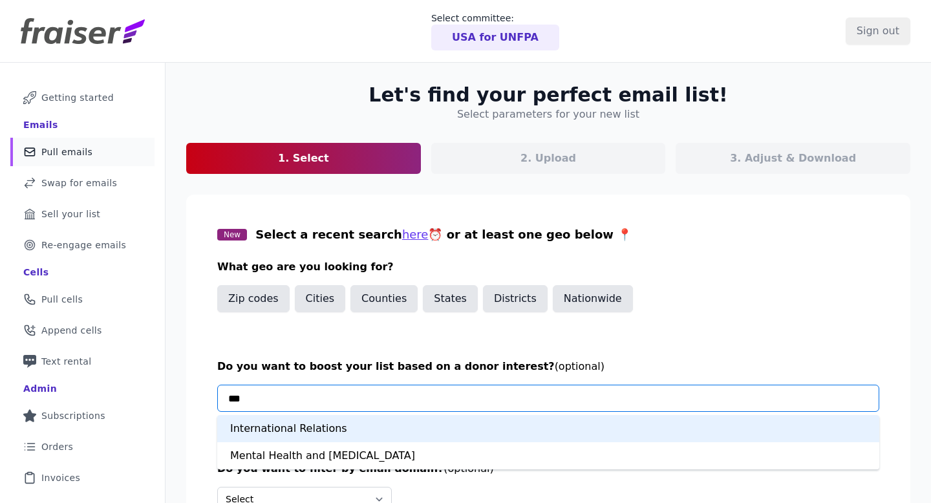
type input "****"
click at [473, 428] on div "International Relations" at bounding box center [548, 428] width 662 height 27
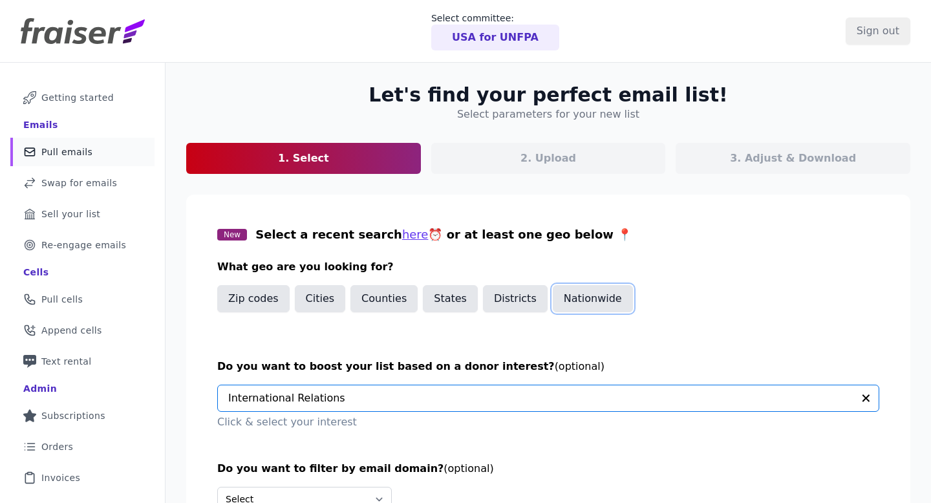
click at [569, 303] on button "Nationwide" at bounding box center [593, 298] width 80 height 27
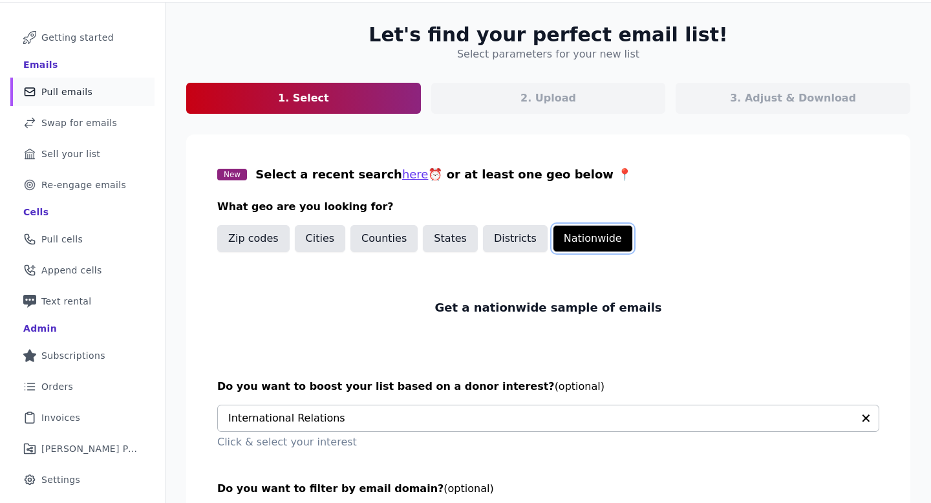
scroll to position [177, 0]
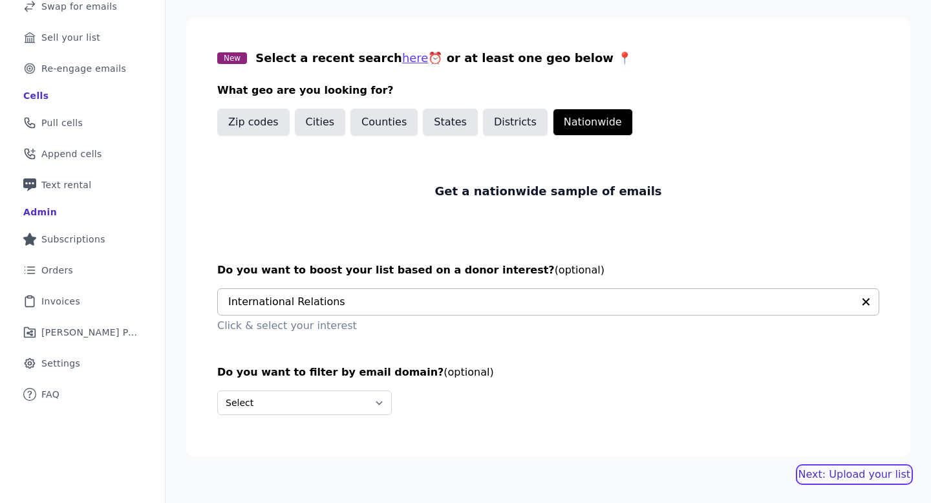
click at [811, 476] on link "Next: Upload your list" at bounding box center [855, 475] width 112 height 16
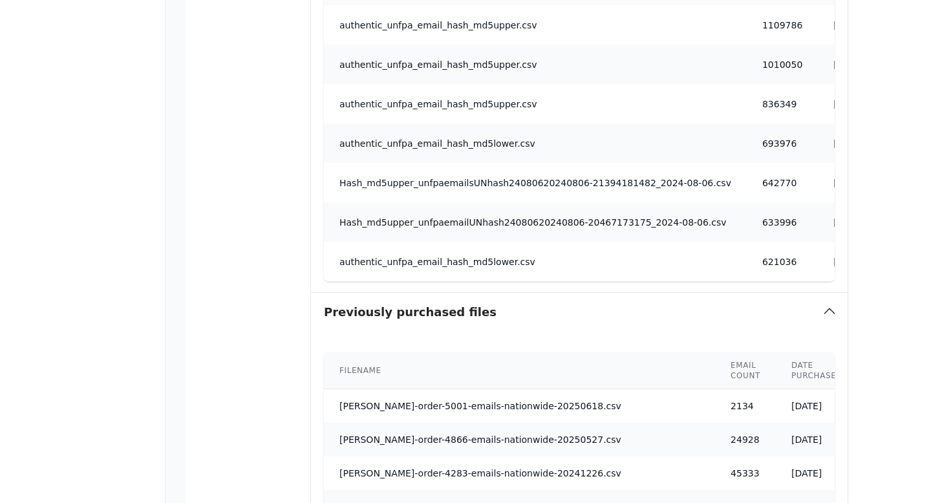
scroll to position [1024, 0]
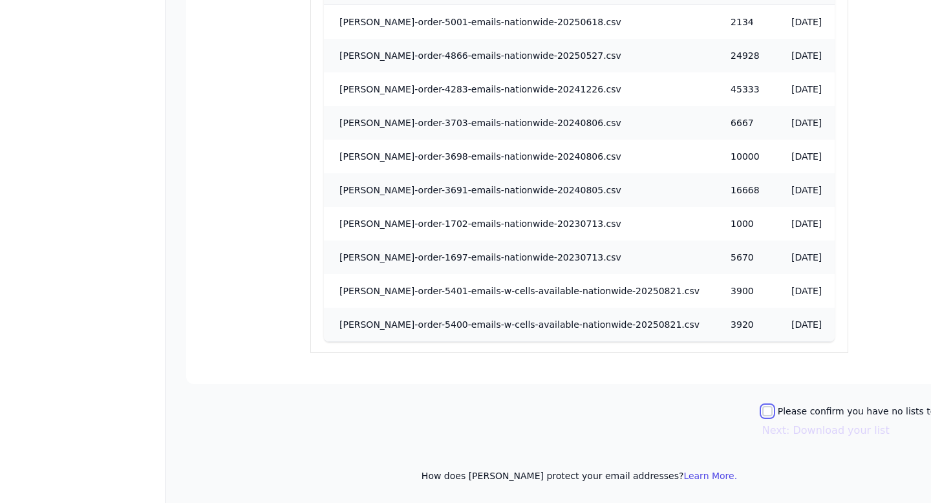
click at [773, 412] on input "Please confirm you have no lists to upload." at bounding box center [768, 411] width 10 height 10
checkbox input "true"
click at [775, 427] on button "Next: Download your list" at bounding box center [826, 431] width 127 height 16
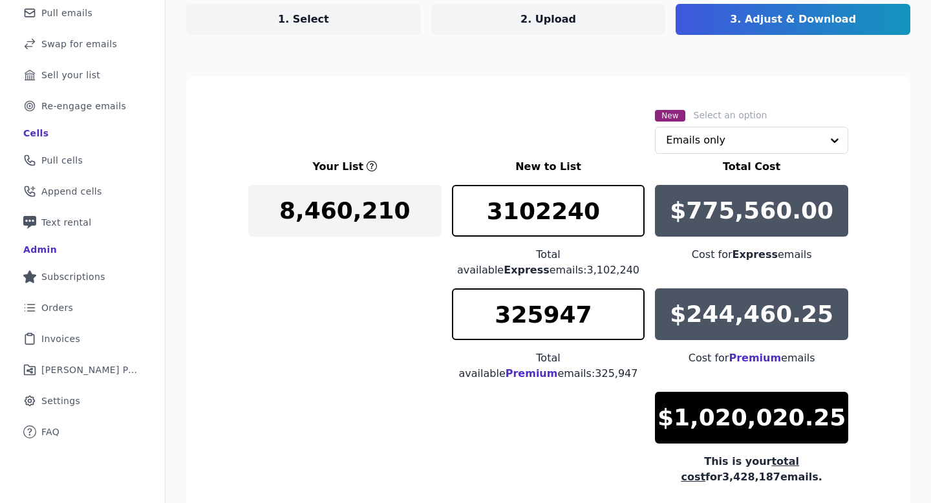
scroll to position [171, 0]
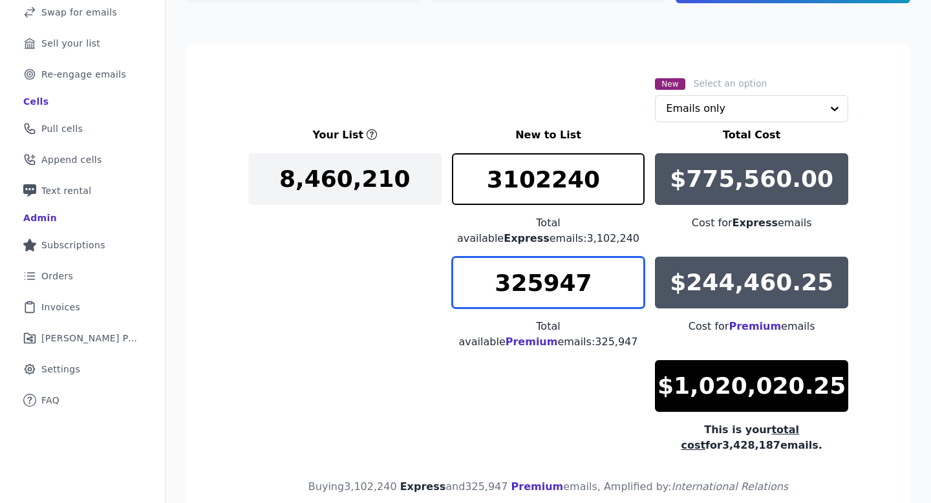
drag, startPoint x: 608, startPoint y: 275, endPoint x: 464, endPoint y: 276, distance: 143.6
click at [464, 276] on input "325947" at bounding box center [548, 283] width 193 height 52
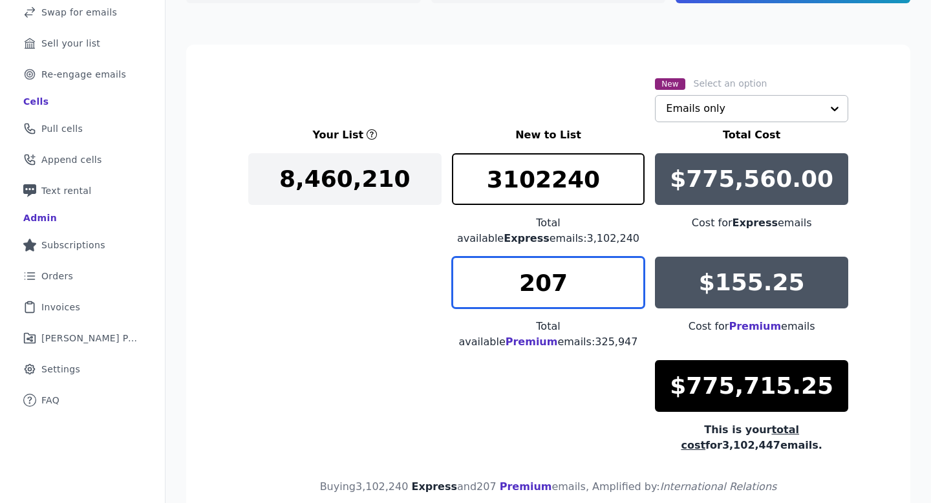
type input "207"
click at [689, 113] on input "text" at bounding box center [744, 109] width 156 height 26
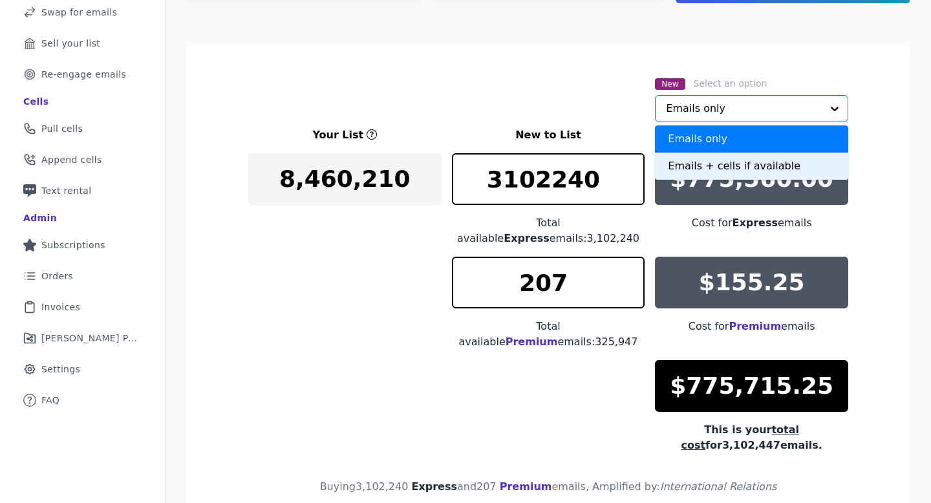
click at [689, 157] on div "Emails + cells if available" at bounding box center [751, 166] width 193 height 27
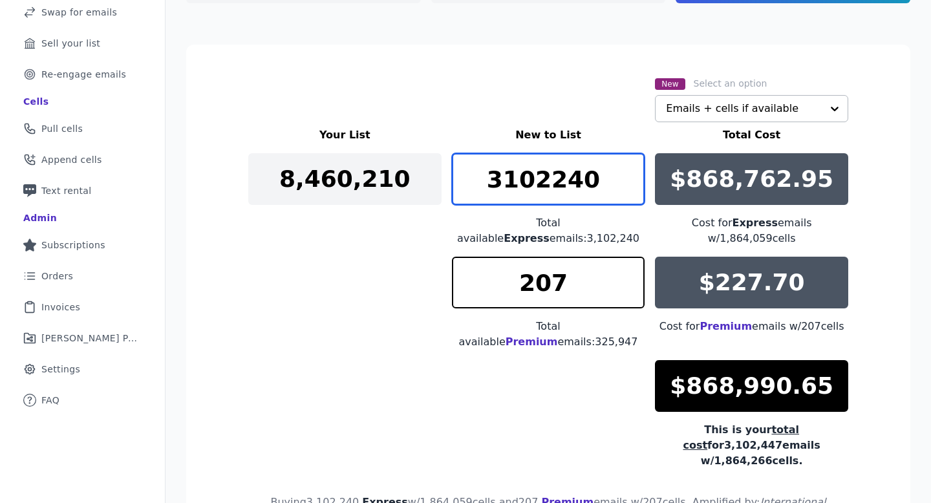
drag, startPoint x: 605, startPoint y: 177, endPoint x: 453, endPoint y: 175, distance: 151.4
click at [458, 176] on input "3102240" at bounding box center [548, 179] width 193 height 52
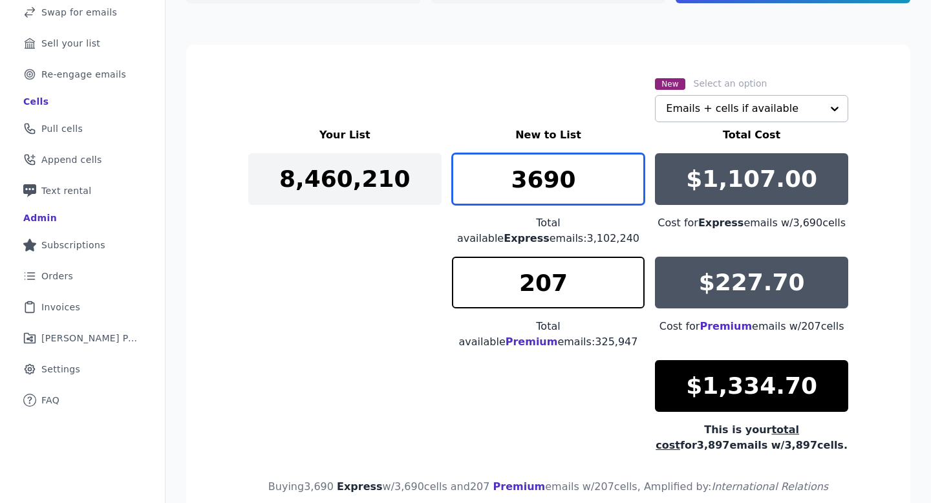
click at [636, 186] on input "3690" at bounding box center [548, 179] width 193 height 52
click at [636, 186] on input "3689" at bounding box center [548, 179] width 193 height 52
click at [636, 186] on input "3688" at bounding box center [548, 179] width 193 height 52
click at [636, 186] on input "3687" at bounding box center [548, 179] width 193 height 52
click at [636, 186] on input "3686" at bounding box center [548, 179] width 193 height 52
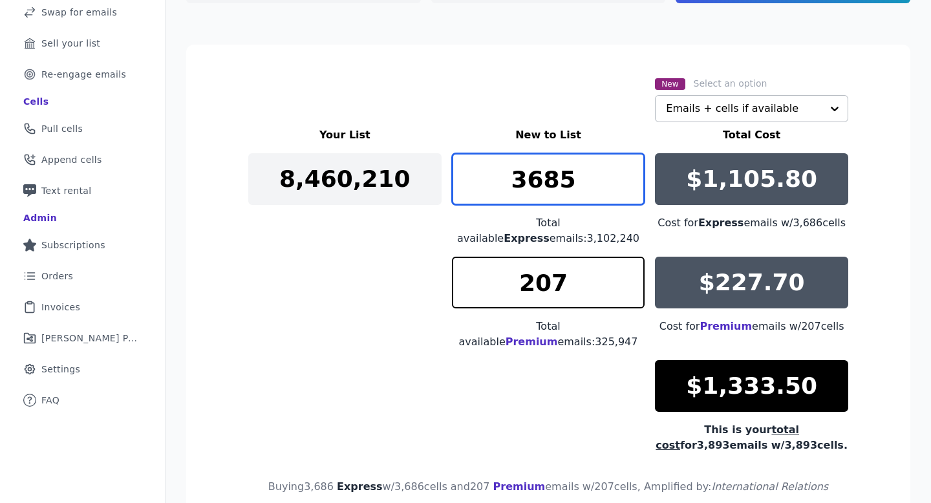
click at [636, 186] on input "3685" at bounding box center [548, 179] width 193 height 52
click at [633, 182] on input "3684" at bounding box center [548, 179] width 193 height 52
type input "3683"
click at [633, 182] on input "3683" at bounding box center [548, 179] width 193 height 52
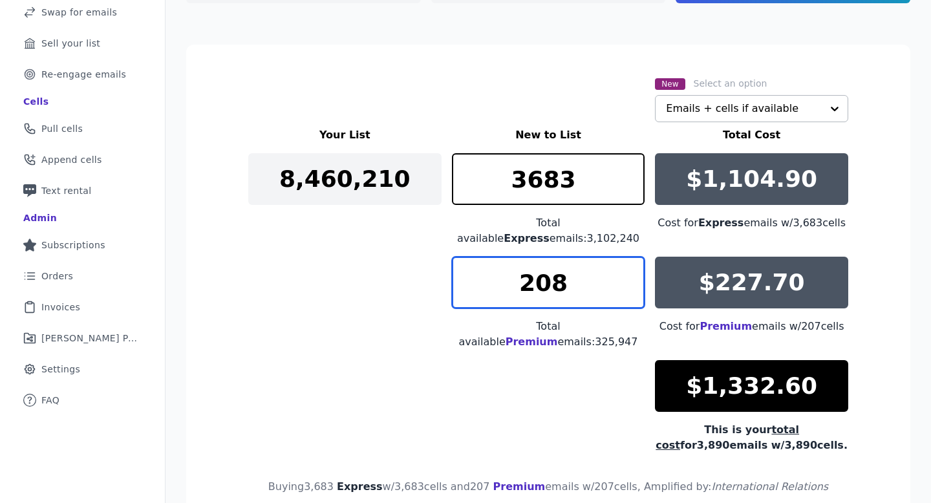
type input "208"
click at [636, 274] on input "208" at bounding box center [548, 283] width 193 height 52
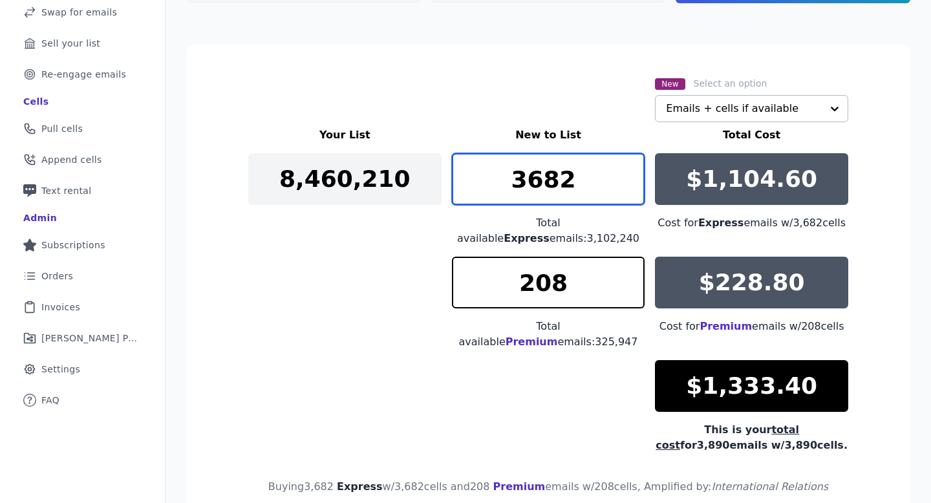
click at [635, 185] on input "3682" at bounding box center [548, 179] width 193 height 52
click at [635, 185] on input "3681" at bounding box center [548, 179] width 193 height 52
click at [634, 173] on input "3682" at bounding box center [548, 179] width 193 height 52
click at [633, 188] on input "3681" at bounding box center [548, 179] width 193 height 52
type input "3682"
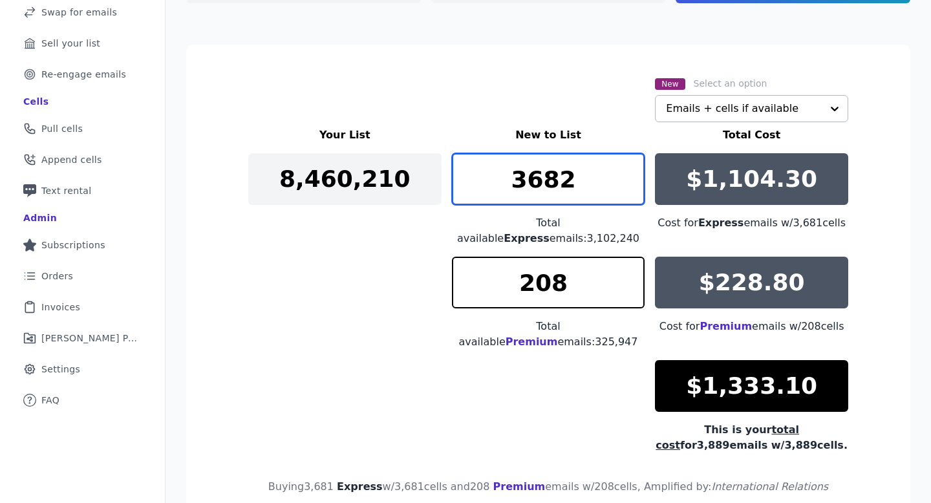
click at [636, 166] on input "3682" at bounding box center [548, 179] width 193 height 52
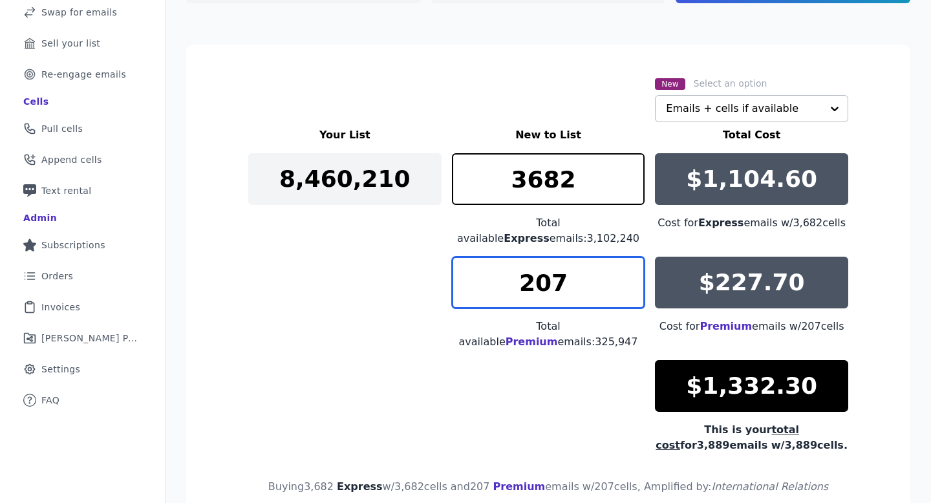
type input "207"
click at [633, 291] on input "207" at bounding box center [548, 283] width 193 height 52
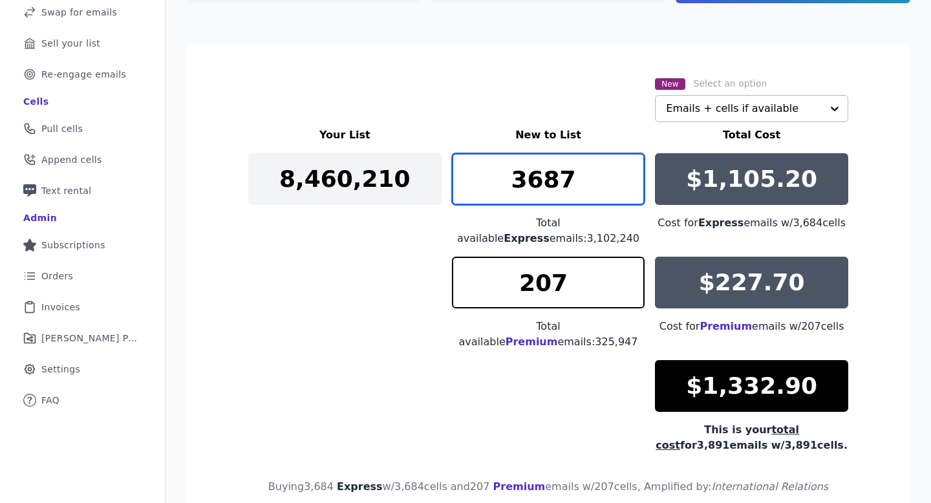
click at [636, 175] on input "3687" at bounding box center [548, 179] width 193 height 52
click at [633, 189] on input "3686" at bounding box center [548, 179] width 193 height 52
type input "3685"
click at [633, 189] on input "3685" at bounding box center [548, 179] width 193 height 52
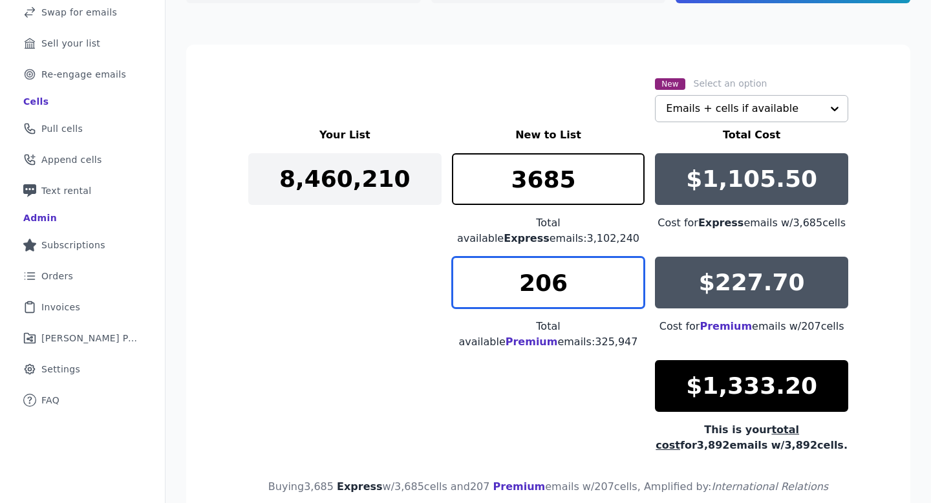
type input "206"
click at [633, 292] on input "206" at bounding box center [548, 283] width 193 height 52
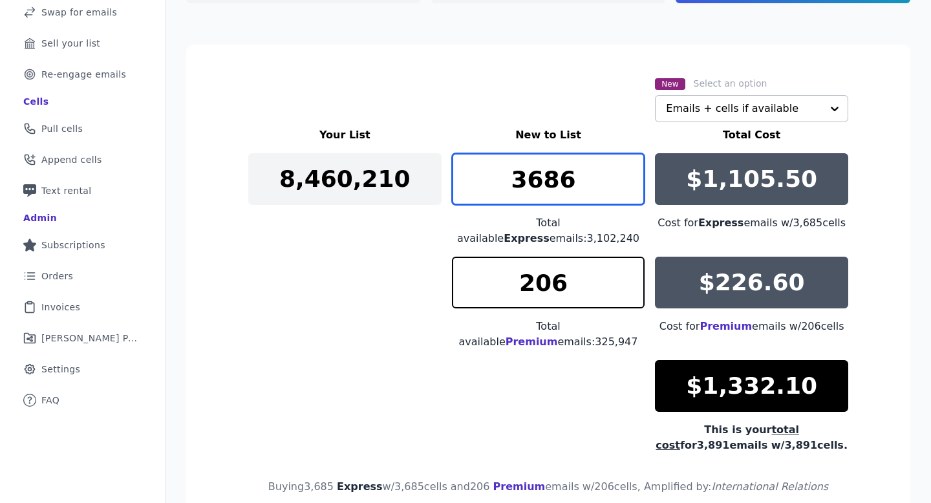
click at [635, 175] on input "3686" at bounding box center [548, 179] width 193 height 52
type input "3689"
click at [635, 175] on input "3689" at bounding box center [548, 179] width 193 height 52
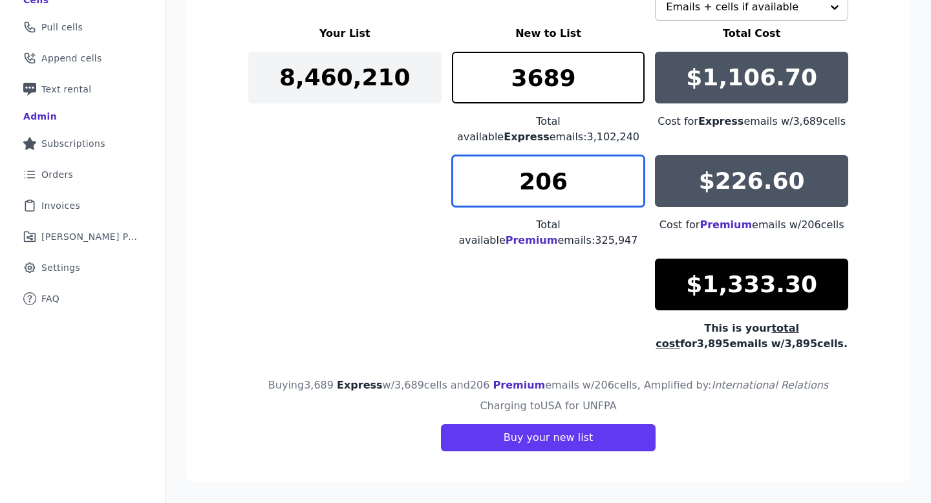
click at [565, 182] on input "206" at bounding box center [548, 181] width 193 height 52
type input "204"
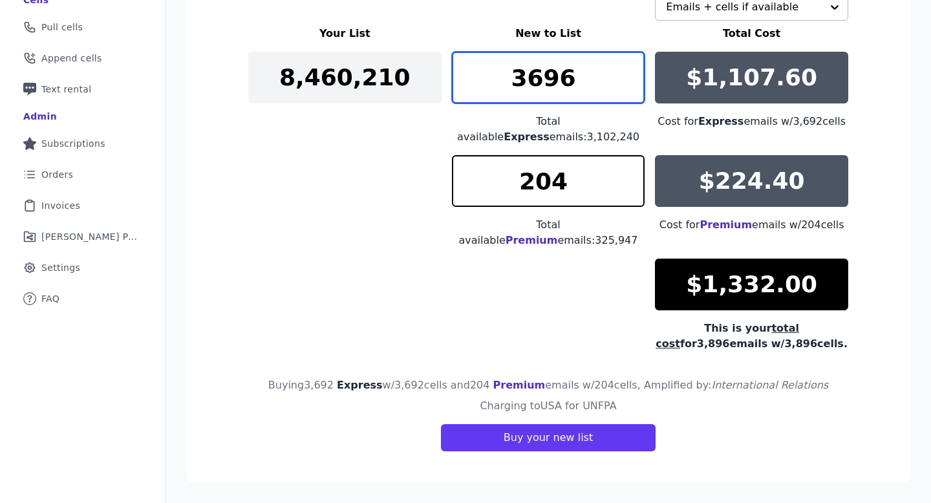
click at [629, 68] on input "3696" at bounding box center [548, 78] width 193 height 52
click at [629, 68] on input "3697" at bounding box center [548, 78] width 193 height 52
click at [629, 81] on input "3696" at bounding box center [548, 78] width 193 height 52
click at [631, 86] on input "3695" at bounding box center [548, 78] width 193 height 52
type input "3694"
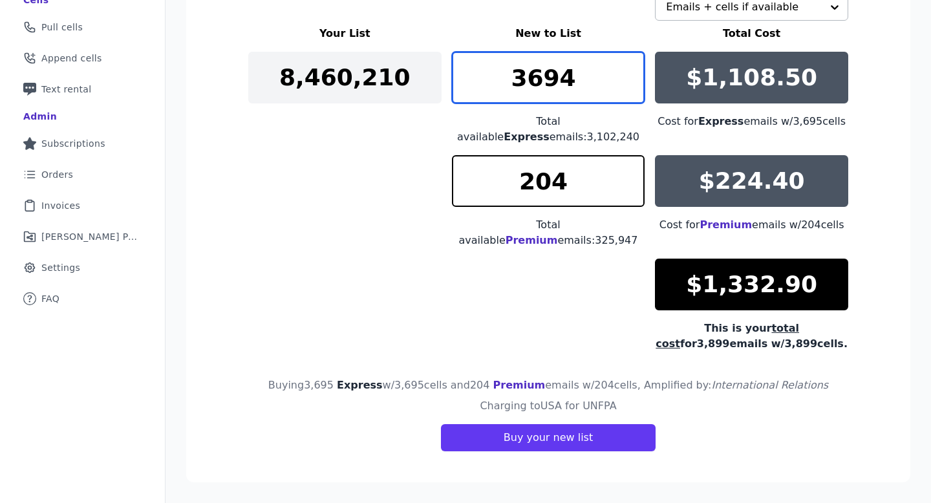
click at [631, 86] on input "3694" at bounding box center [548, 78] width 193 height 52
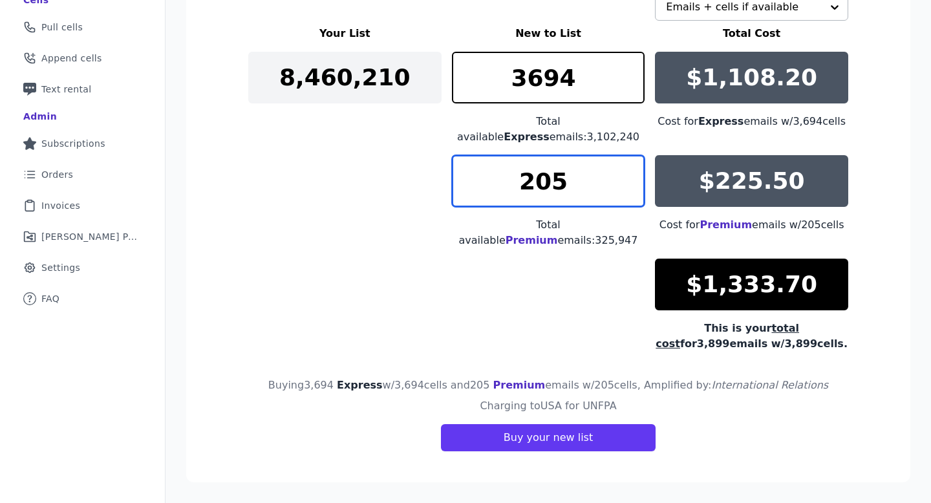
type input "205"
click at [632, 169] on input "205" at bounding box center [548, 181] width 193 height 52
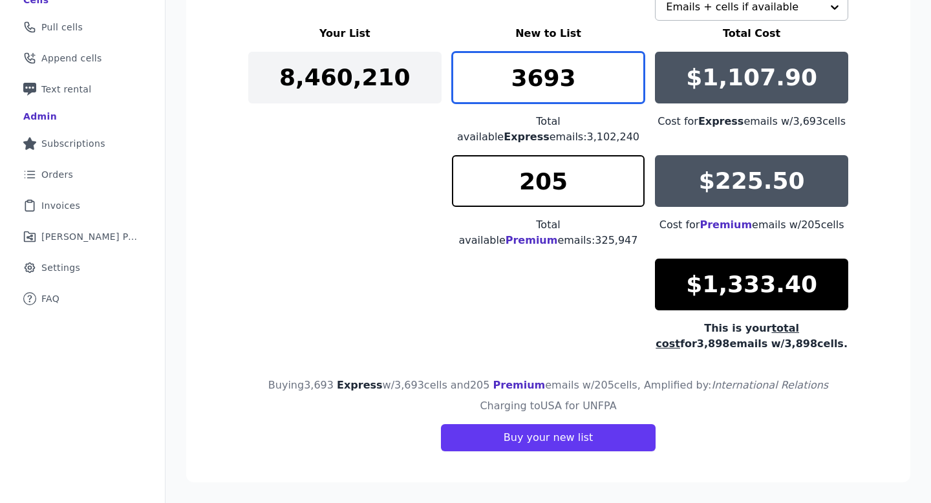
click at [634, 85] on input "3693" at bounding box center [548, 78] width 193 height 52
type input "3692"
click at [633, 84] on input "3692" at bounding box center [548, 78] width 193 height 52
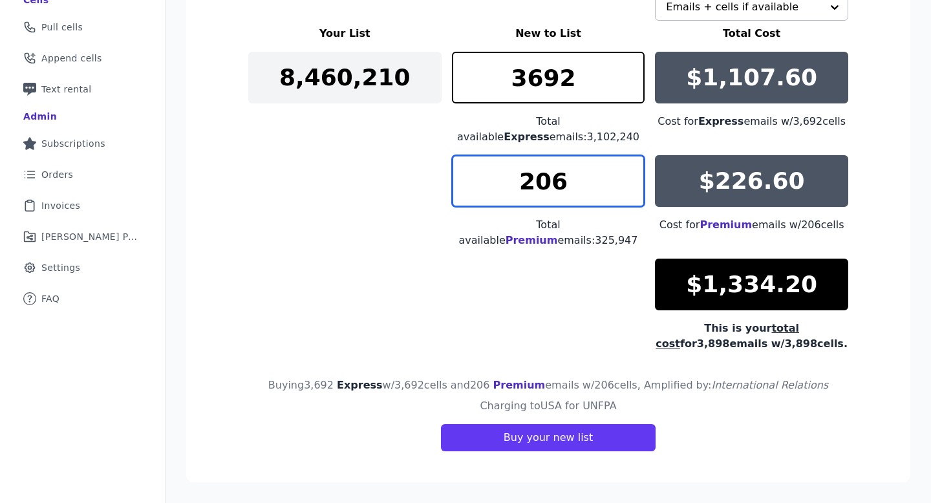
type input "206"
click at [633, 173] on input "206" at bounding box center [548, 181] width 193 height 52
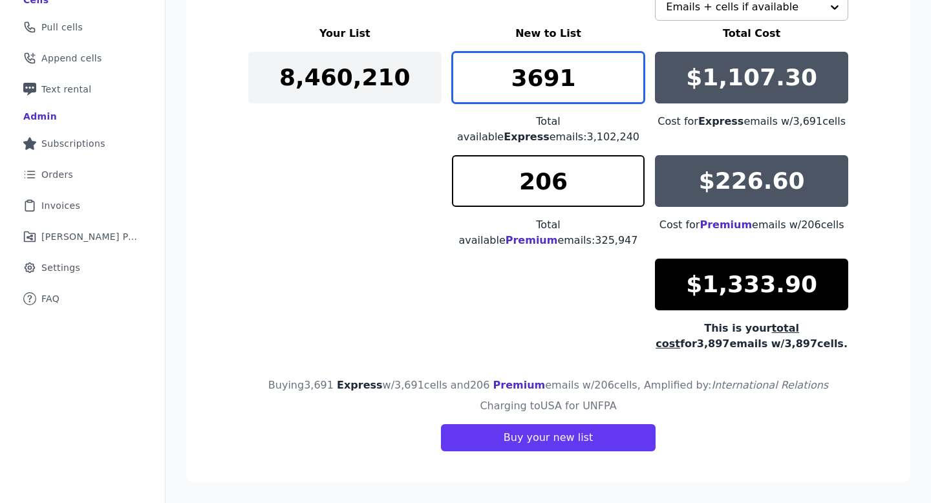
click at [636, 84] on input "3691" at bounding box center [548, 78] width 193 height 52
click at [636, 84] on input "3690" at bounding box center [548, 78] width 193 height 52
click at [636, 84] on input "3689" at bounding box center [548, 78] width 193 height 52
click at [636, 84] on input "3688" at bounding box center [548, 78] width 193 height 52
type input "3689"
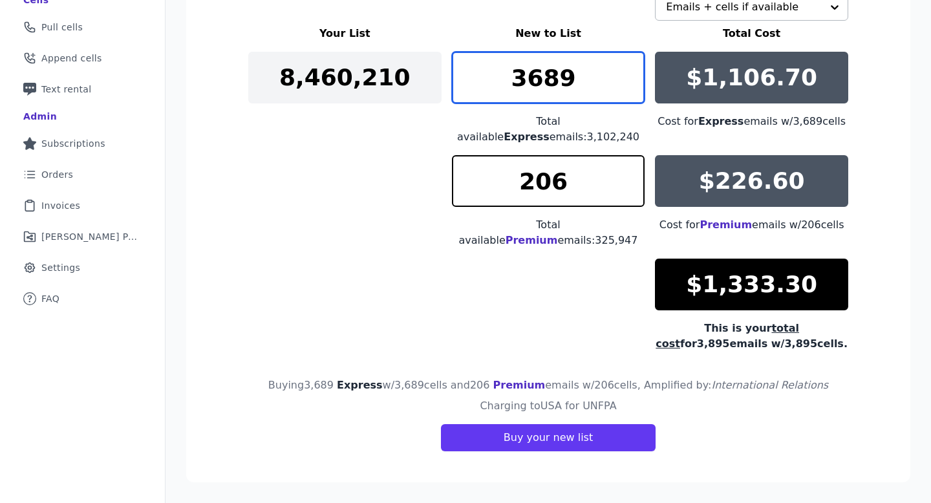
click at [635, 67] on input "3689" at bounding box center [548, 78] width 193 height 52
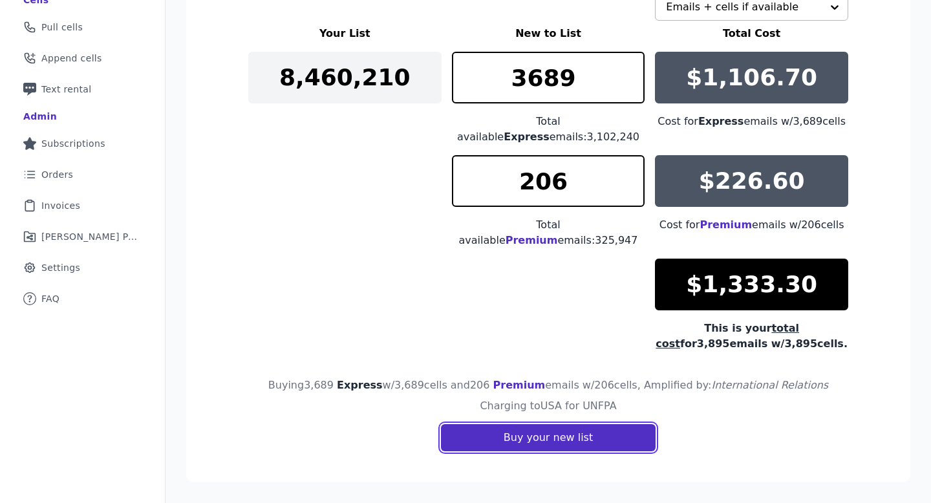
click at [611, 428] on button "Buy your new list" at bounding box center [548, 437] width 215 height 27
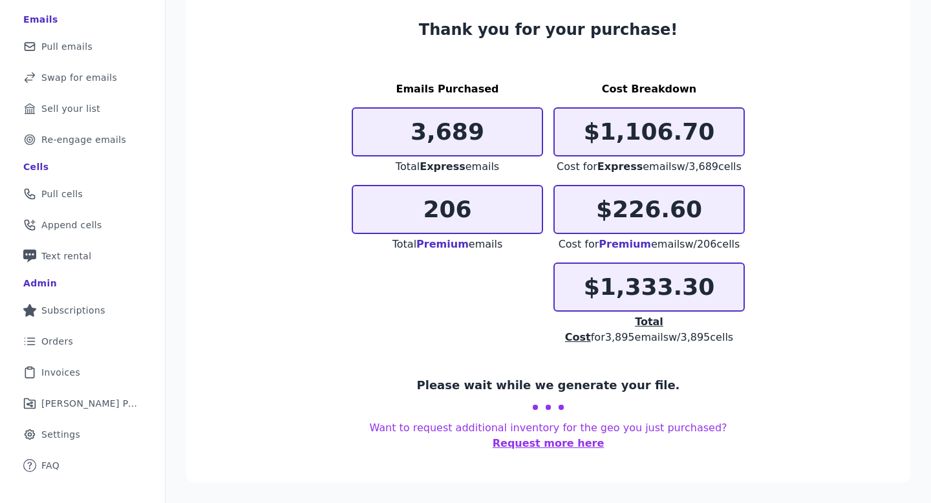
scroll to position [89, 0]
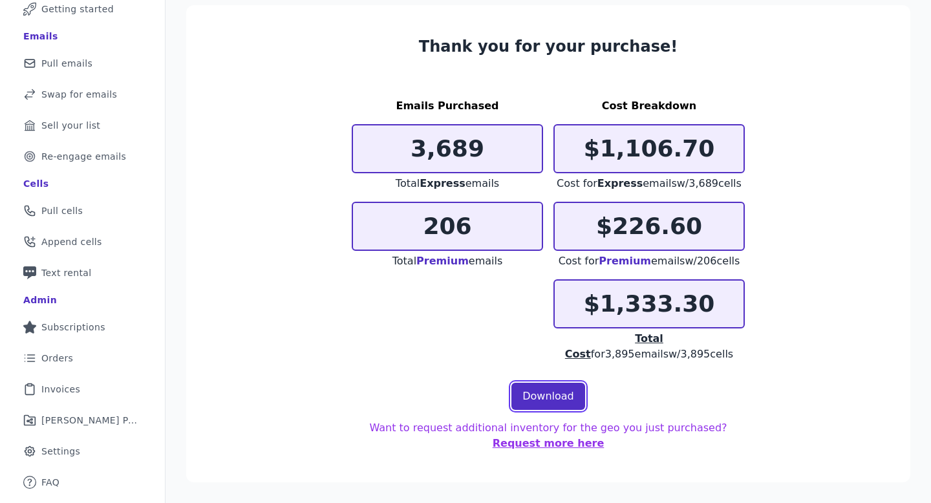
click at [544, 392] on link "Download" at bounding box center [549, 396] width 74 height 27
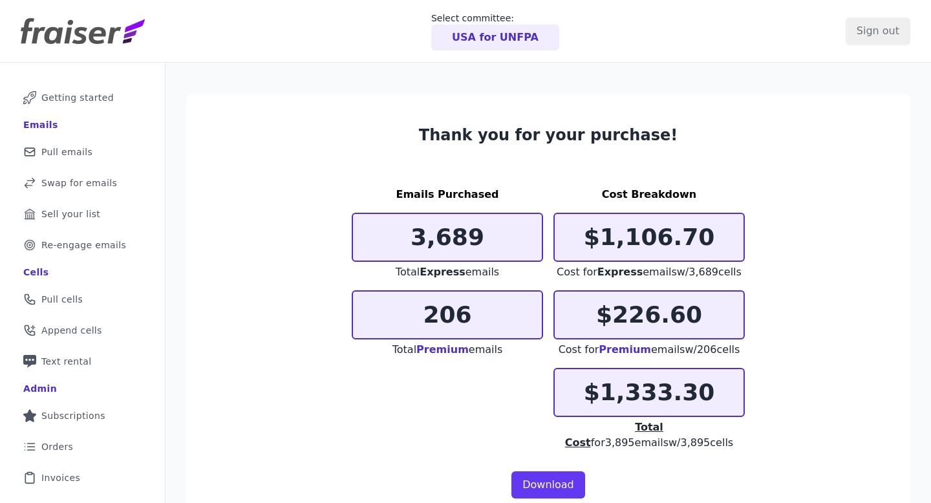
click at [526, 42] on p "USA for UNFPA" at bounding box center [495, 38] width 87 height 16
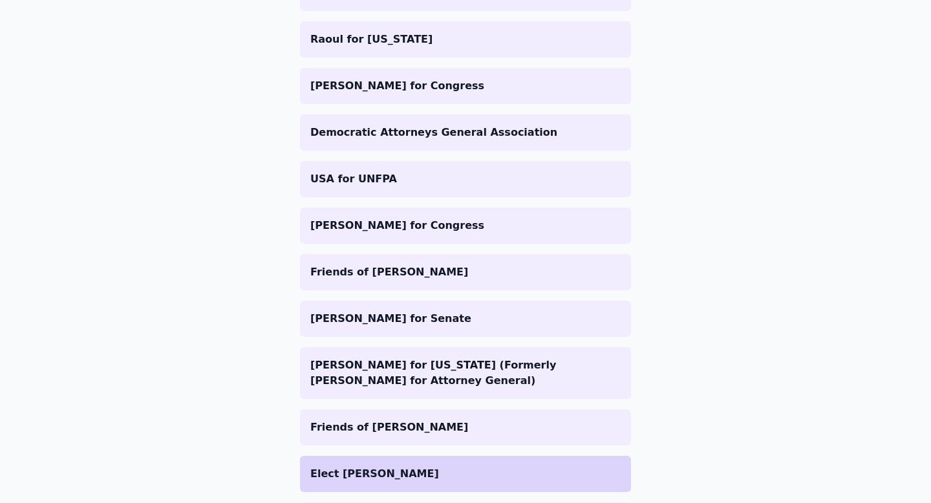
scroll to position [557, 0]
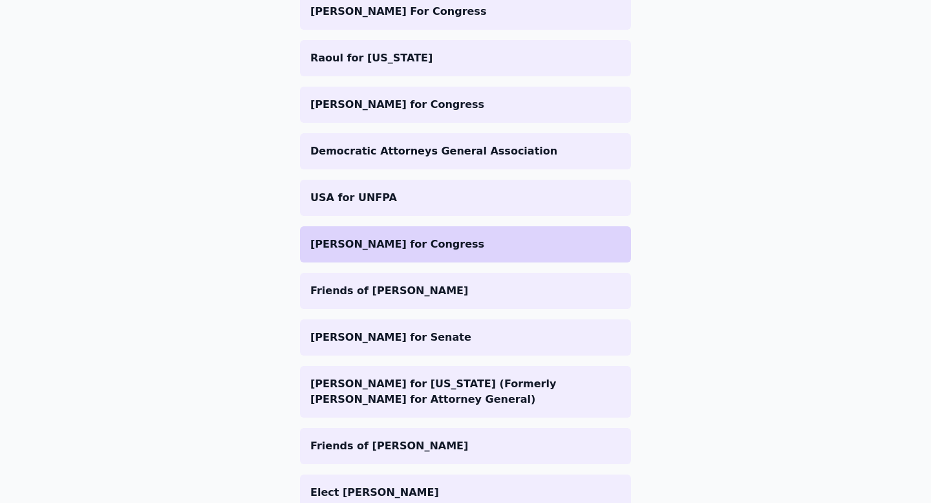
click at [417, 255] on li "[PERSON_NAME] for Congress" at bounding box center [465, 244] width 331 height 36
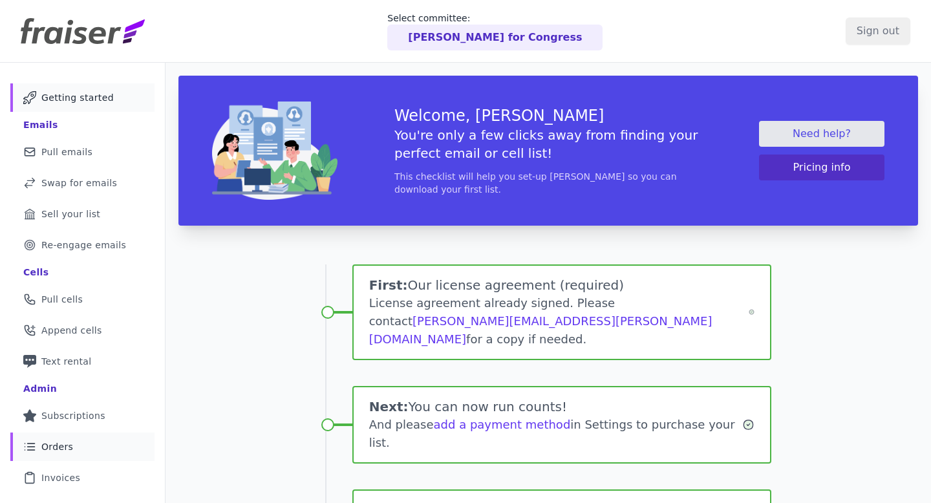
click at [76, 440] on link "List Icon Outline of bulleted list Orders" at bounding box center [82, 447] width 144 height 28
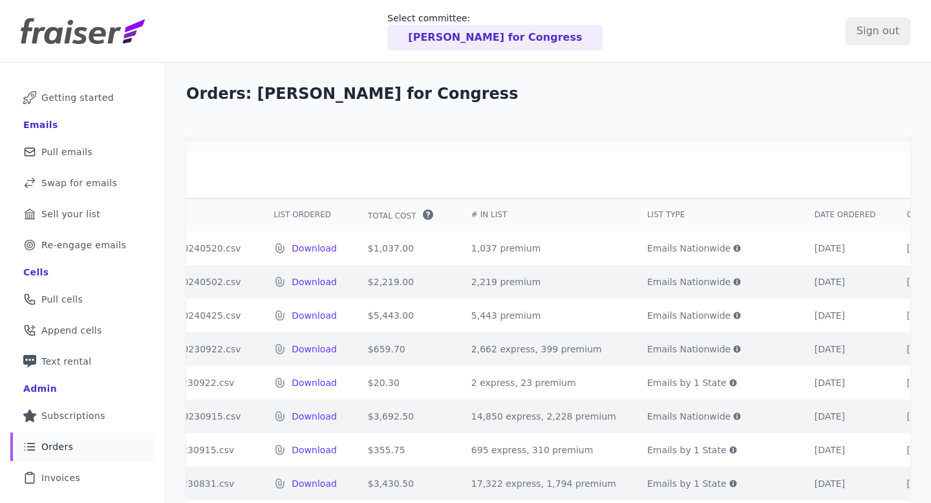
scroll to position [0, 308]
